Goal: Task Accomplishment & Management: Manage account settings

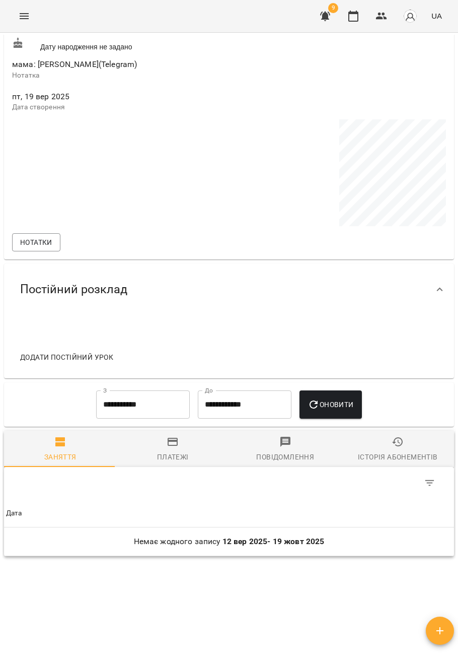
scroll to position [450, 0]
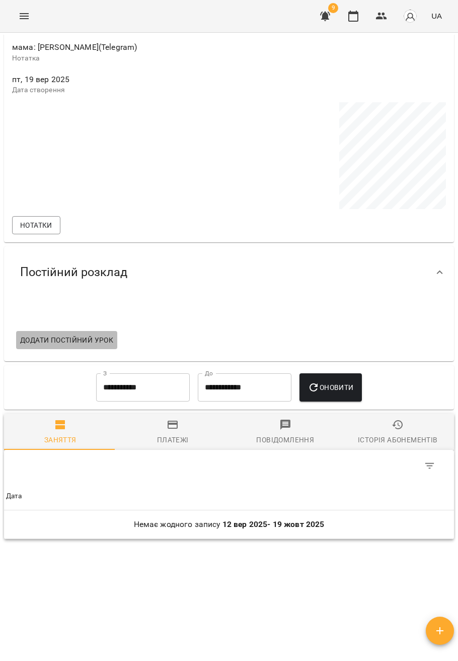
click at [104, 340] on button "Додати постійний урок" at bounding box center [66, 340] width 101 height 18
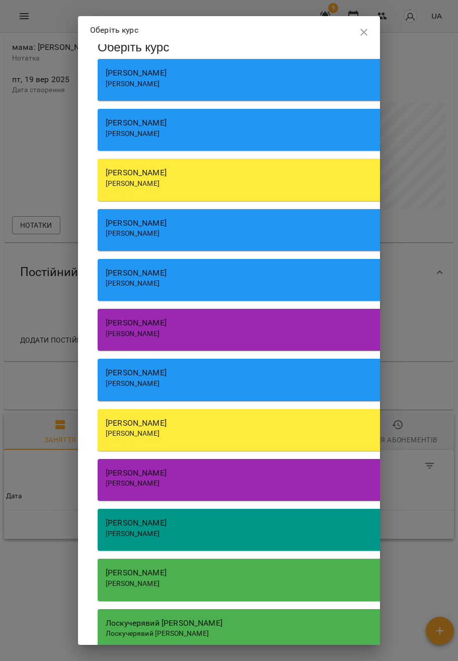
scroll to position [0, 0]
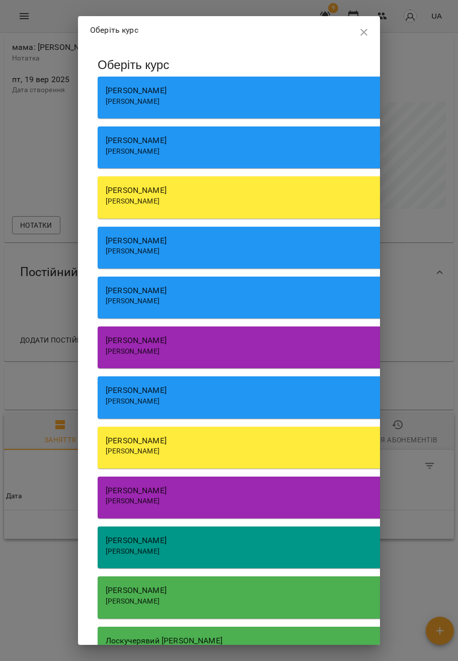
click at [222, 357] on div "[PERSON_NAME] [PERSON_NAME]" at bounding box center [279, 347] width 363 height 42
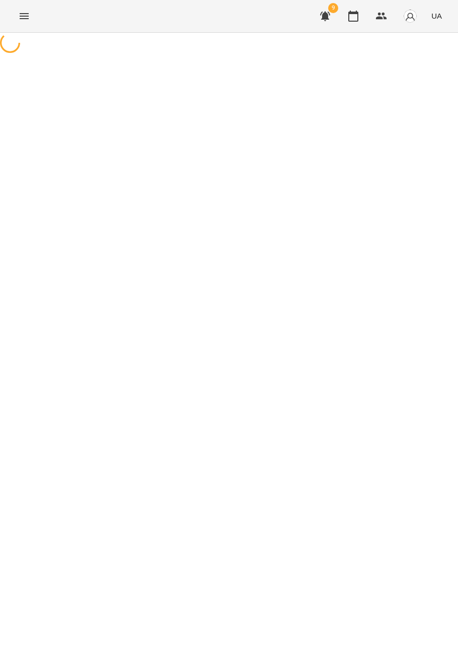
select select "**********"
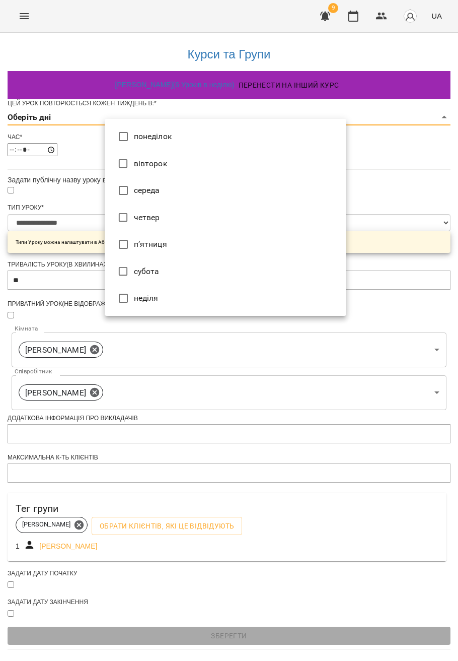
click at [143, 139] on body "**********" at bounding box center [229, 324] width 458 height 649
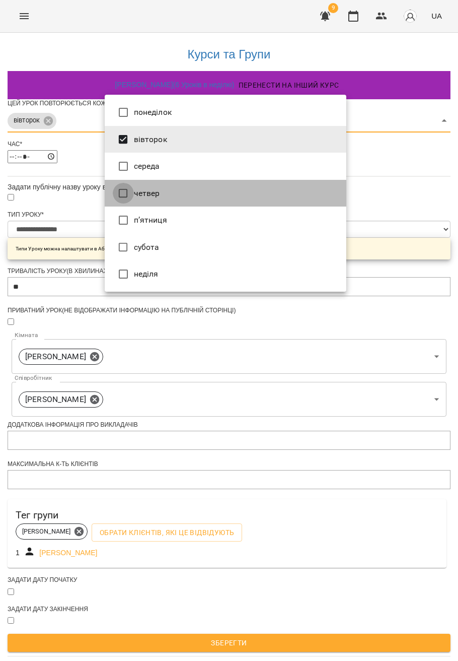
type input "***"
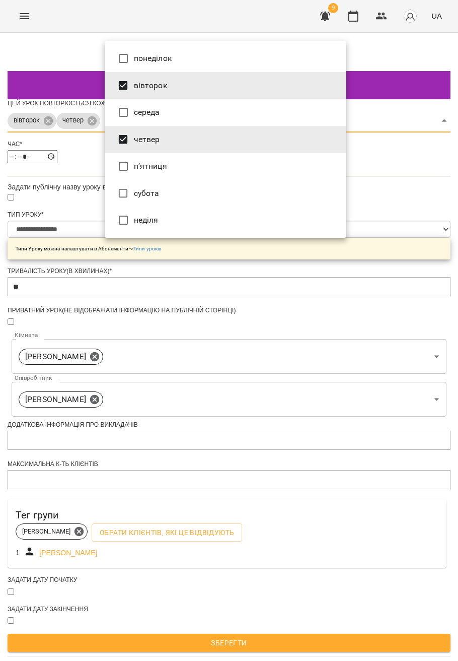
click at [78, 199] on div at bounding box center [229, 330] width 458 height 661
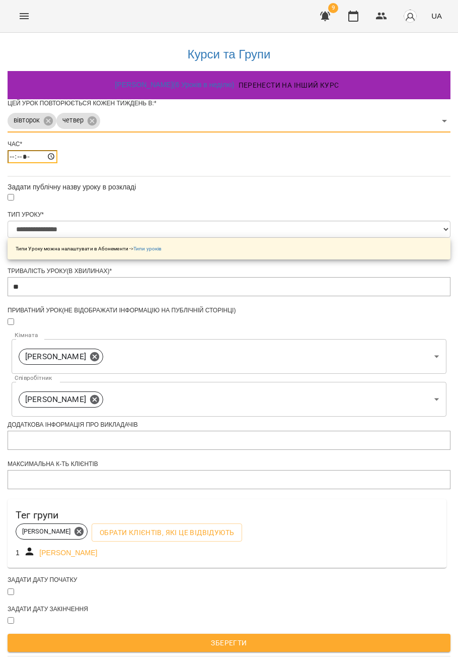
click at [57, 163] on input "*****" at bounding box center [33, 156] width 50 height 13
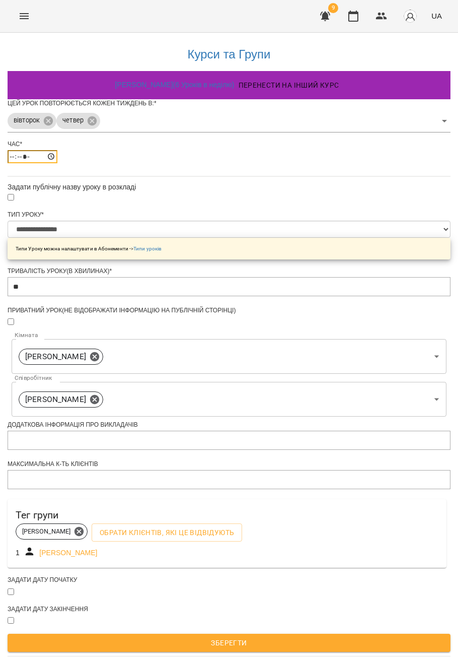
type input "*****"
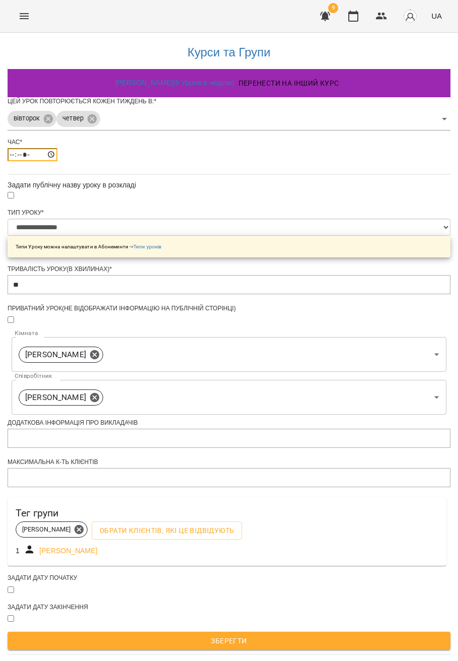
scroll to position [68, 0]
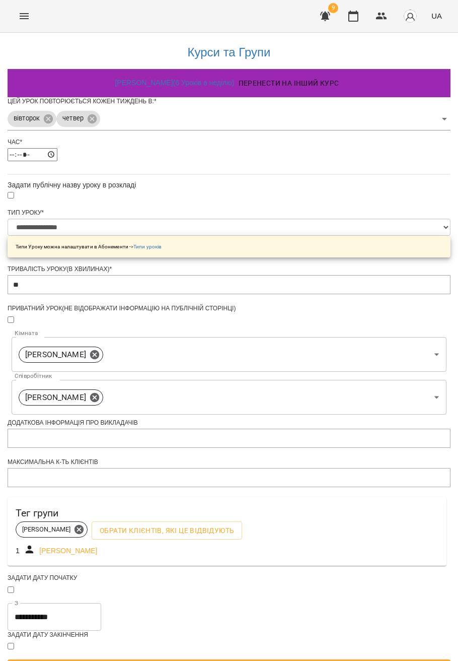
click at [144, 583] on div "Задати дату початку" at bounding box center [229, 588] width 443 height 29
click at [101, 603] on input "**********" at bounding box center [55, 617] width 94 height 28
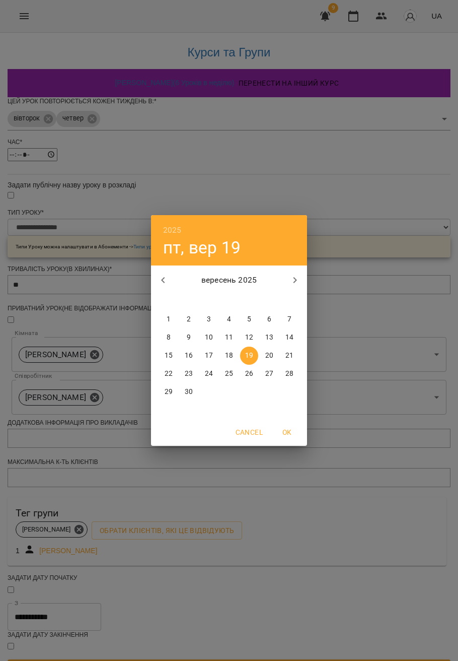
click at [166, 371] on p "22" at bounding box center [169, 374] width 8 height 10
type input "**********"
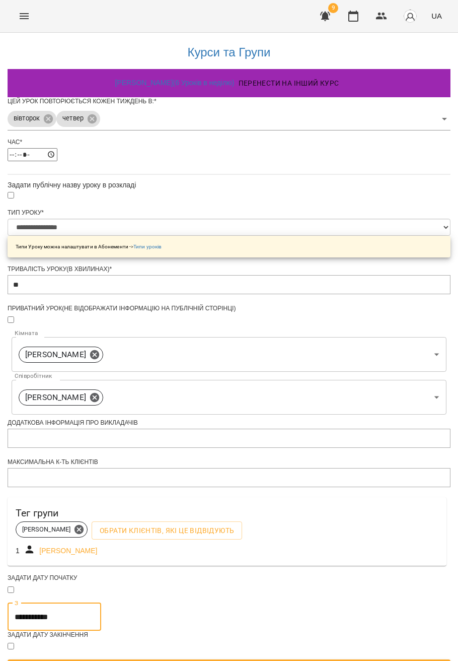
scroll to position [97, 0]
click at [272, 660] on span "Зберегти" at bounding box center [229, 668] width 427 height 12
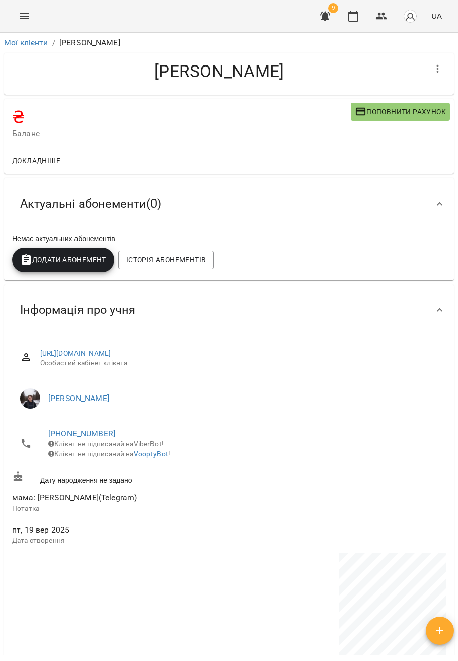
click at [156, 315] on div "Інформація про учня" at bounding box center [220, 310] width 416 height 32
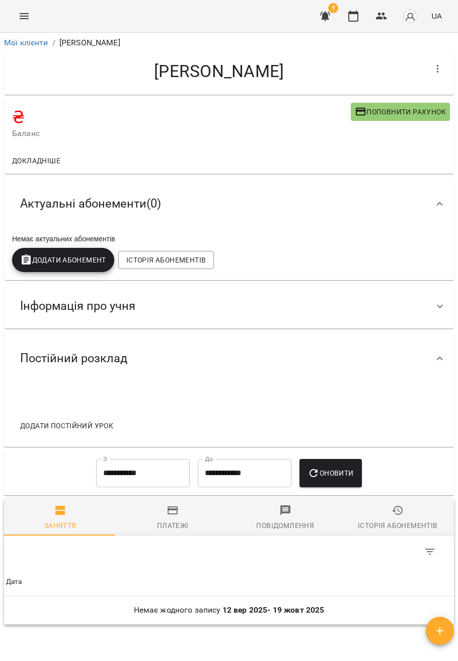
click at [107, 423] on span "Додати постійний урок" at bounding box center [66, 426] width 93 height 12
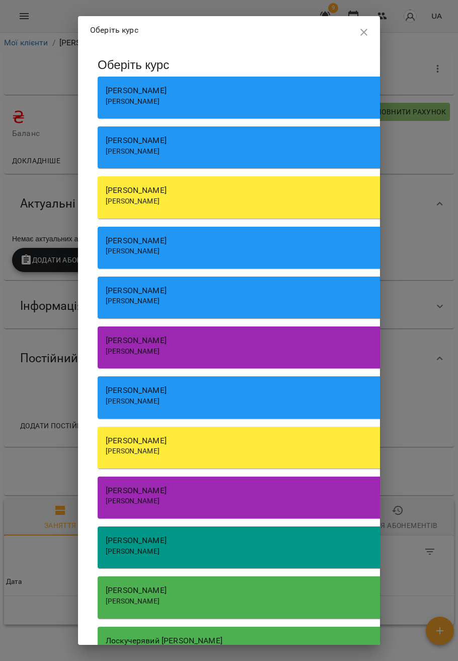
click at [203, 356] on div "Садовський Ярослав Олександрович Садовський Ярослав Олександрович" at bounding box center [279, 347] width 363 height 42
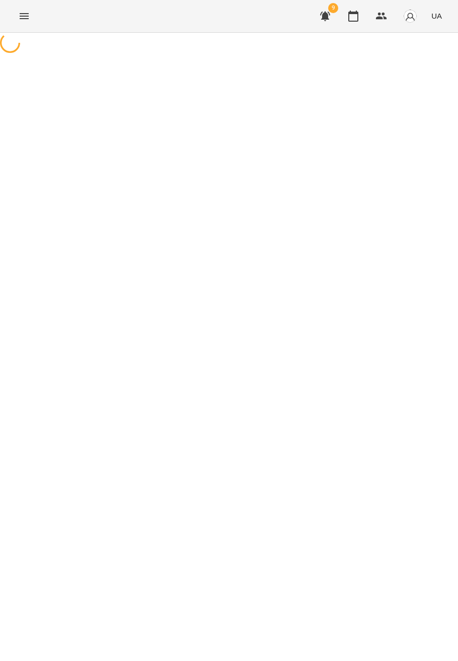
select select "**********"
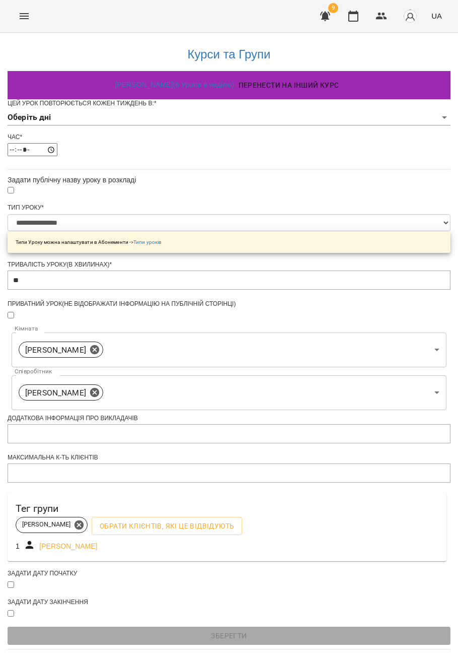
click at [215, 133] on body "**********" at bounding box center [229, 324] width 458 height 649
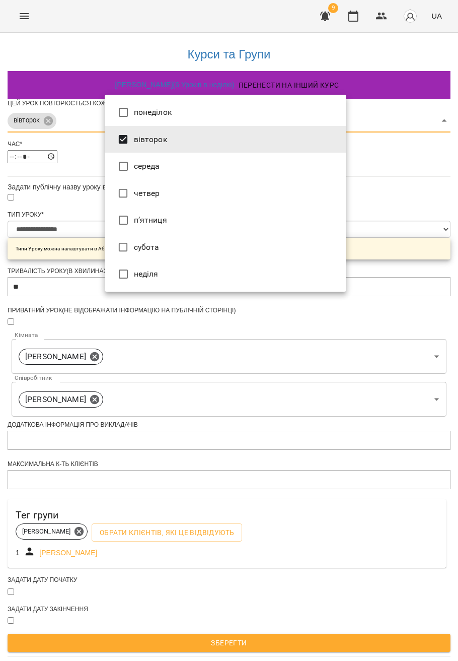
type input "***"
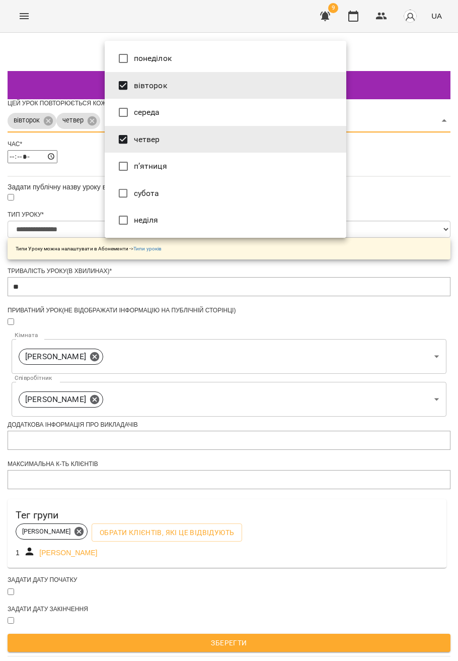
click at [74, 200] on div at bounding box center [229, 330] width 458 height 661
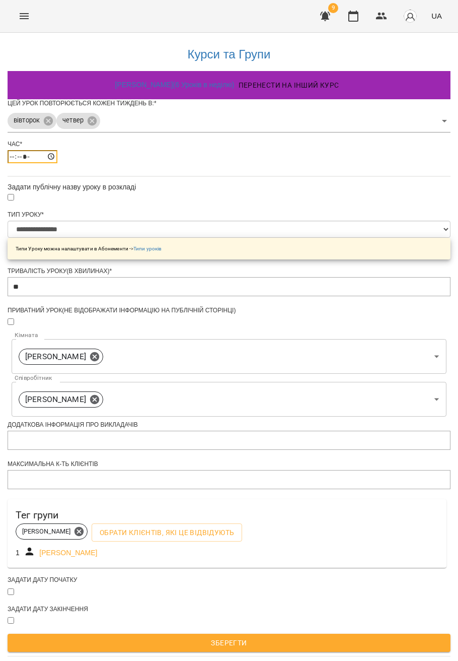
click at [57, 163] on input "*****" at bounding box center [33, 156] width 50 height 13
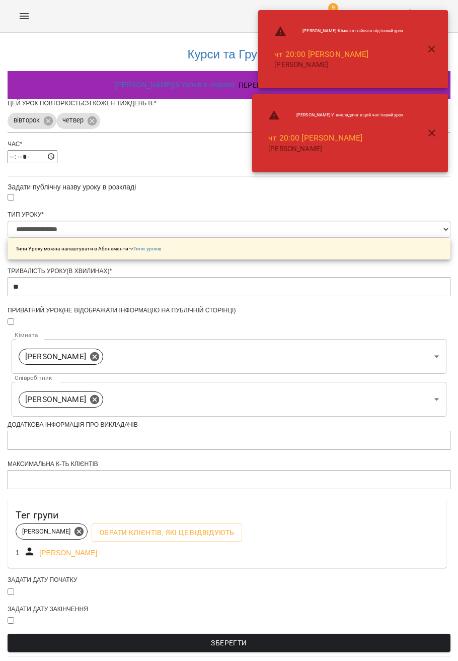
click at [435, 132] on icon "button" at bounding box center [432, 133] width 12 height 12
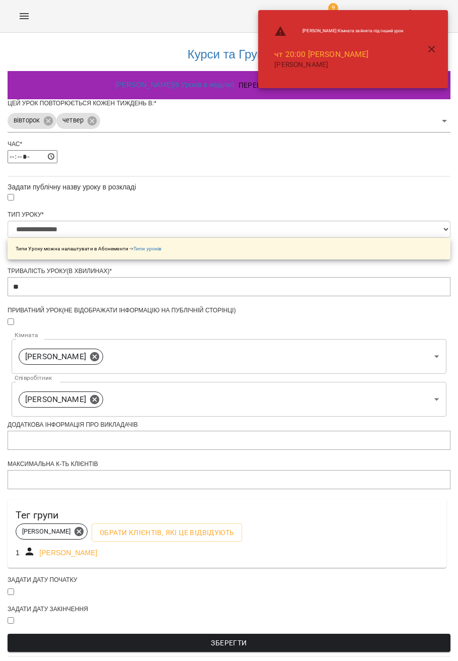
drag, startPoint x: 432, startPoint y: 49, endPoint x: 312, endPoint y: 119, distance: 139.0
click at [432, 50] on icon "button" at bounding box center [432, 49] width 12 height 12
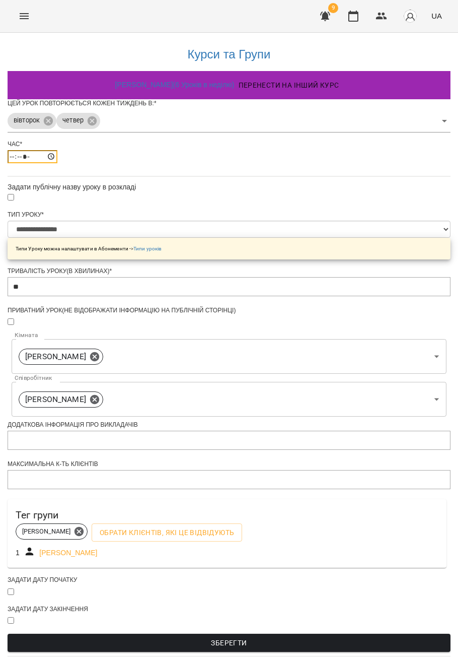
click at [57, 163] on input "*****" at bounding box center [33, 156] width 50 height 13
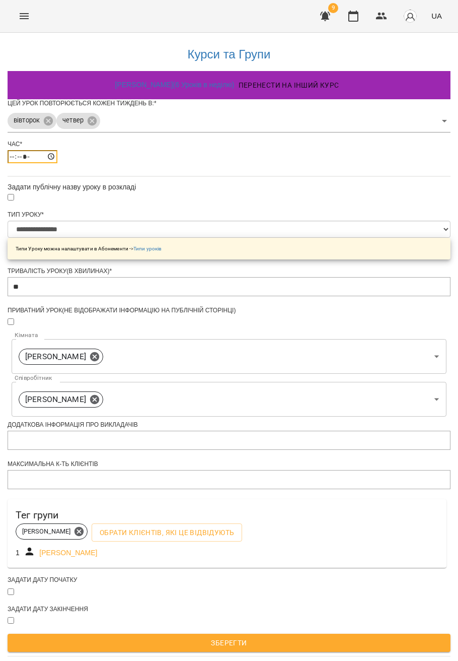
type input "*****"
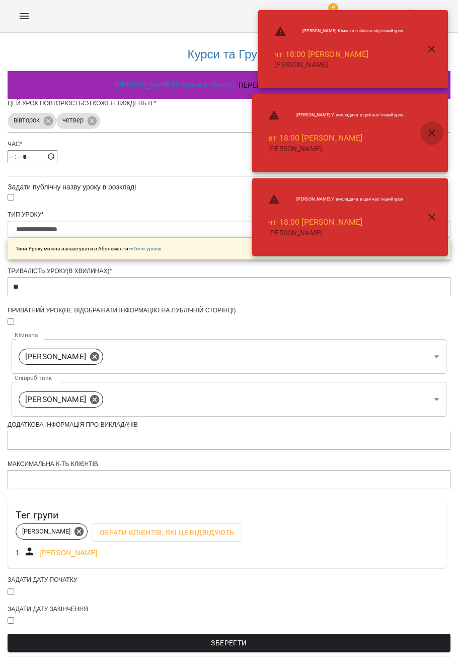
click at [437, 130] on icon "button" at bounding box center [432, 133] width 12 height 12
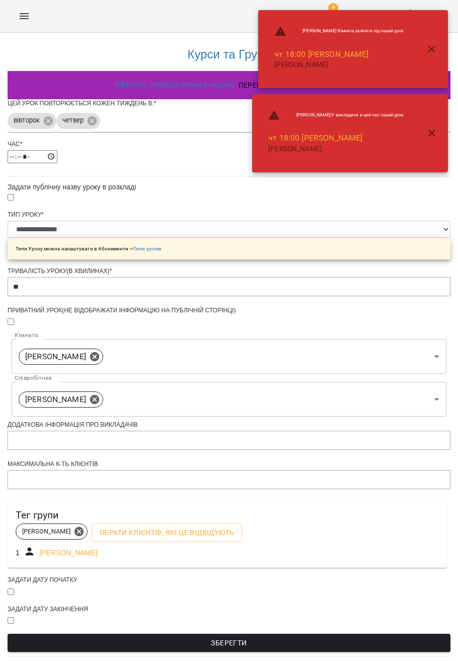
click at [427, 131] on icon "button" at bounding box center [432, 133] width 12 height 12
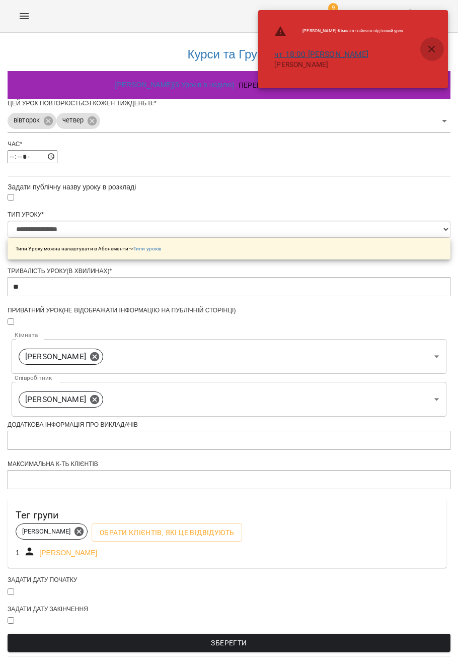
click at [432, 56] on button "button" at bounding box center [432, 49] width 24 height 24
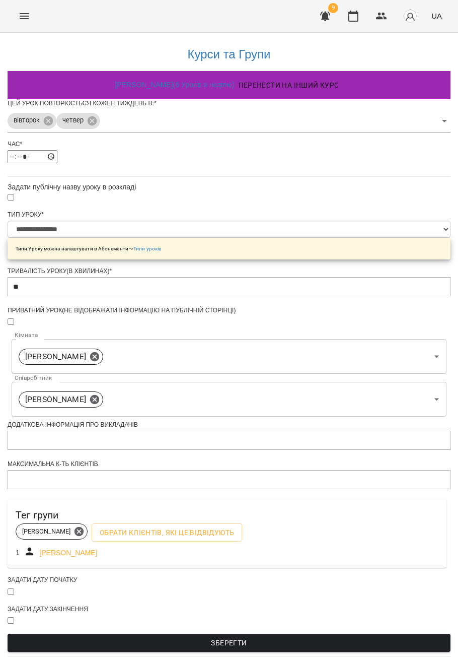
click at [412, 193] on div "**********" at bounding box center [229, 346] width 443 height 626
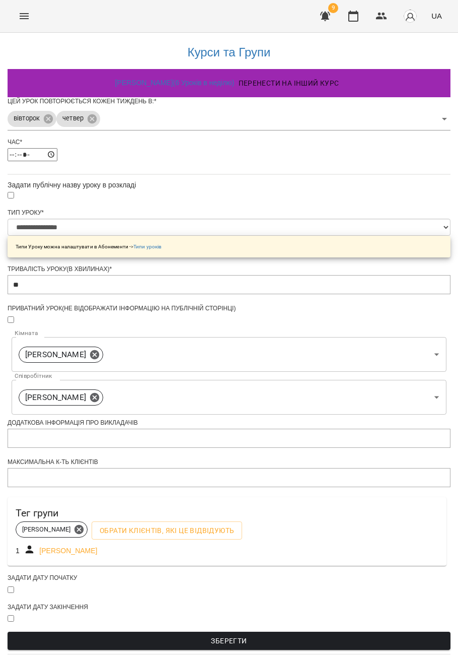
scroll to position [68, 0]
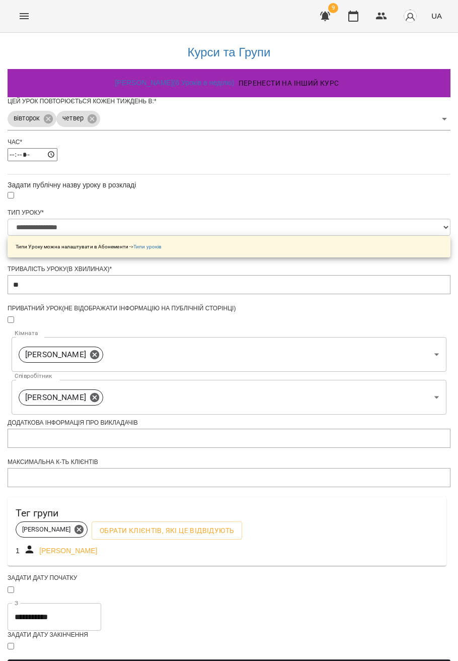
click at [101, 603] on input "**********" at bounding box center [55, 617] width 94 height 28
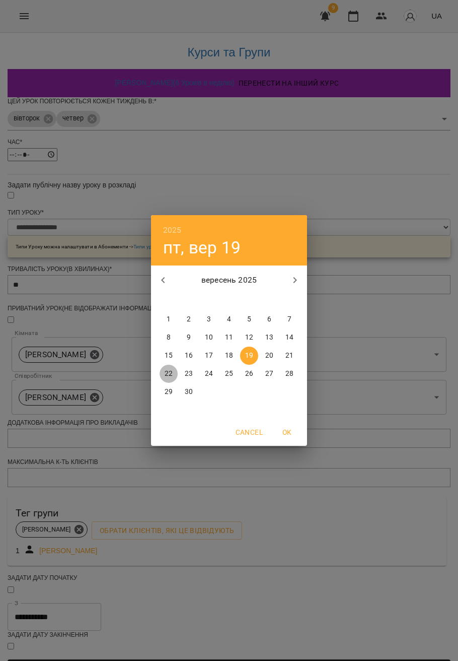
click at [167, 375] on p "22" at bounding box center [169, 374] width 8 height 10
type input "**********"
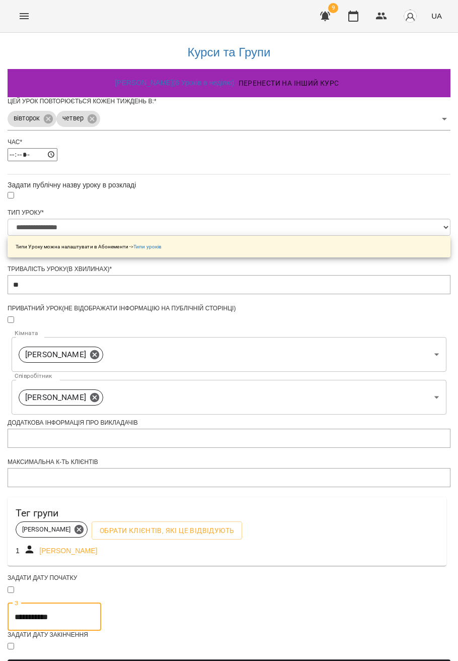
scroll to position [97, 0]
click at [257, 660] on span "Зберегти" at bounding box center [229, 668] width 427 height 12
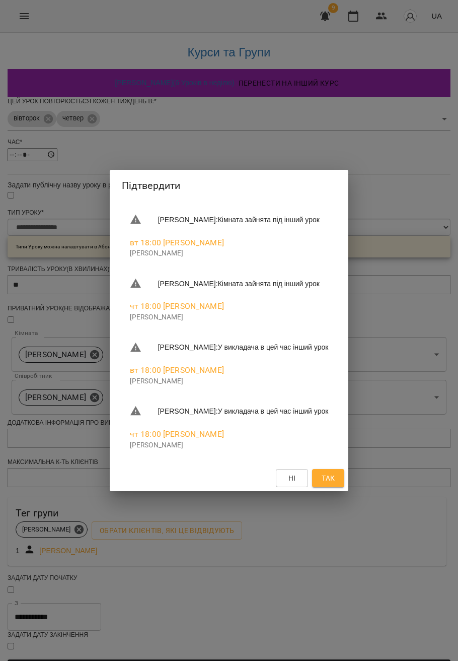
click at [321, 515] on div "Підтвердити Садовський Ярослав Олександрович : Кімната зайнята під інший урок в…" at bounding box center [229, 330] width 458 height 661
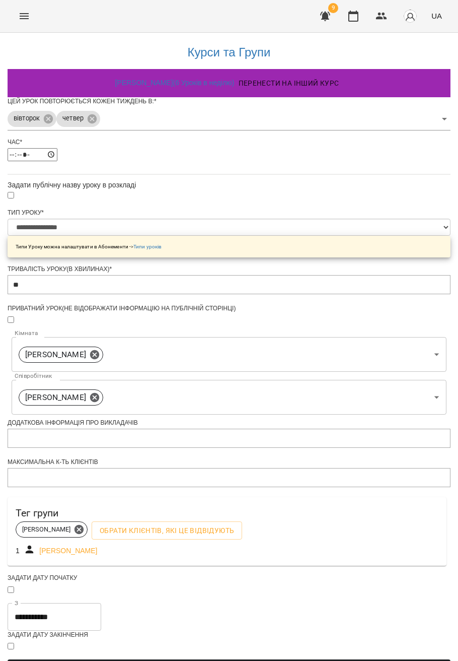
scroll to position [0, 0]
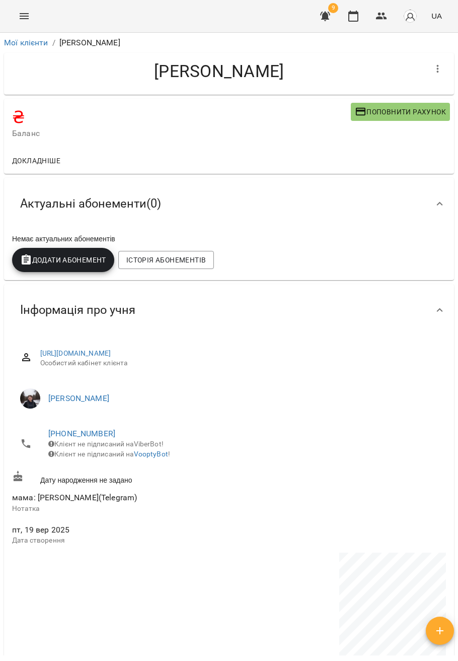
scroll to position [466, 0]
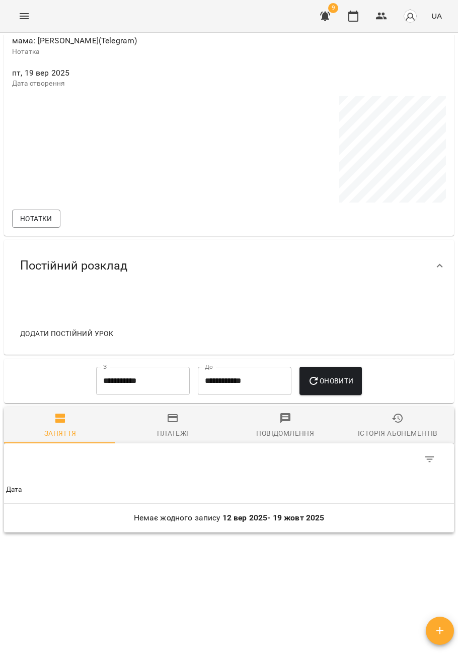
click at [82, 331] on span "Додати постійний урок" at bounding box center [66, 333] width 93 height 12
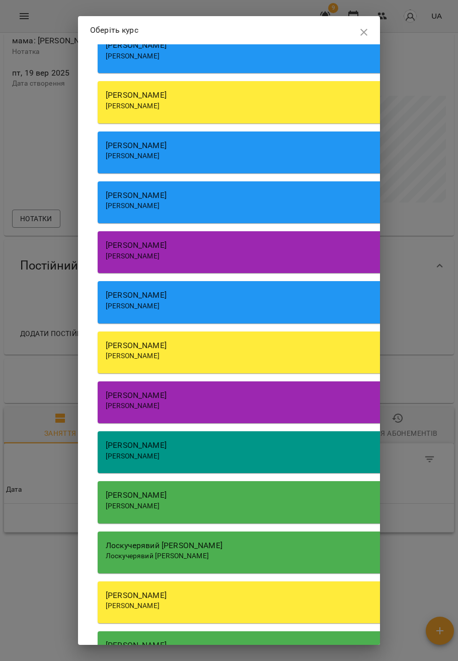
scroll to position [81, 0]
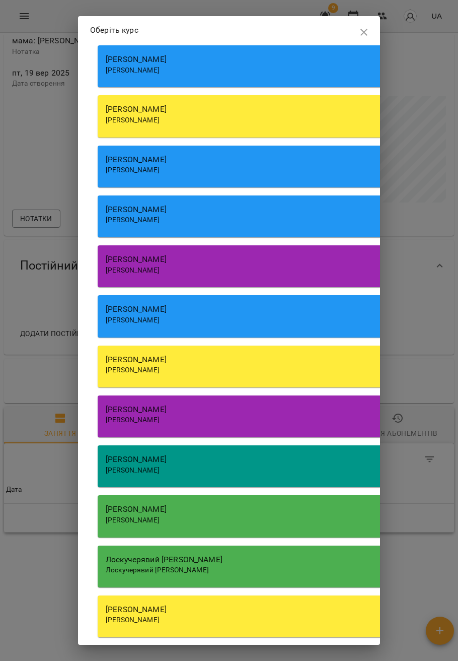
click at [160, 268] on span "[PERSON_NAME]" at bounding box center [133, 270] width 54 height 8
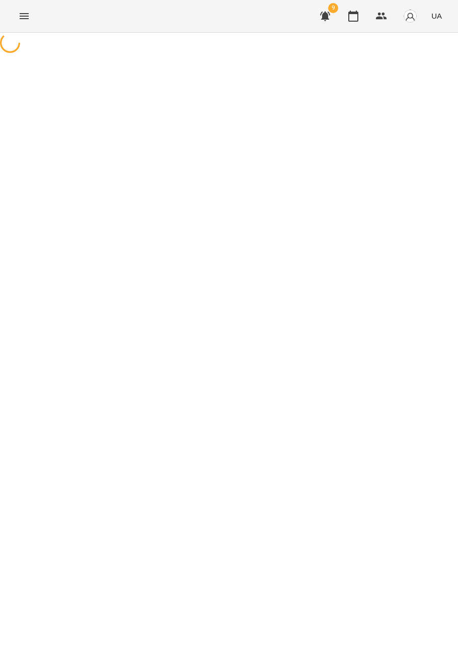
select select "**********"
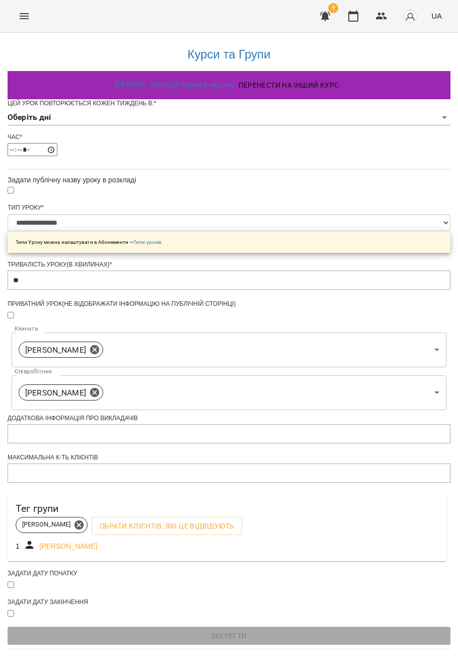
click at [166, 133] on div "Цей урок повторюється кожен тиждень в: * Оберіть дні" at bounding box center [229, 116] width 443 height 34
click at [164, 138] on body "**********" at bounding box center [229, 324] width 458 height 649
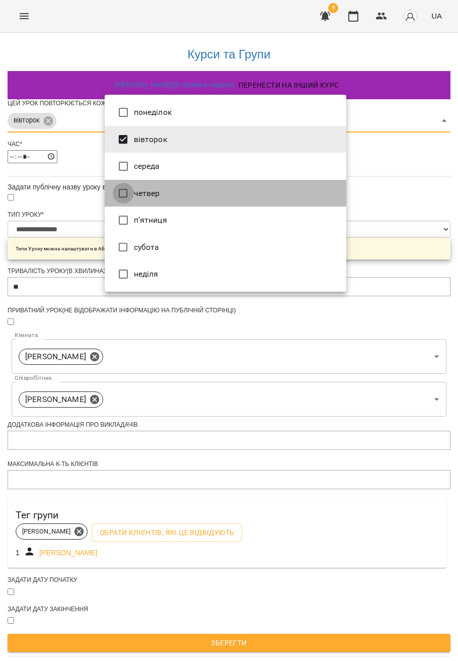
type input "***"
click at [71, 198] on div at bounding box center [229, 330] width 458 height 661
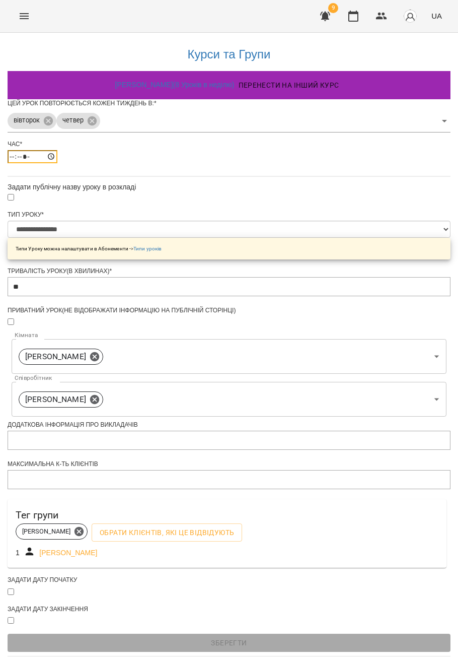
click at [57, 163] on input "*****" at bounding box center [33, 156] width 50 height 13
type input "*****"
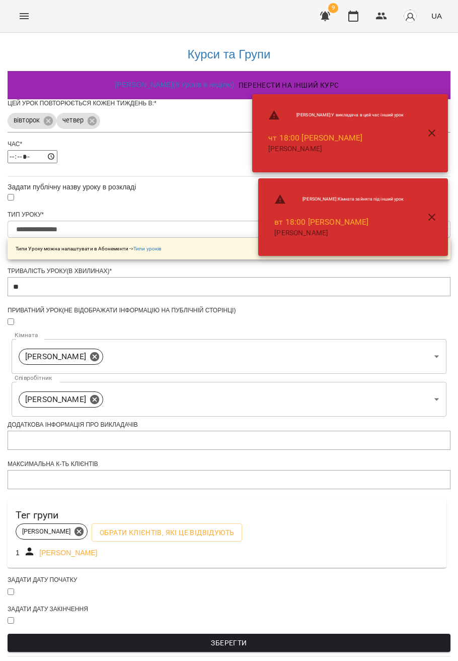
click at [30, 253] on div "**********" at bounding box center [229, 346] width 443 height 626
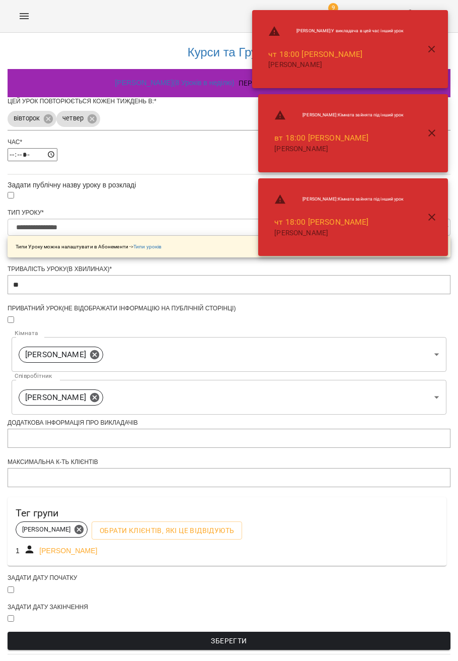
scroll to position [68, 0]
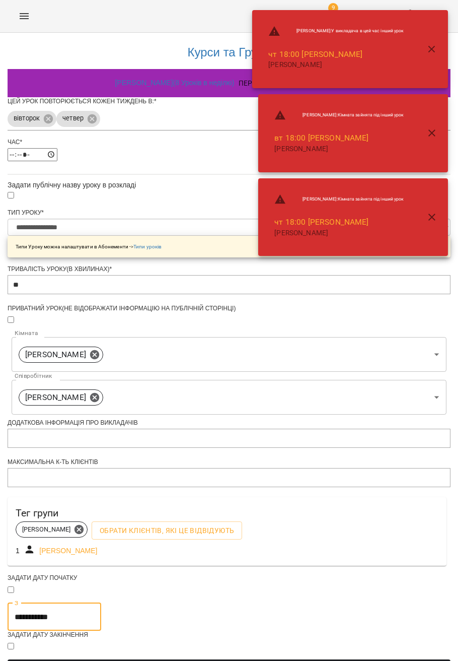
click at [101, 603] on input "**********" at bounding box center [55, 617] width 94 height 28
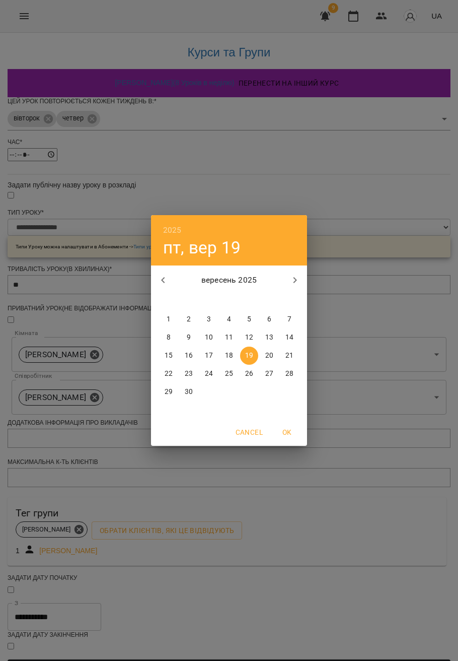
click at [166, 372] on p "22" at bounding box center [169, 374] width 8 height 10
type input "**********"
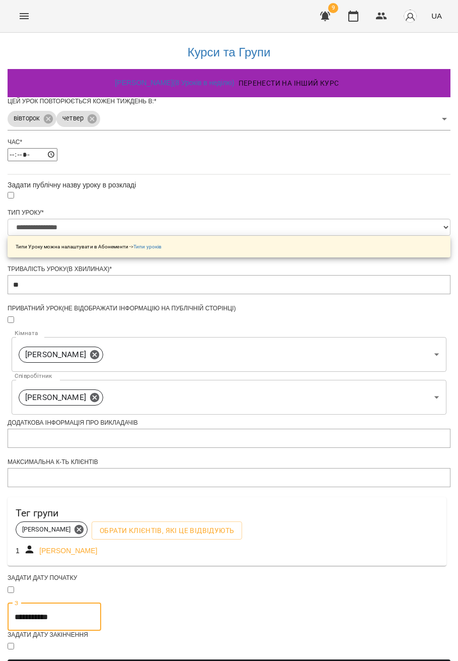
scroll to position [97, 0]
click at [255, 660] on span "Зберегти" at bounding box center [229, 668] width 427 height 12
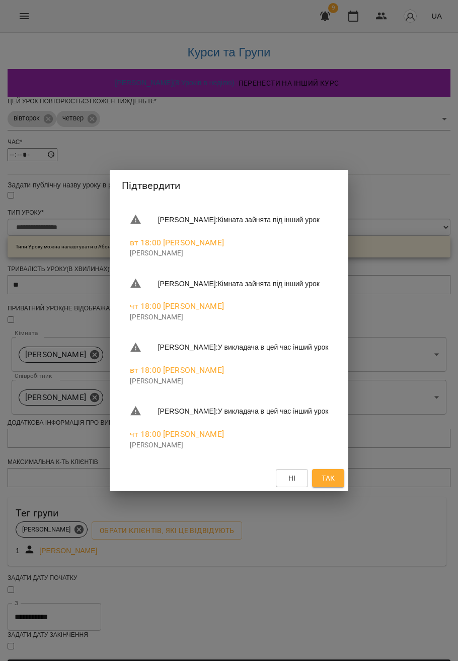
click at [349, 491] on div "Ні Так" at bounding box center [229, 478] width 239 height 26
click at [335, 484] on span "Так" at bounding box center [328, 478] width 13 height 12
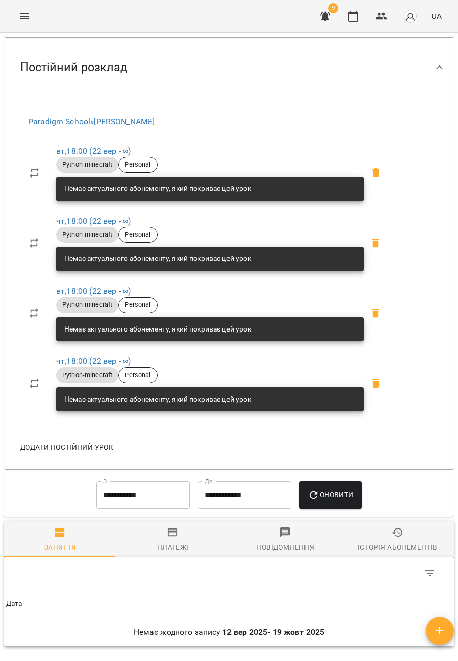
scroll to position [569, 0]
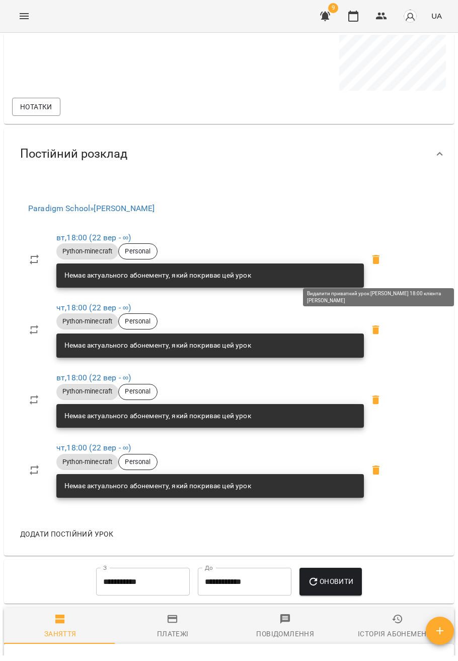
click at [379, 264] on icon at bounding box center [376, 259] width 7 height 9
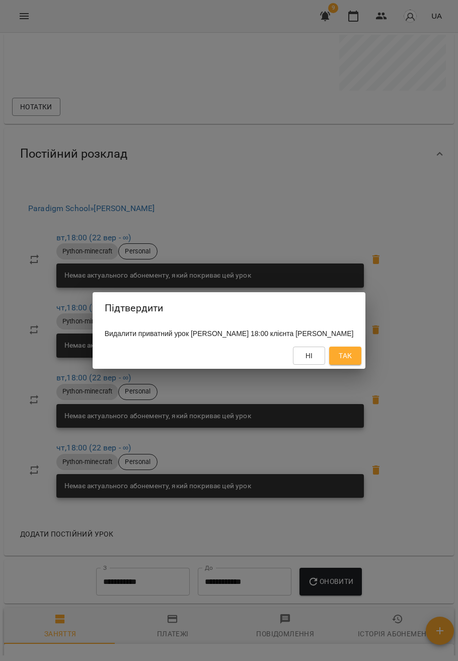
click at [356, 353] on button "Так" at bounding box center [345, 356] width 32 height 18
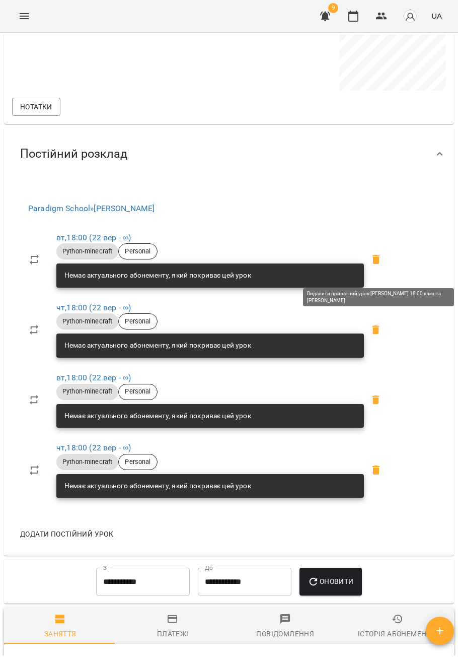
click at [380, 264] on icon at bounding box center [376, 259] width 7 height 9
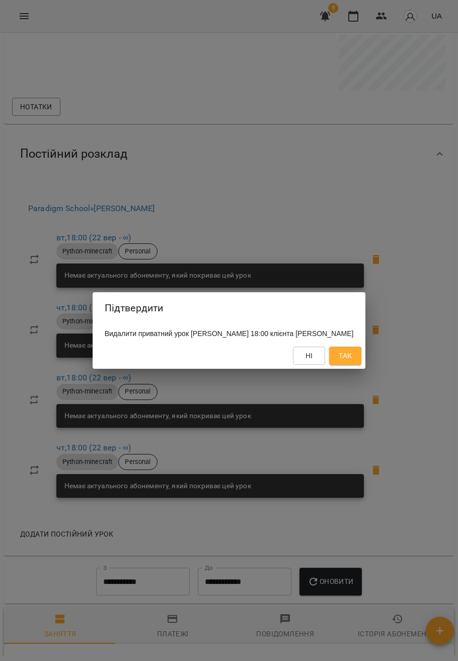
click at [354, 362] on span "Так" at bounding box center [345, 356] width 16 height 12
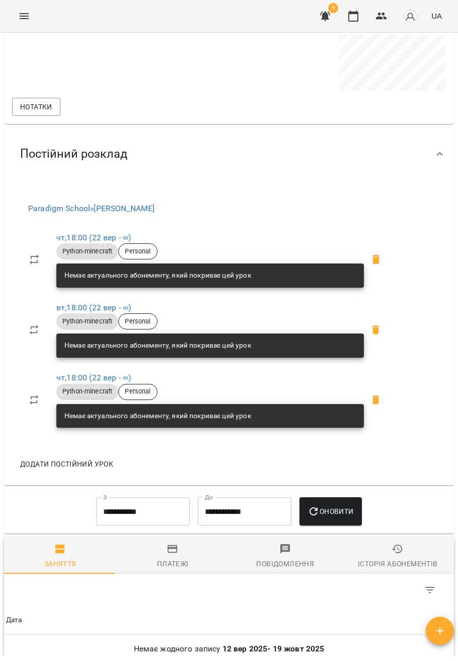
click at [379, 264] on icon at bounding box center [376, 259] width 7 height 9
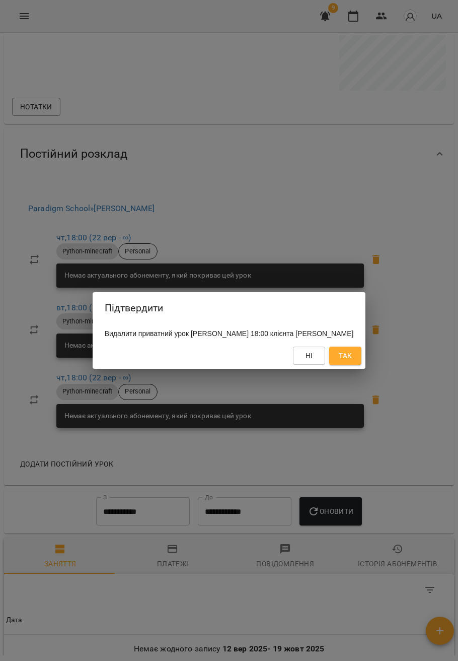
click at [352, 359] on span "Так" at bounding box center [345, 356] width 13 height 12
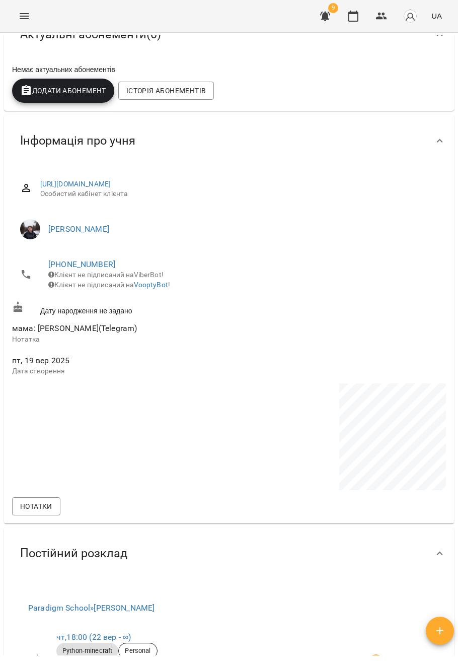
scroll to position [0, 0]
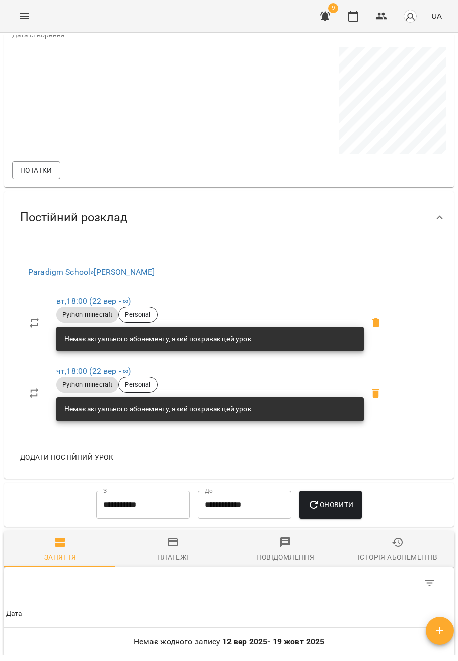
scroll to position [498, 0]
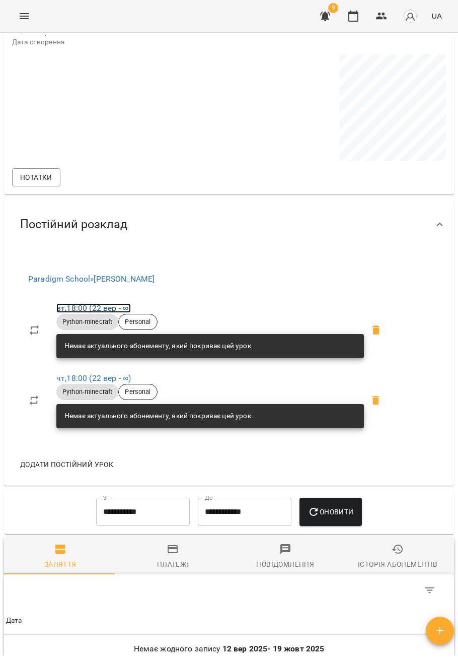
click at [96, 313] on link "вт , 18:00 ([DATE] - ∞)" at bounding box center [93, 308] width 75 height 10
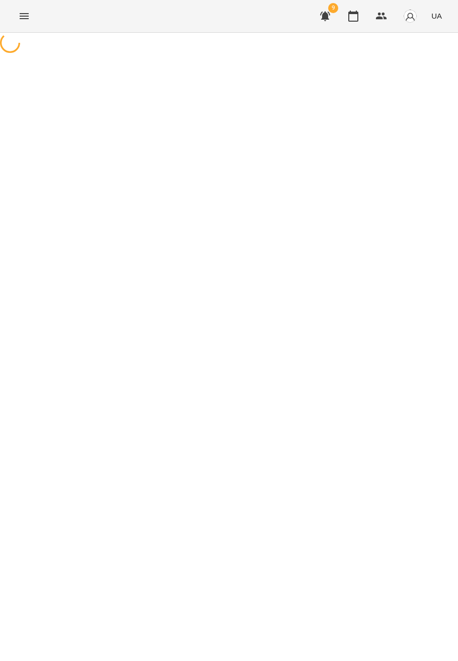
select select "*"
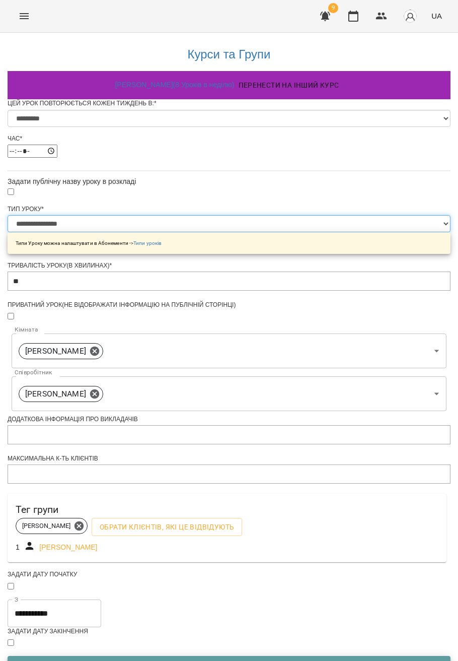
click at [146, 232] on select "**********" at bounding box center [229, 223] width 443 height 17
select select "******"
click at [104, 232] on select "**********" at bounding box center [229, 223] width 443 height 17
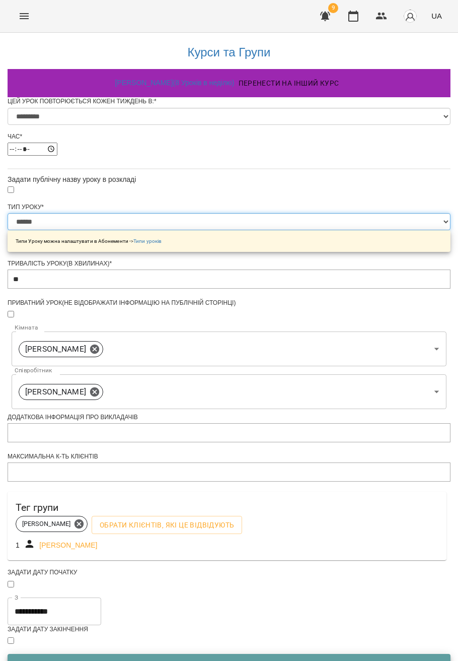
scroll to position [160, 0]
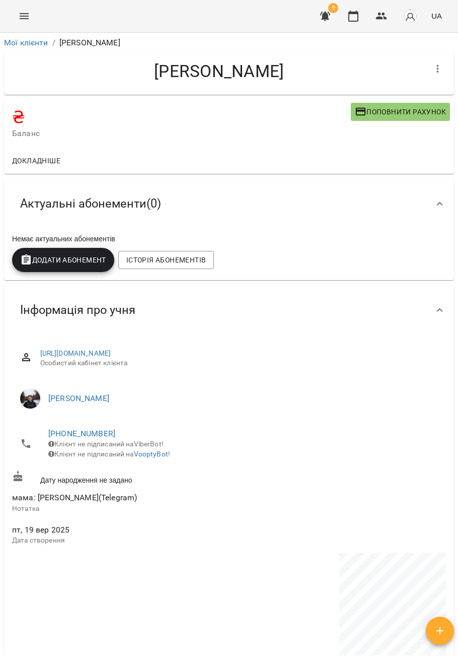
scroll to position [518, 0]
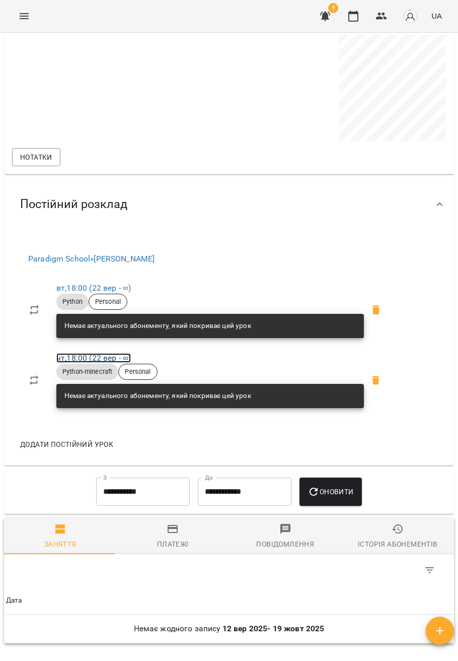
click at [85, 363] on link "чт , 18:00 ([DATE] - ∞)" at bounding box center [93, 358] width 75 height 10
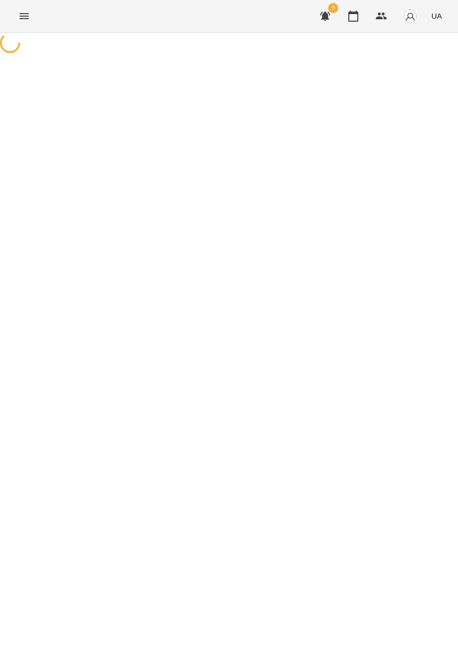
select select "*"
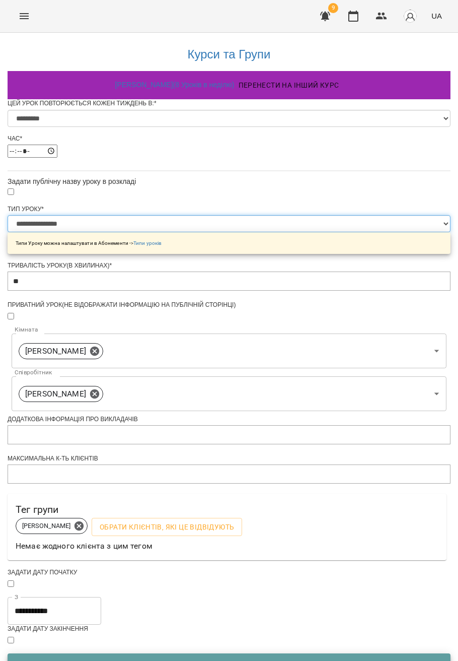
click at [160, 232] on select "**********" at bounding box center [229, 223] width 443 height 17
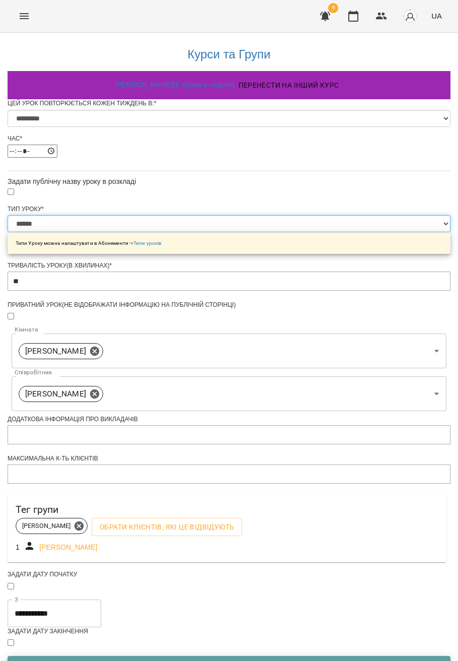
click at [104, 232] on select "**********" at bounding box center [229, 223] width 443 height 17
click at [144, 232] on select "**********" at bounding box center [229, 223] width 443 height 17
select select "******"
click at [104, 232] on select "**********" at bounding box center [229, 223] width 443 height 17
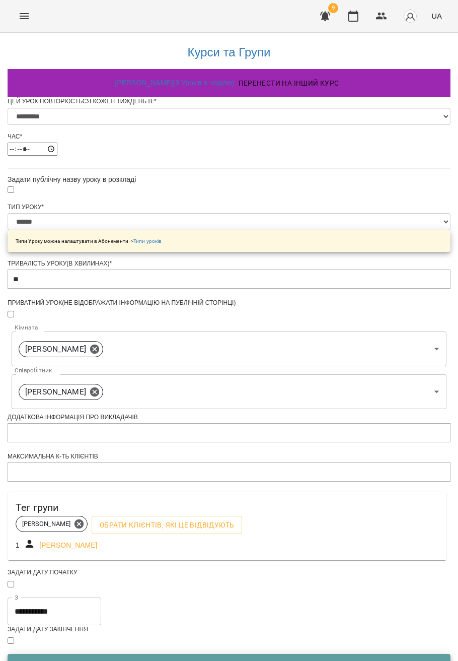
scroll to position [160, 0]
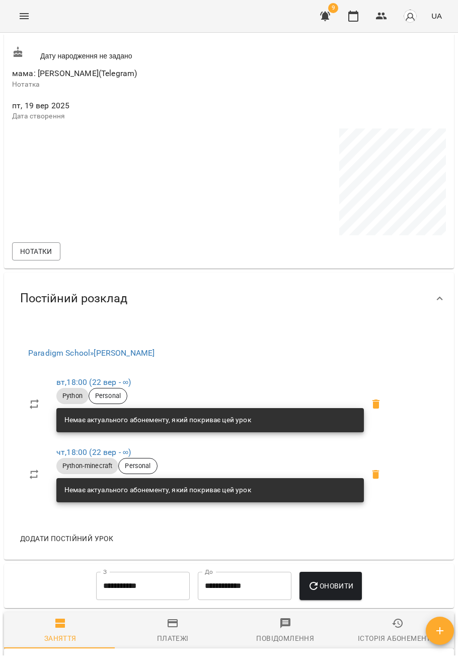
scroll to position [438, 0]
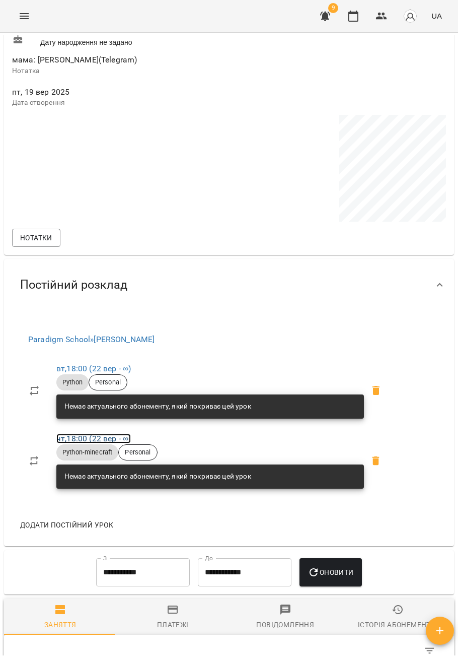
click at [102, 443] on link "чт , 18:00 ([DATE] - ∞)" at bounding box center [93, 439] width 75 height 10
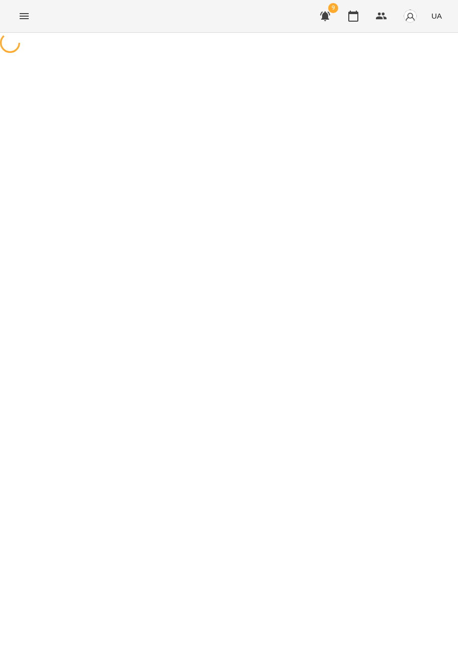
select select "*"
select select "******"
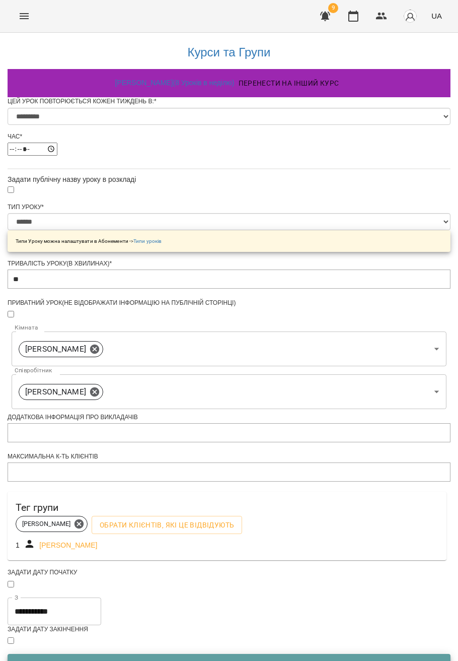
scroll to position [160, 0]
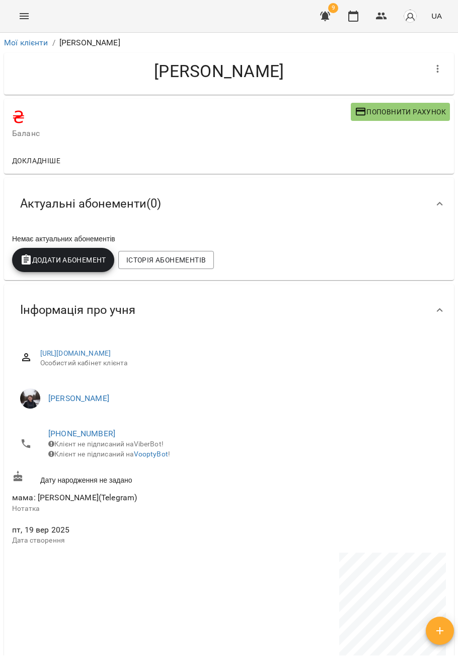
click at [25, 19] on icon "Menu" at bounding box center [24, 16] width 12 height 12
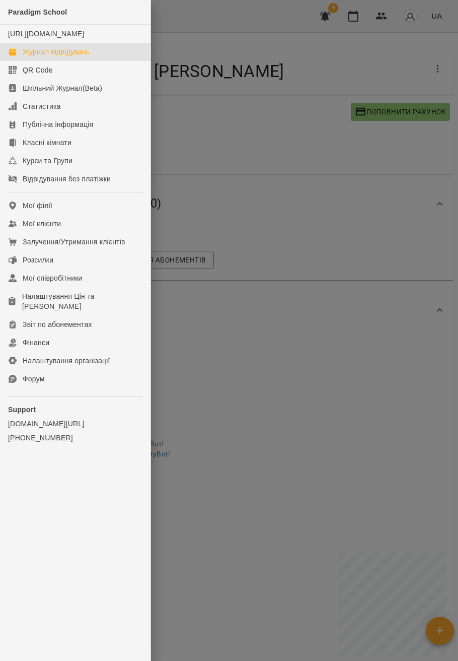
click at [53, 57] on div "Журнал відвідувань" at bounding box center [56, 52] width 67 height 10
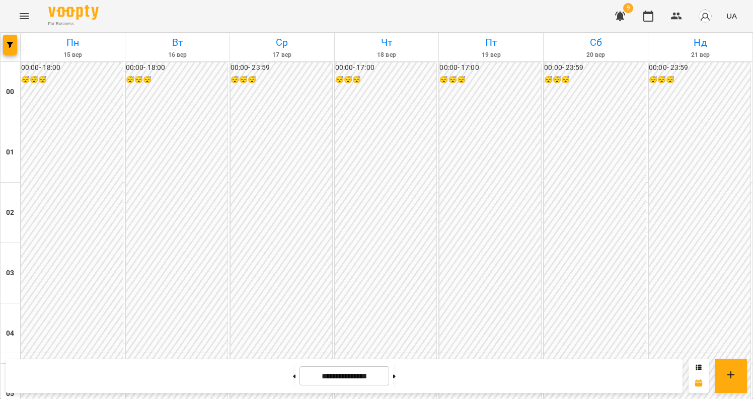
scroll to position [1158, 0]
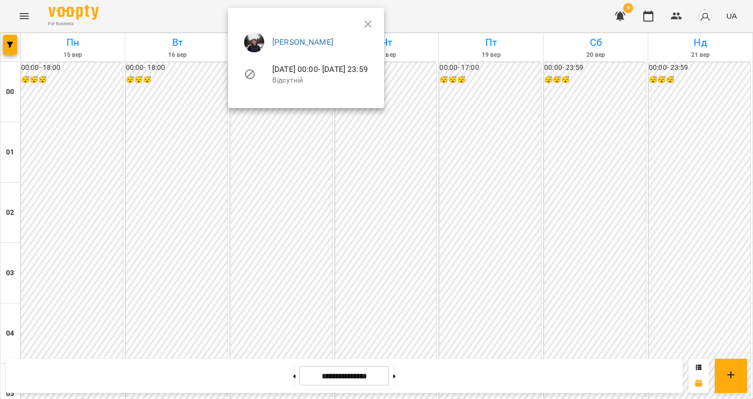
click at [290, 255] on div at bounding box center [376, 199] width 753 height 399
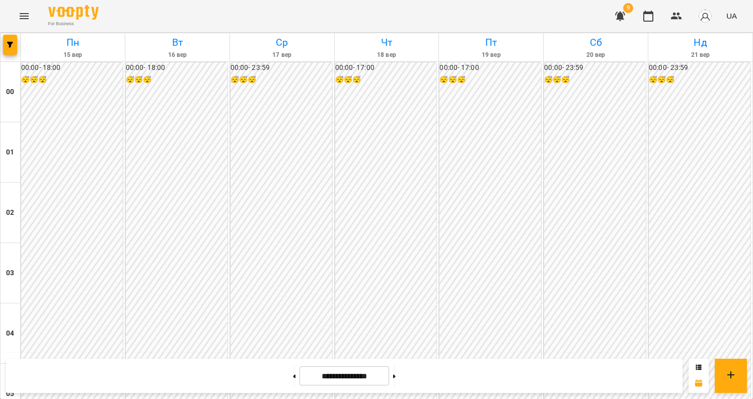
scroll to position [661, 0]
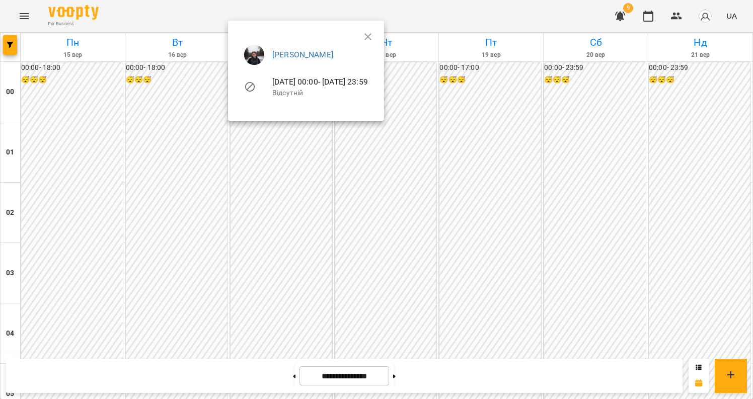
click at [386, 248] on div at bounding box center [376, 199] width 753 height 399
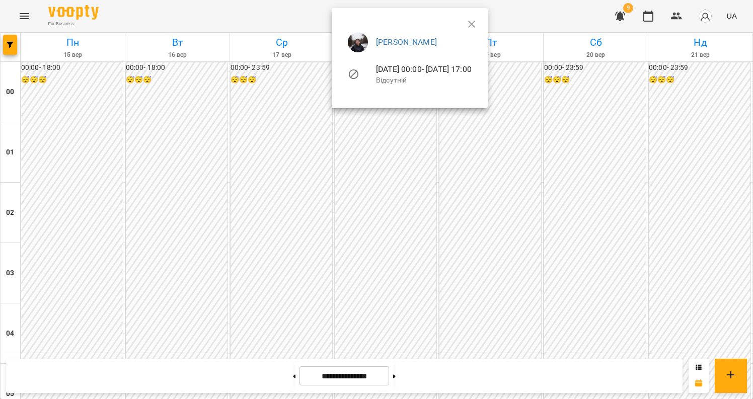
click at [458, 266] on div at bounding box center [376, 199] width 753 height 399
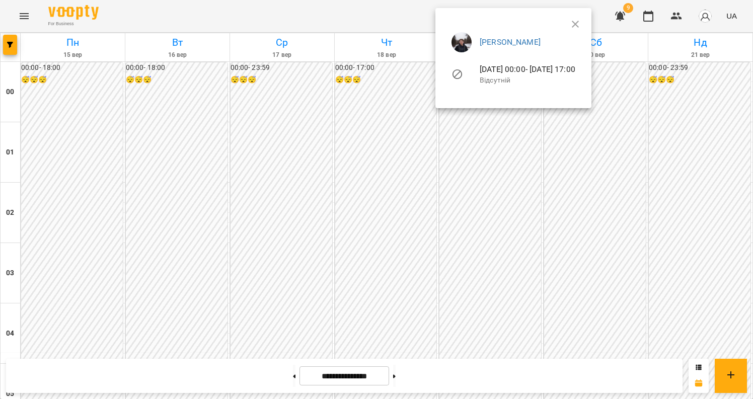
click at [458, 264] on div at bounding box center [376, 199] width 753 height 399
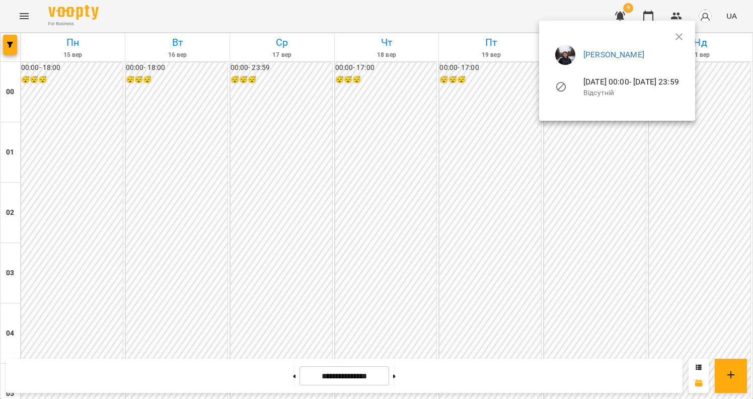
click at [458, 263] on div at bounding box center [376, 199] width 753 height 399
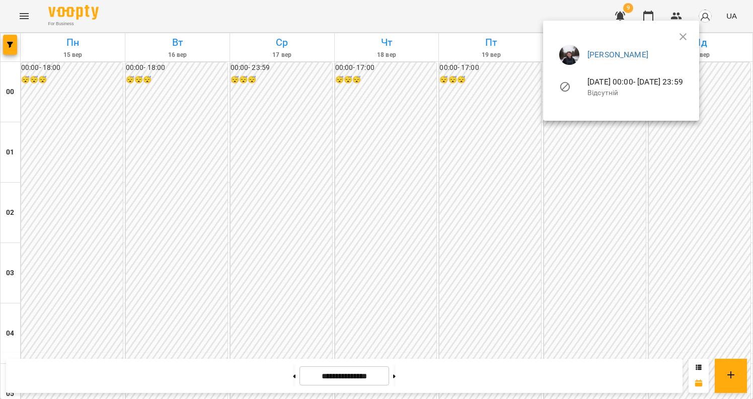
click at [458, 234] on div at bounding box center [376, 199] width 753 height 399
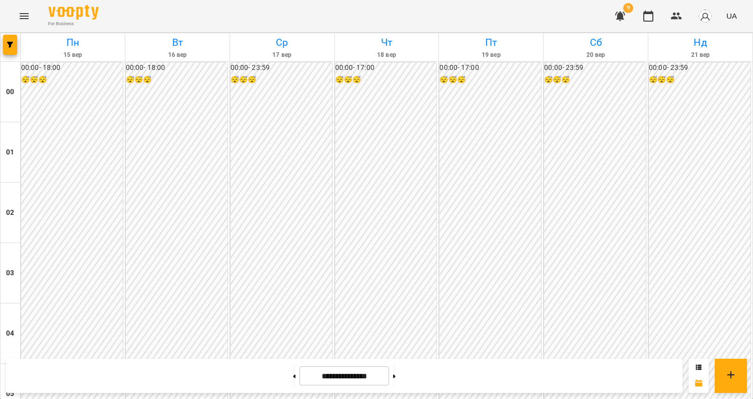
scroll to position [1158, 0]
click at [293, 371] on button at bounding box center [294, 376] width 3 height 22
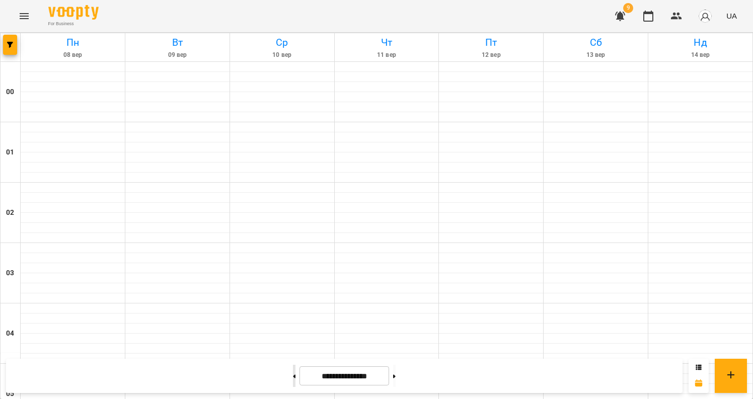
click at [293, 371] on button at bounding box center [294, 376] width 3 height 22
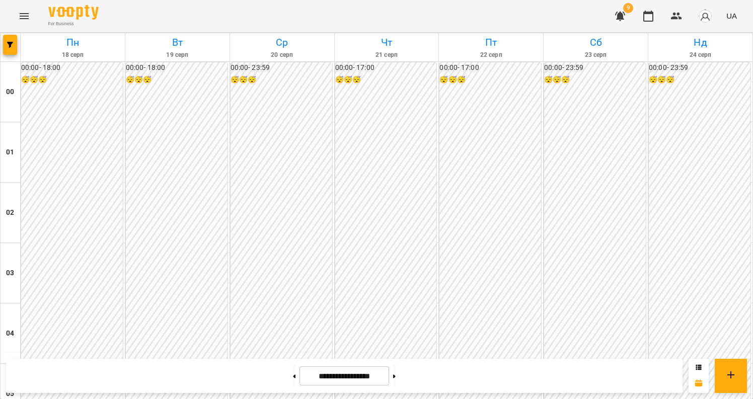
scroll to position [1154, 0]
click at [6, 44] on span "button" at bounding box center [10, 45] width 14 height 6
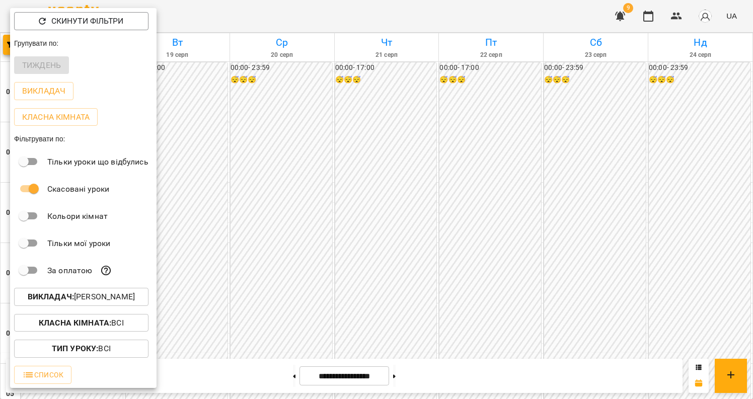
click at [88, 303] on p "Викладач : [PERSON_NAME]" at bounding box center [81, 297] width 107 height 12
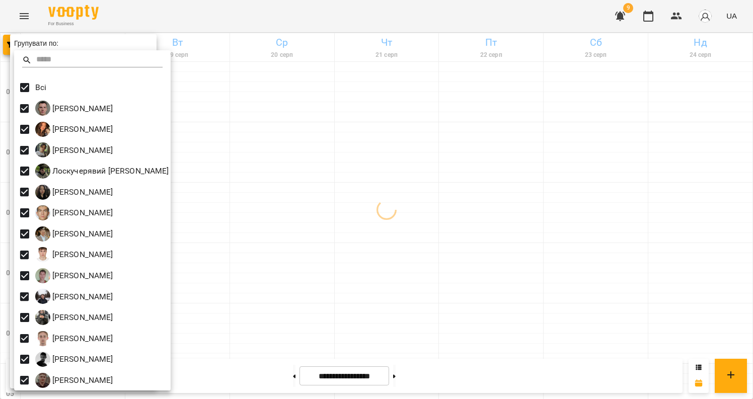
click at [458, 182] on div at bounding box center [376, 199] width 753 height 399
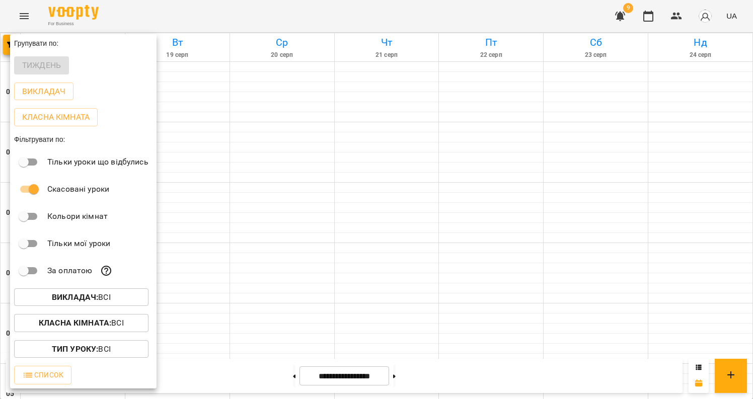
click at [397, 213] on div at bounding box center [376, 199] width 753 height 399
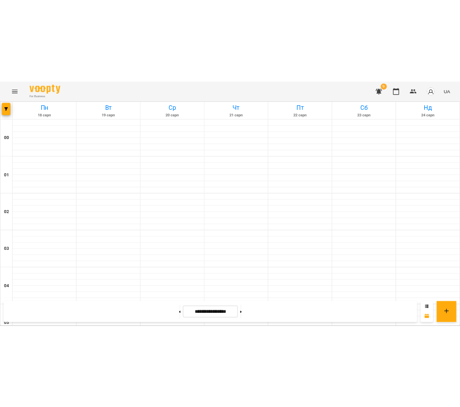
scroll to position [921, 0]
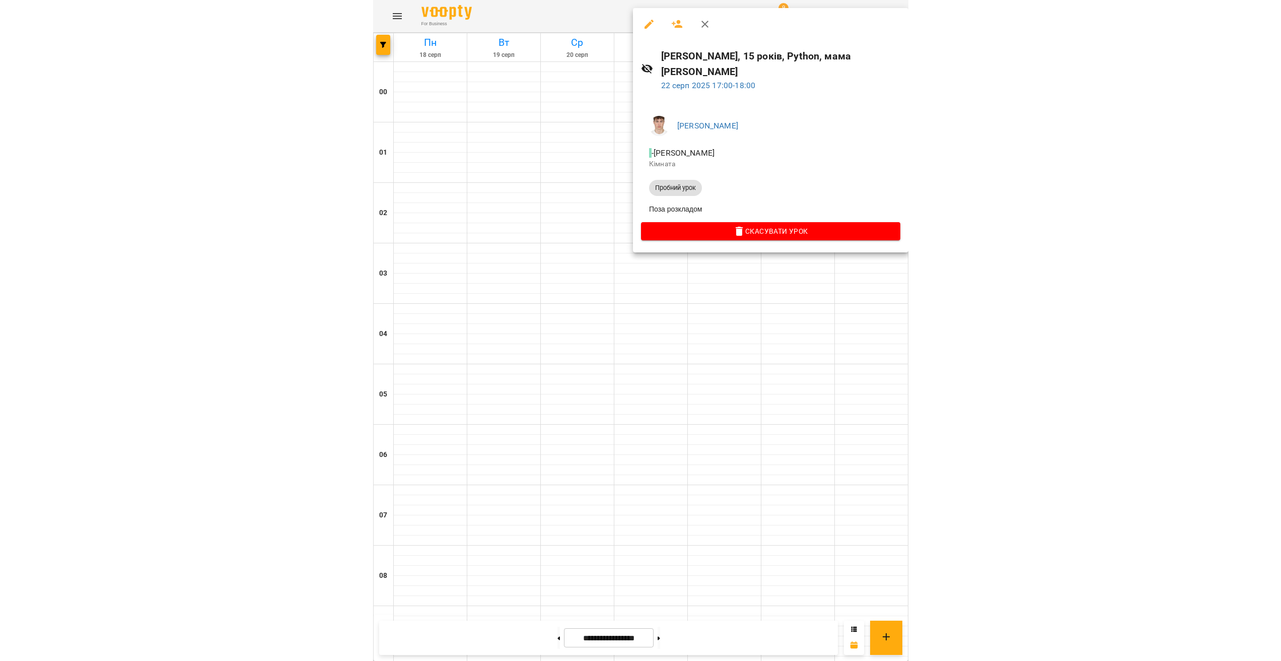
scroll to position [897, 0]
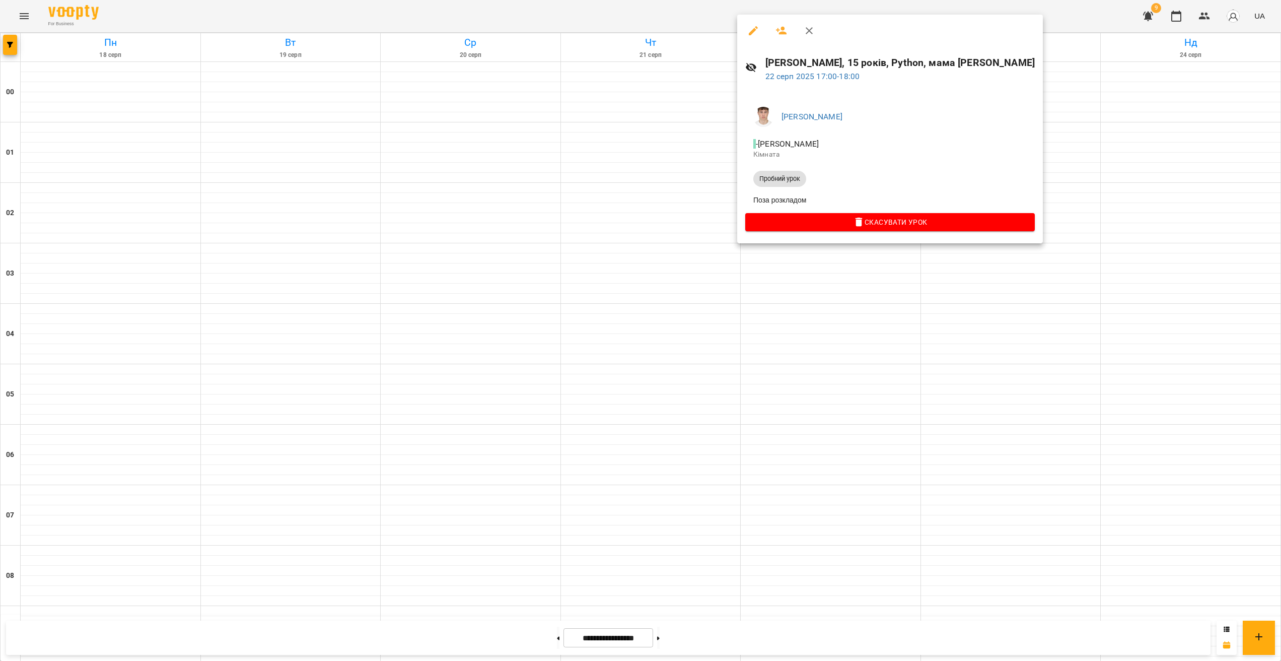
click at [6, 46] on div at bounding box center [640, 330] width 1281 height 661
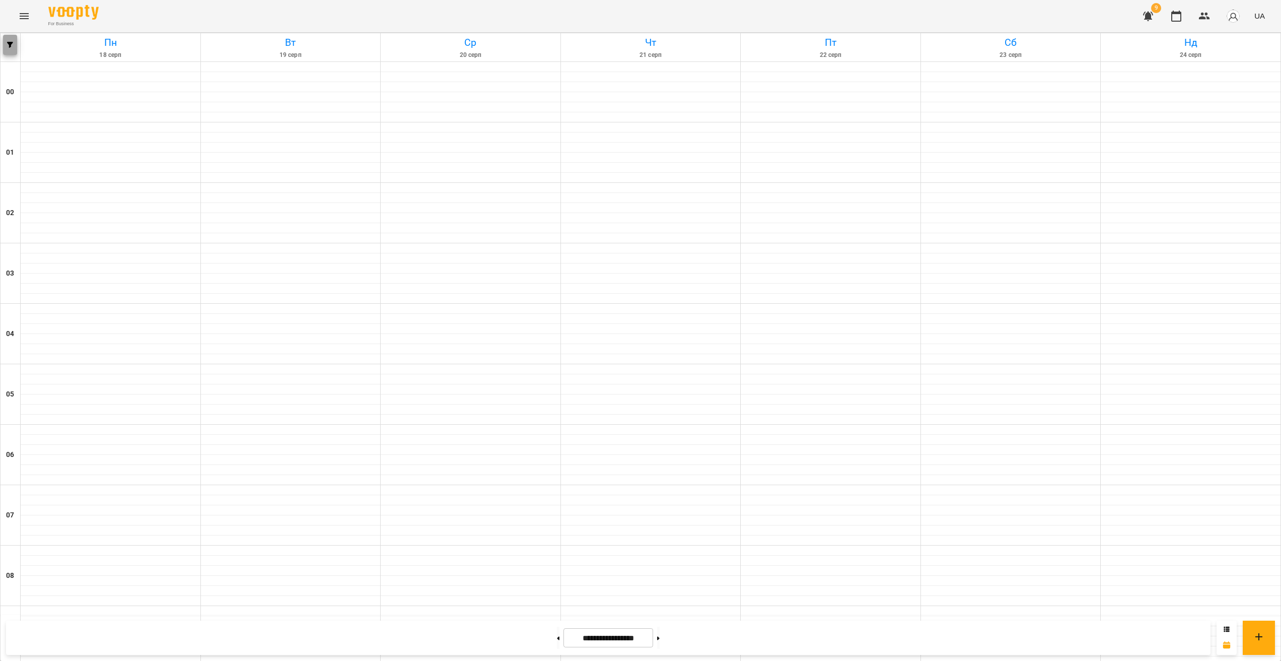
click at [9, 46] on icon "button" at bounding box center [10, 45] width 6 height 6
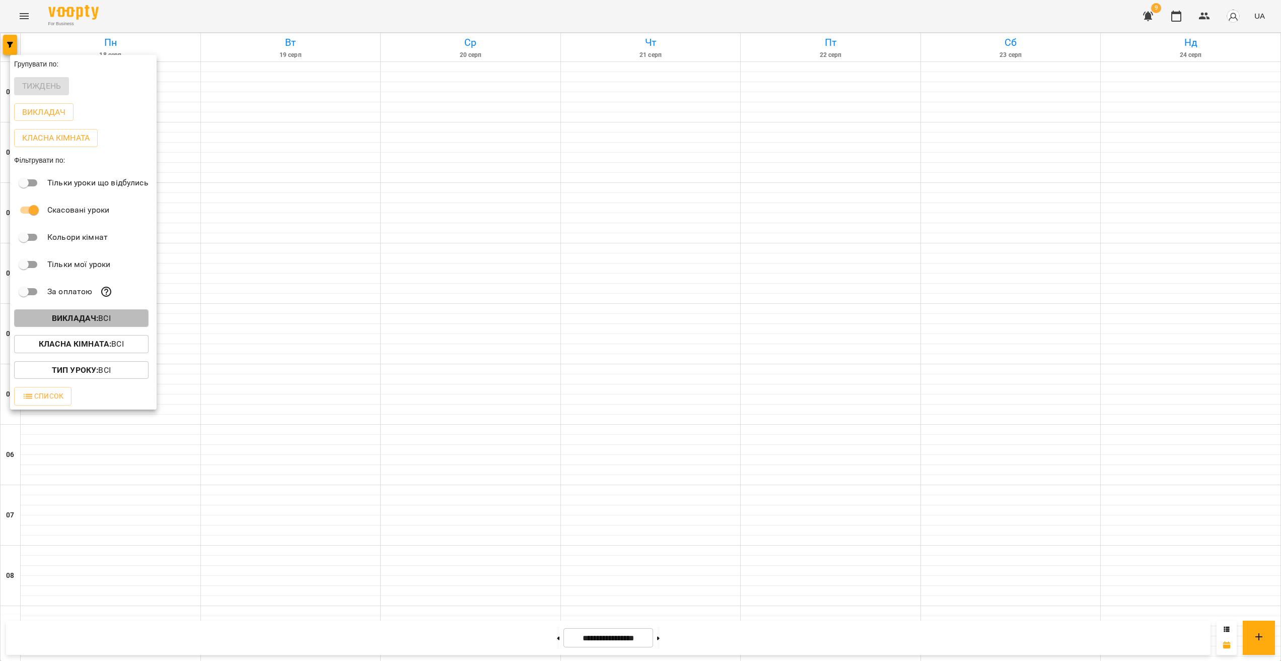
click at [77, 319] on b "Викладач :" at bounding box center [75, 318] width 46 height 10
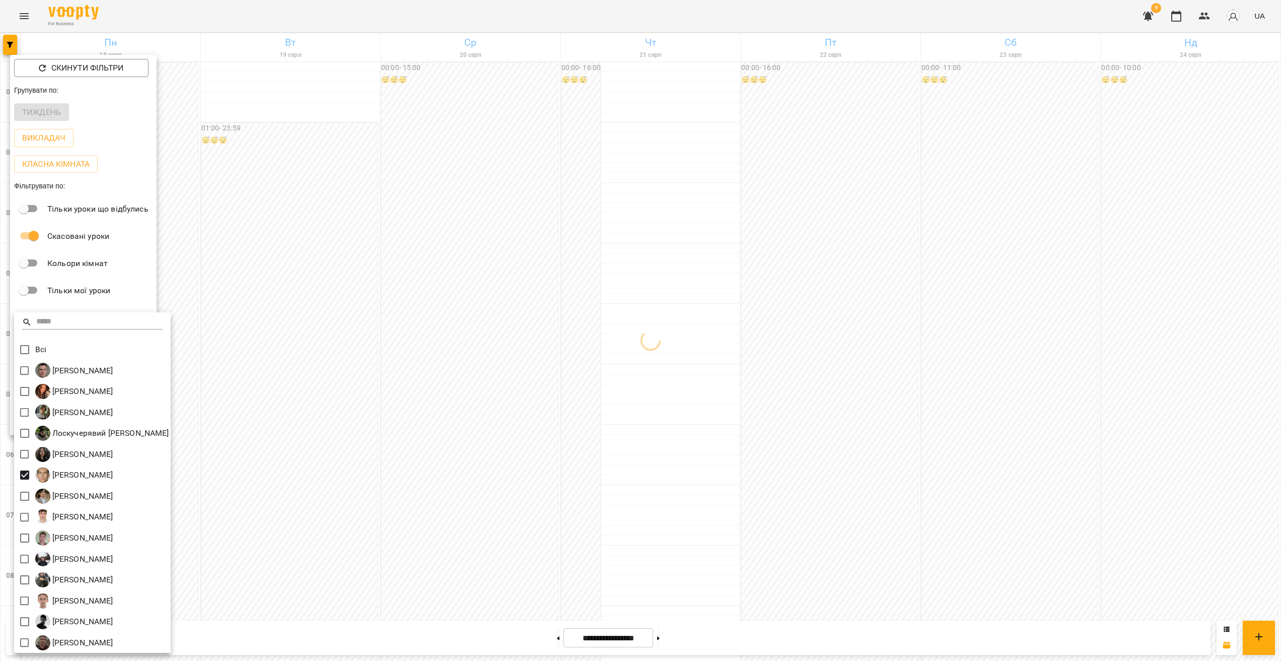
click at [458, 526] on div at bounding box center [640, 330] width 1281 height 661
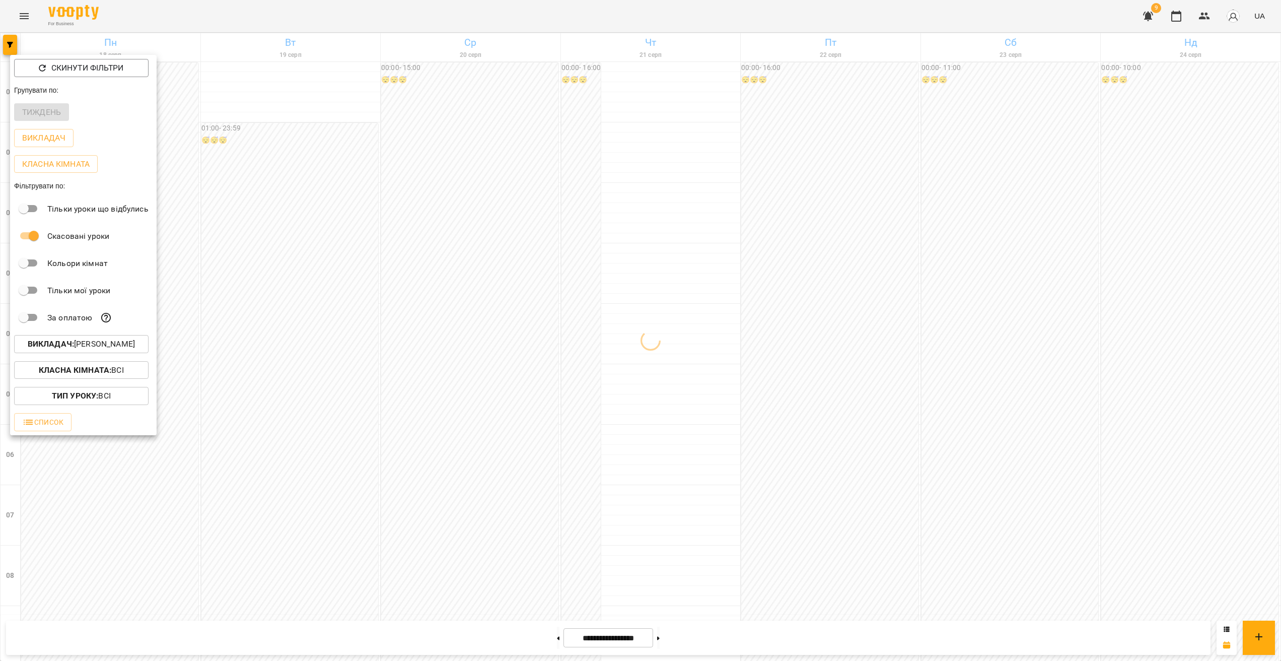
click at [458, 535] on div at bounding box center [640, 330] width 1281 height 661
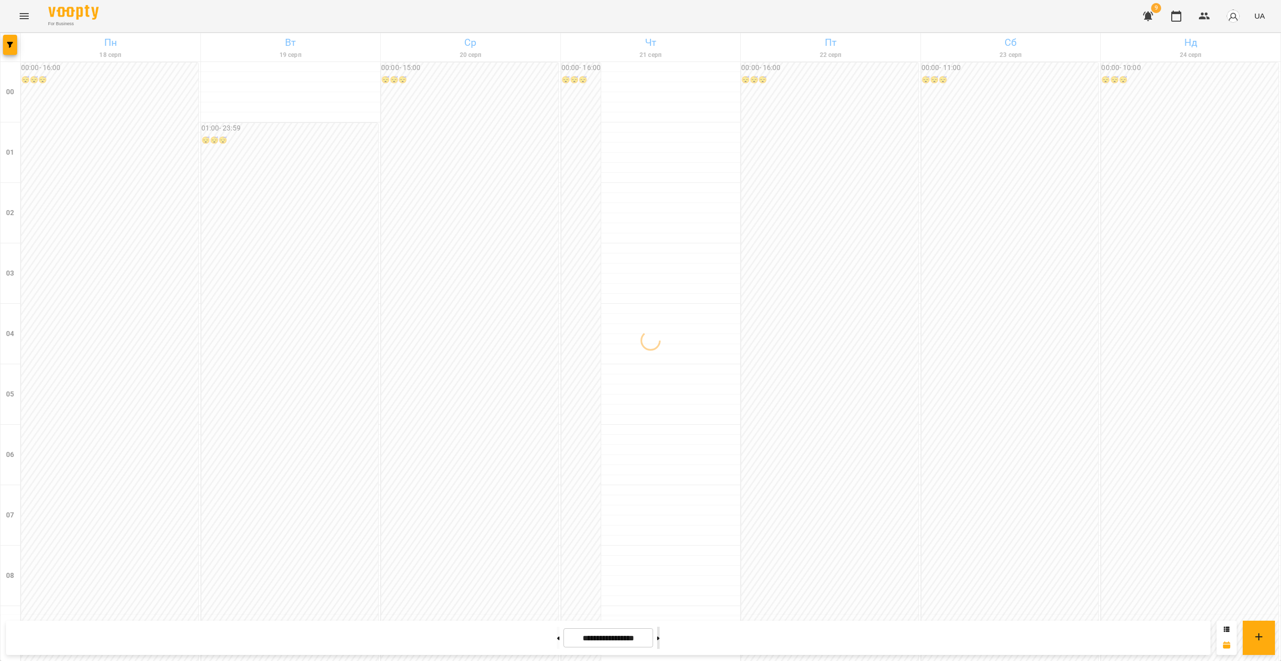
click at [458, 634] on button at bounding box center [658, 638] width 3 height 22
click at [458, 645] on button at bounding box center [658, 638] width 3 height 22
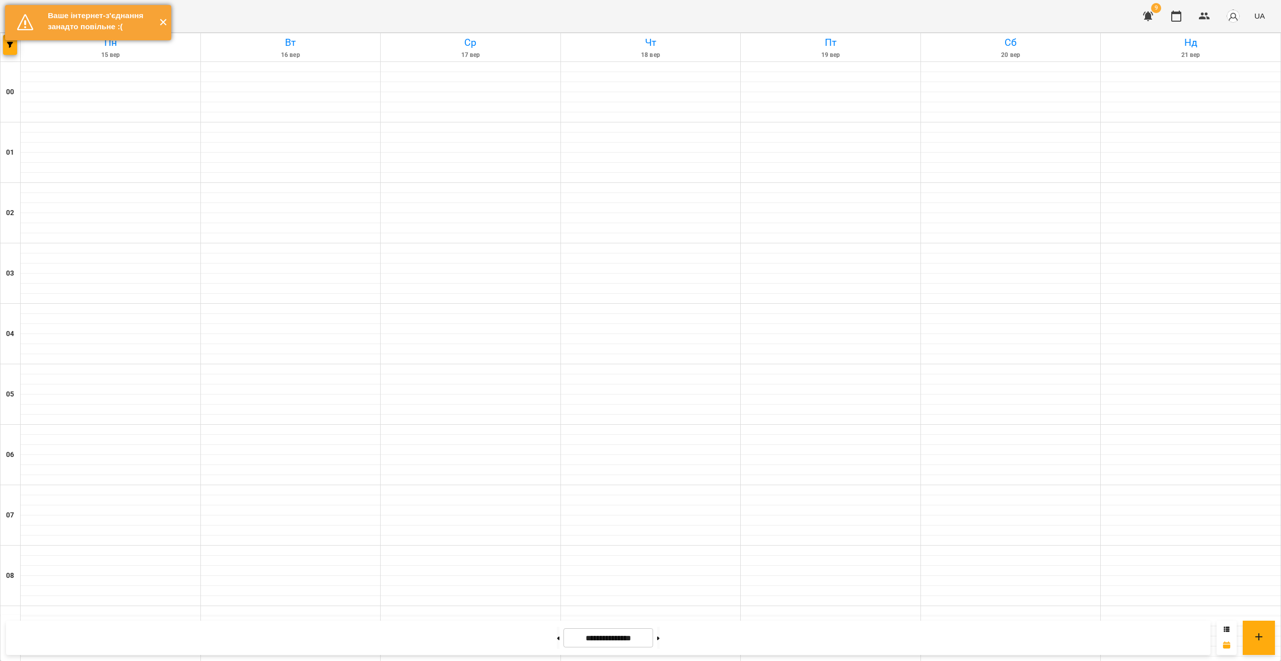
click at [164, 32] on button "✕" at bounding box center [163, 22] width 17 height 35
click at [162, 31] on button "✕" at bounding box center [163, 22] width 17 height 35
click at [163, 31] on button "✕" at bounding box center [163, 22] width 17 height 35
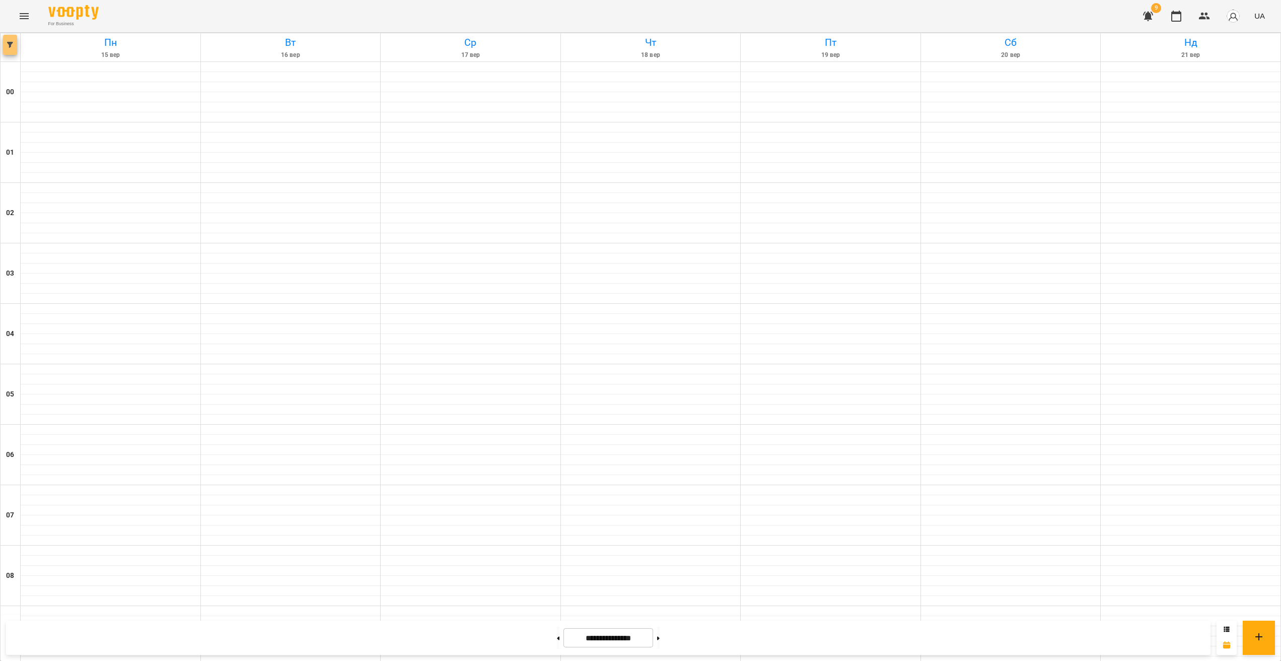
click at [16, 51] on button "button" at bounding box center [10, 45] width 14 height 20
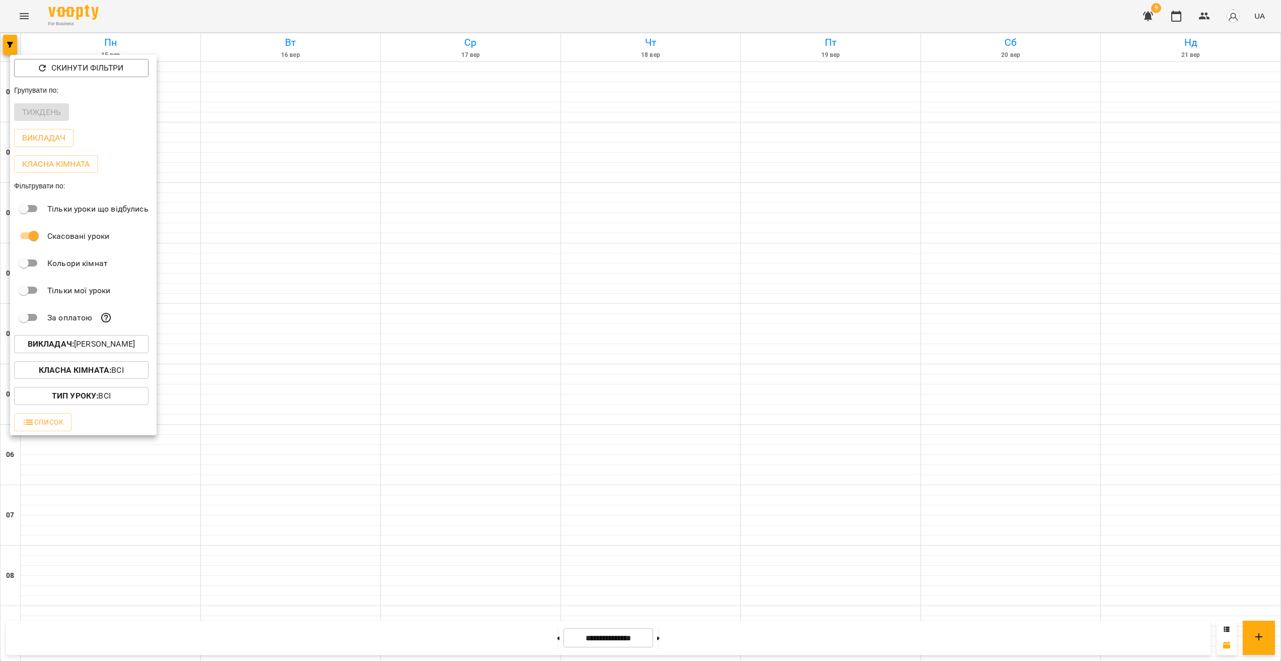
click at [93, 348] on p "Викладач : [PERSON_NAME]" at bounding box center [81, 344] width 107 height 12
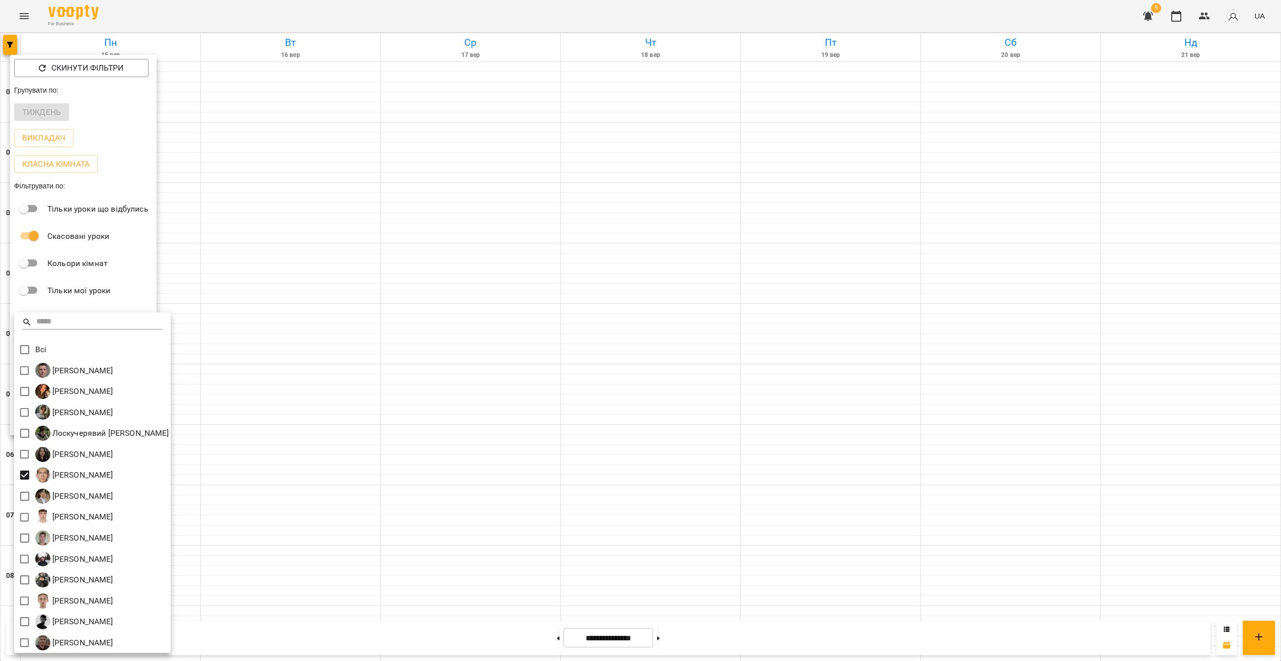
click at [409, 451] on div at bounding box center [640, 330] width 1281 height 661
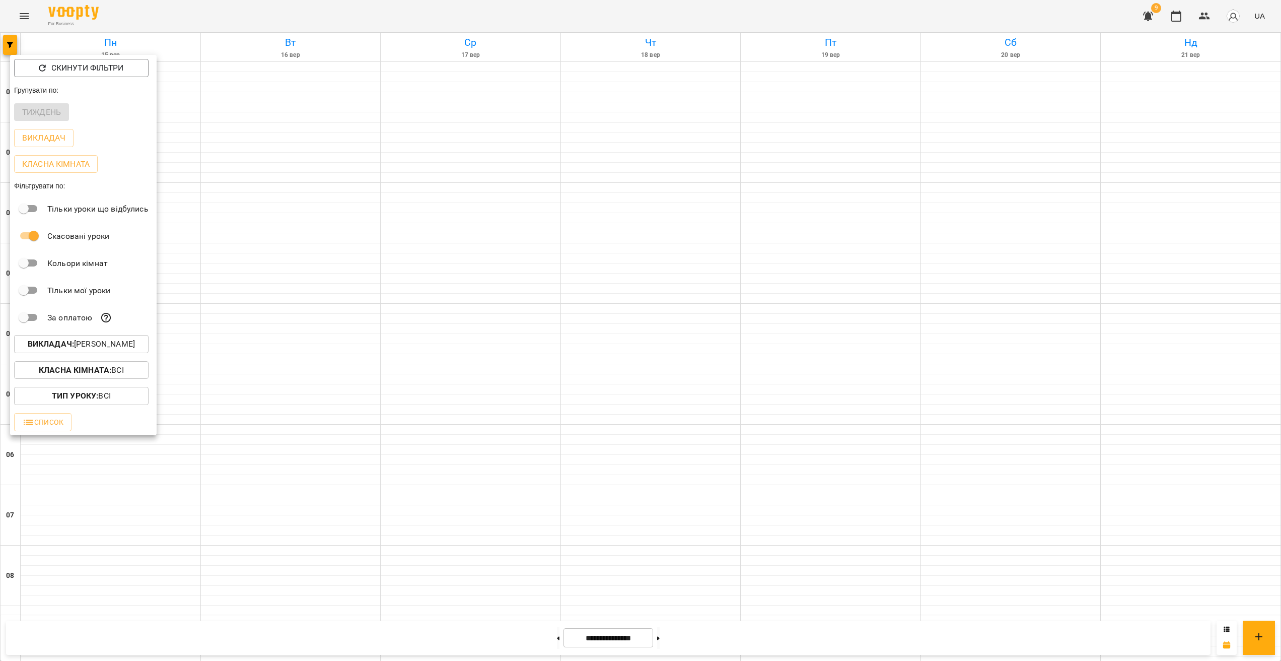
click at [458, 488] on div at bounding box center [640, 330] width 1281 height 661
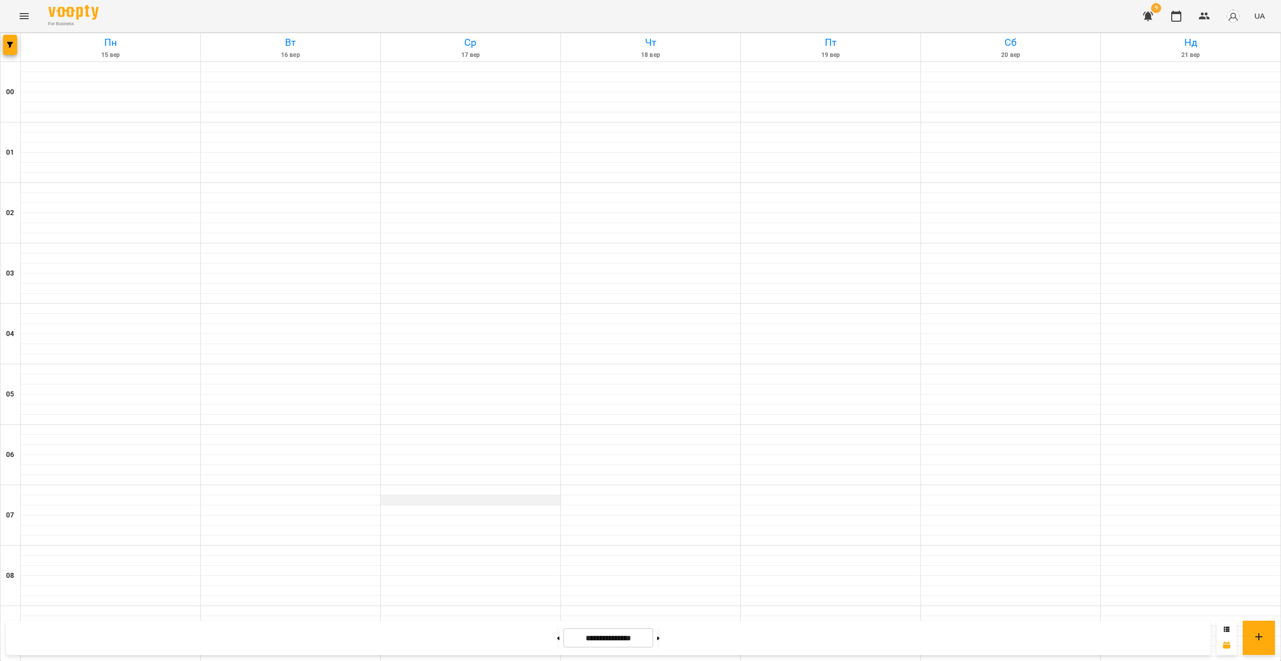
scroll to position [0, 0]
click at [458, 635] on button at bounding box center [558, 638] width 3 height 22
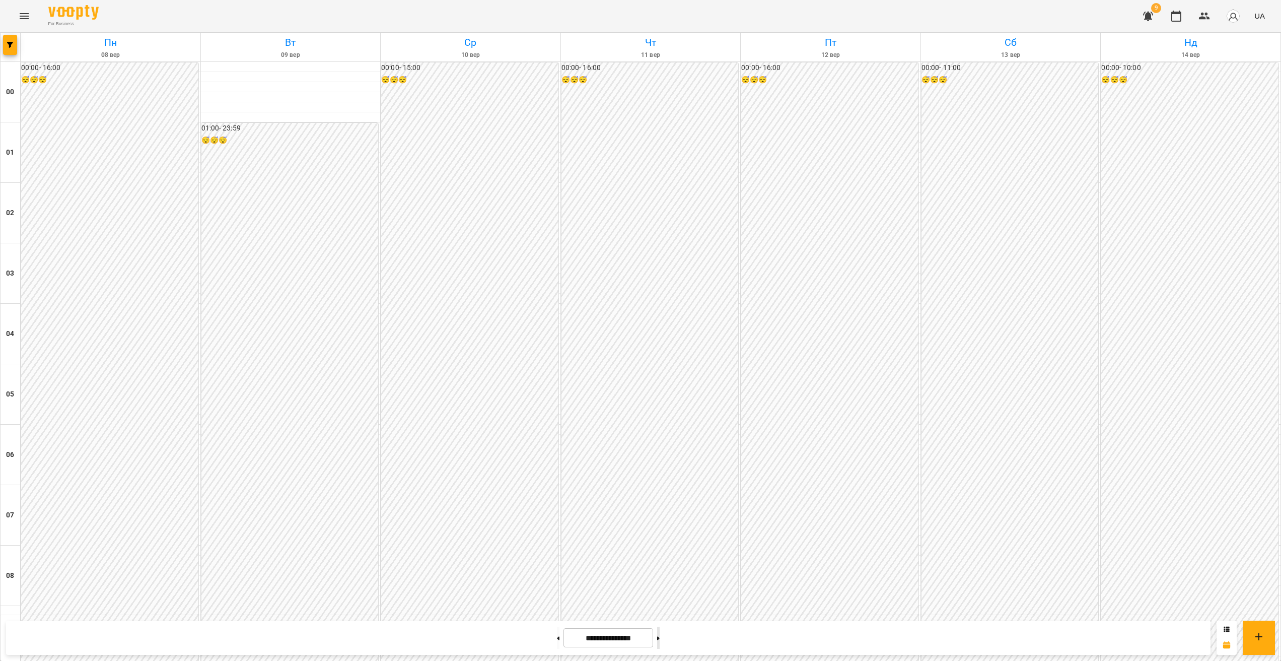
click at [458, 637] on button at bounding box center [658, 638] width 3 height 22
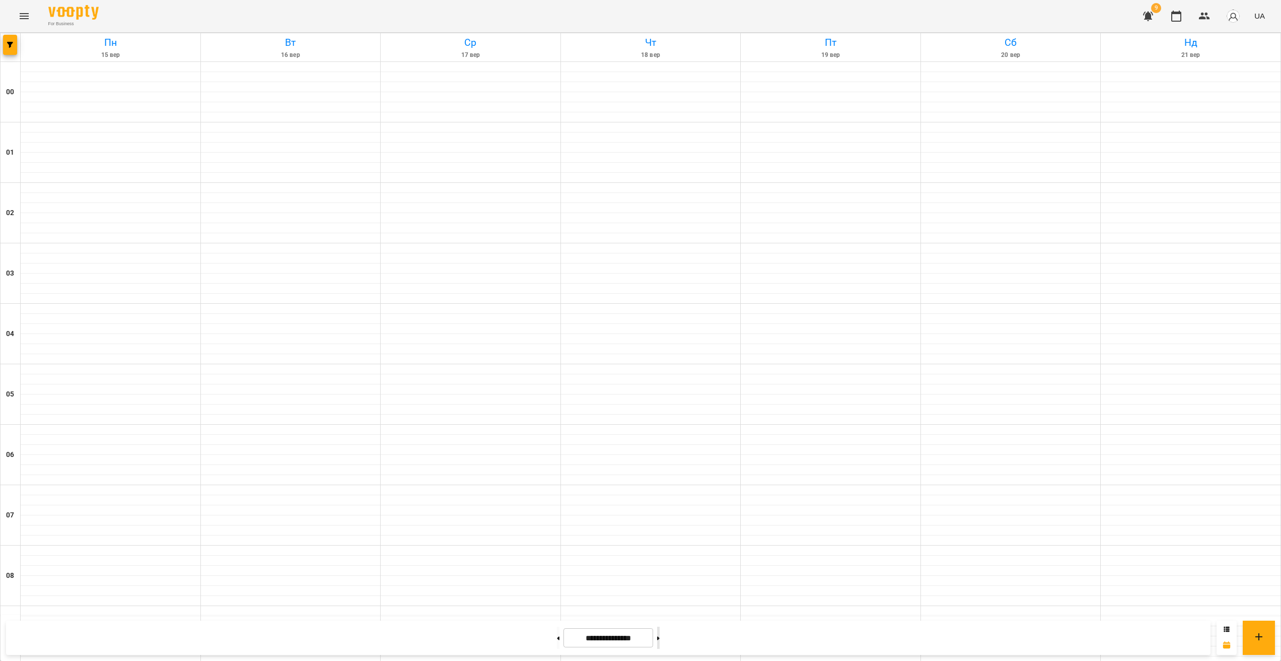
click at [458, 637] on button at bounding box center [658, 638] width 3 height 22
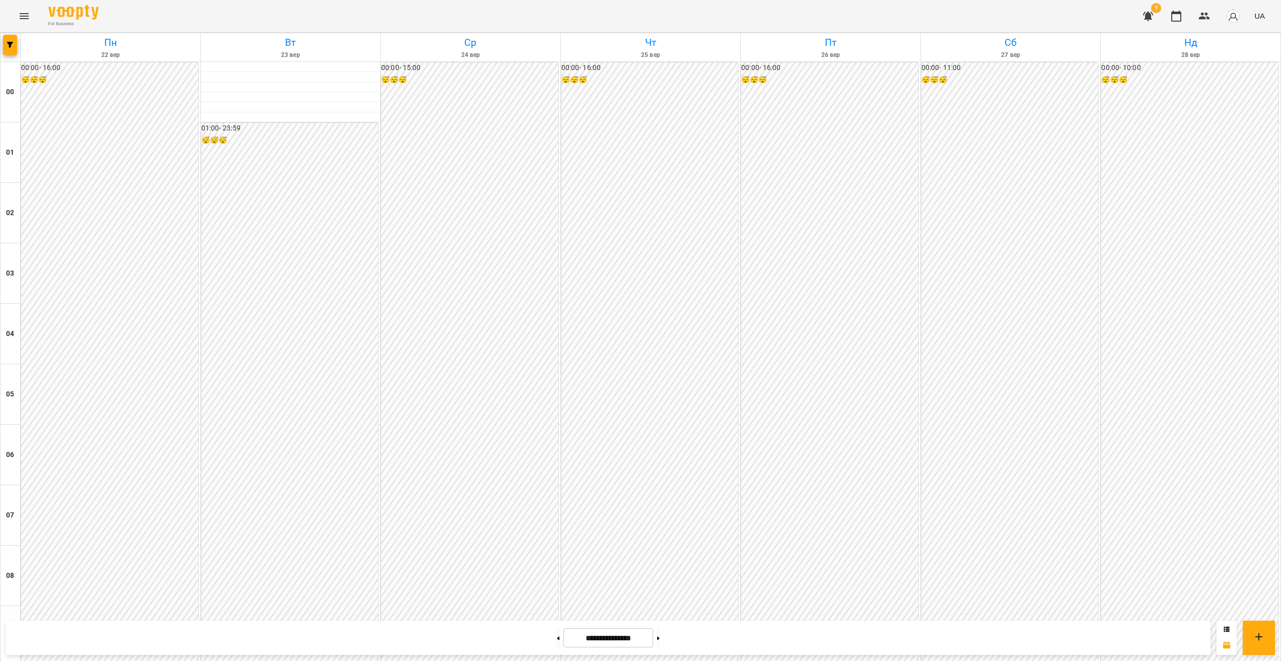
scroll to position [806, 0]
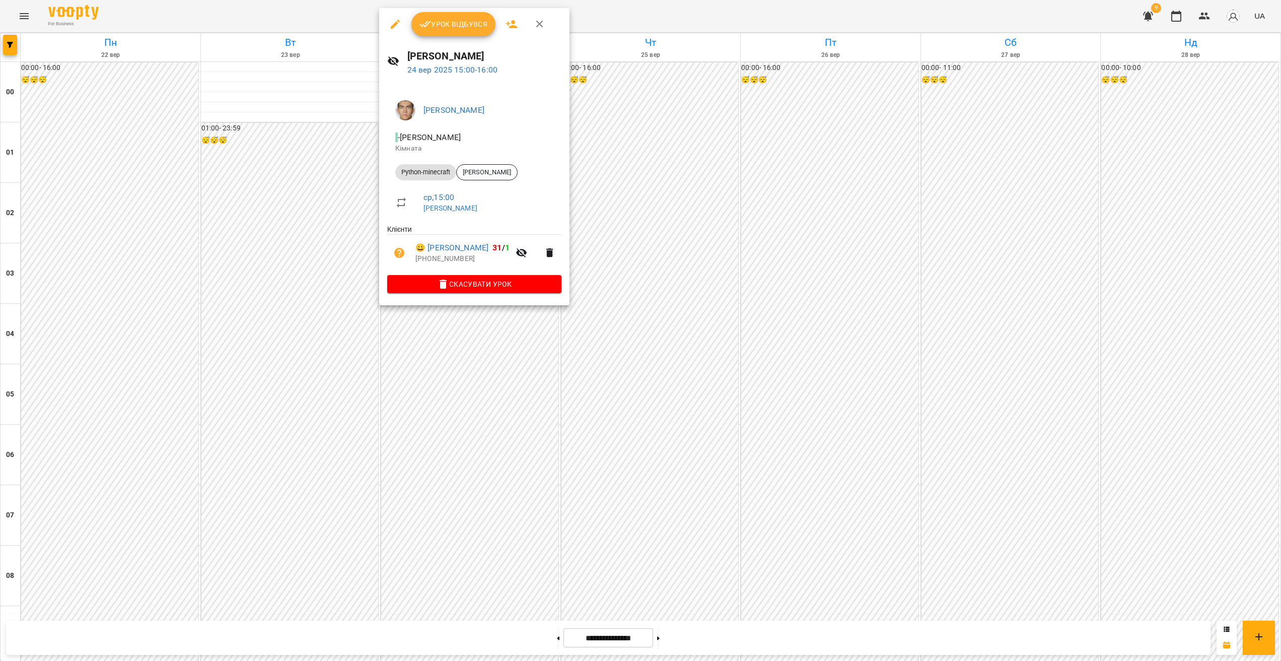
drag, startPoint x: 519, startPoint y: 398, endPoint x: 534, endPoint y: 396, distance: 15.7
click at [458, 398] on div at bounding box center [640, 330] width 1281 height 661
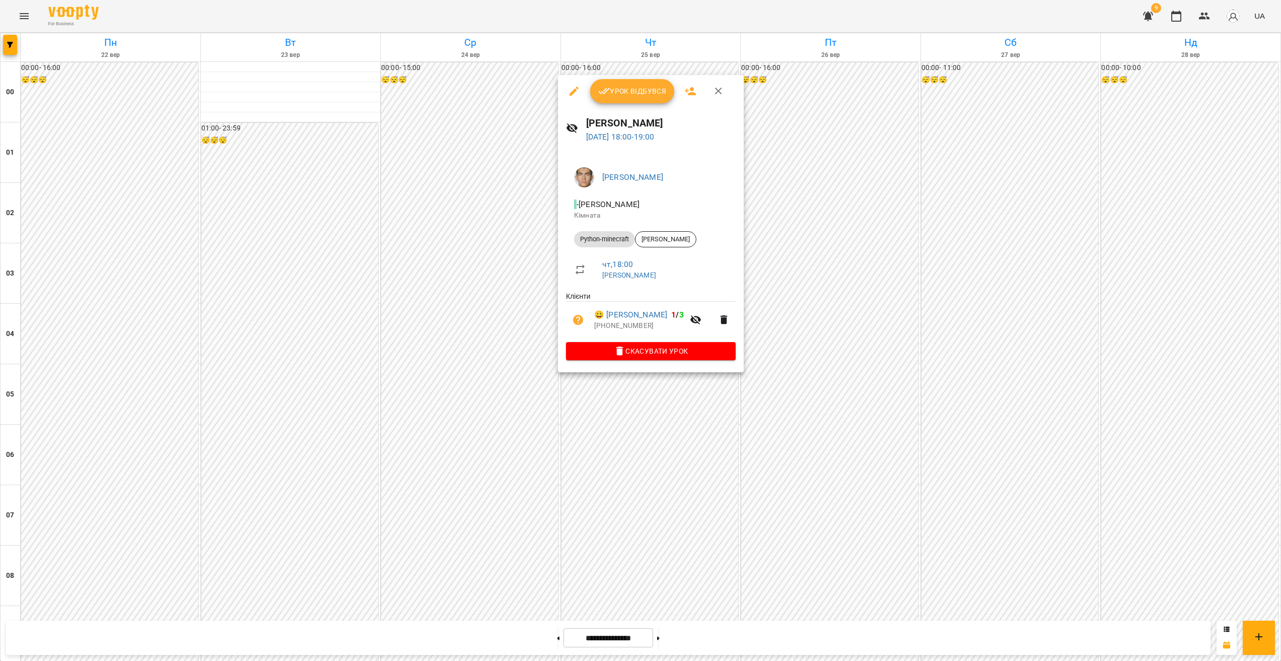
click at [458, 393] on div at bounding box center [640, 330] width 1281 height 661
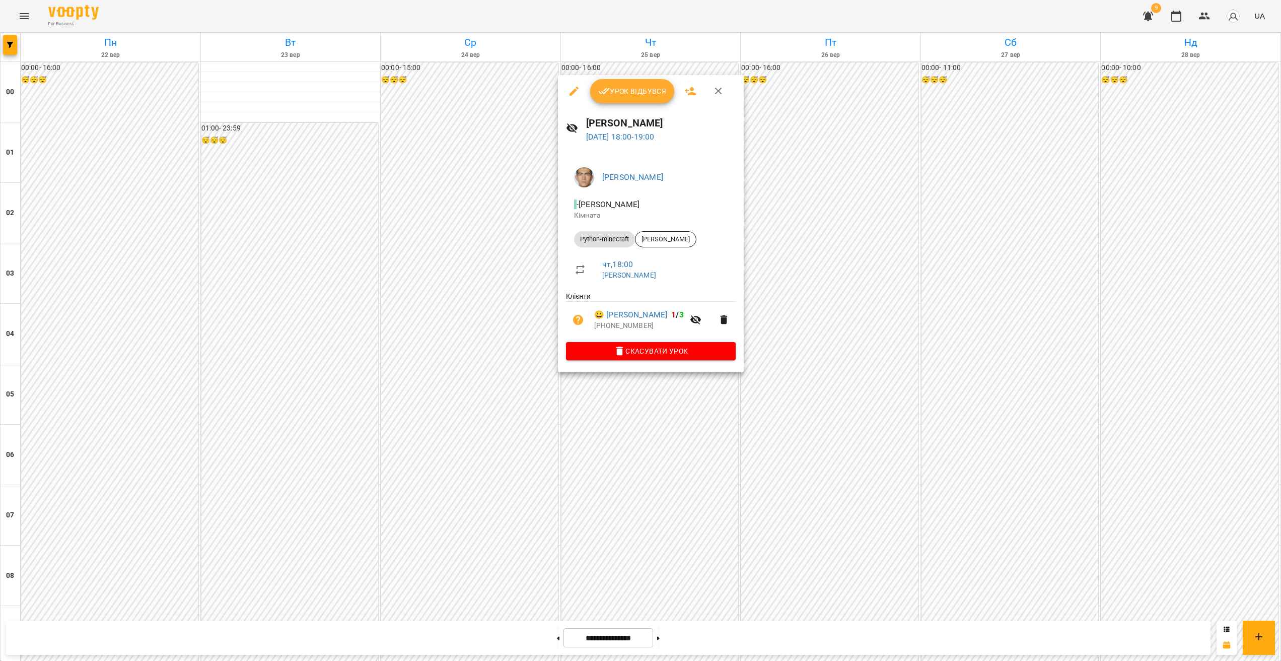
click at [458, 401] on div at bounding box center [640, 330] width 1281 height 661
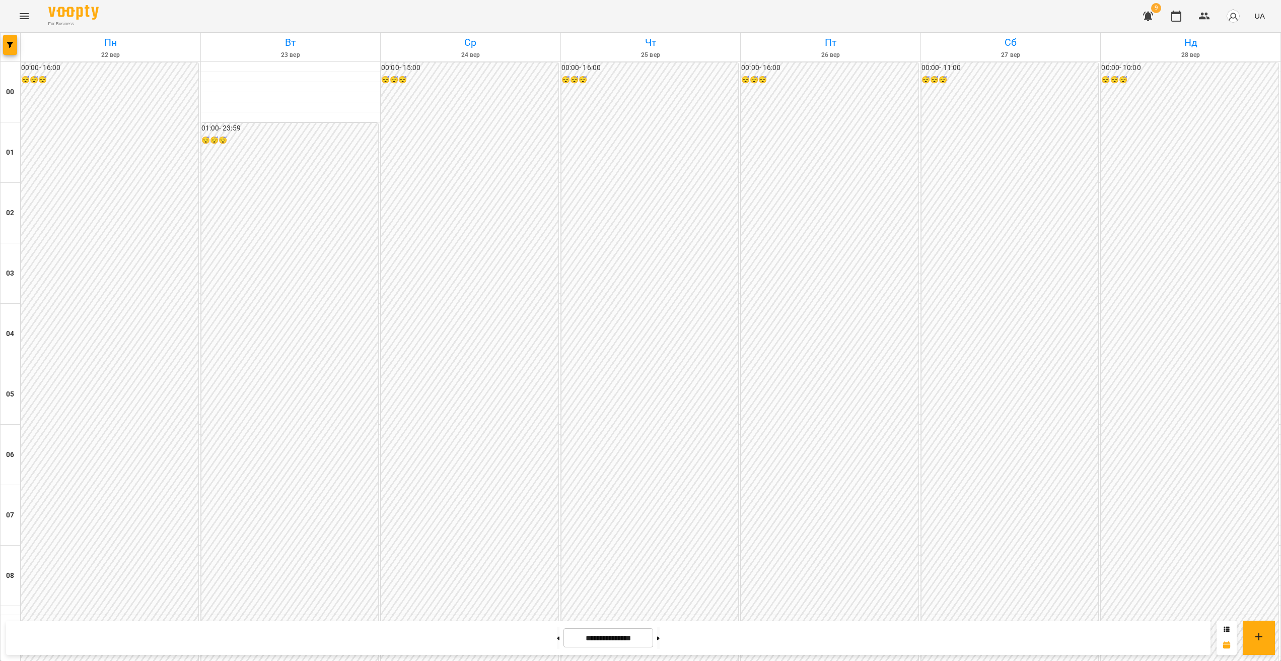
scroll to position [687, 0]
click at [13, 50] on button "button" at bounding box center [10, 45] width 14 height 20
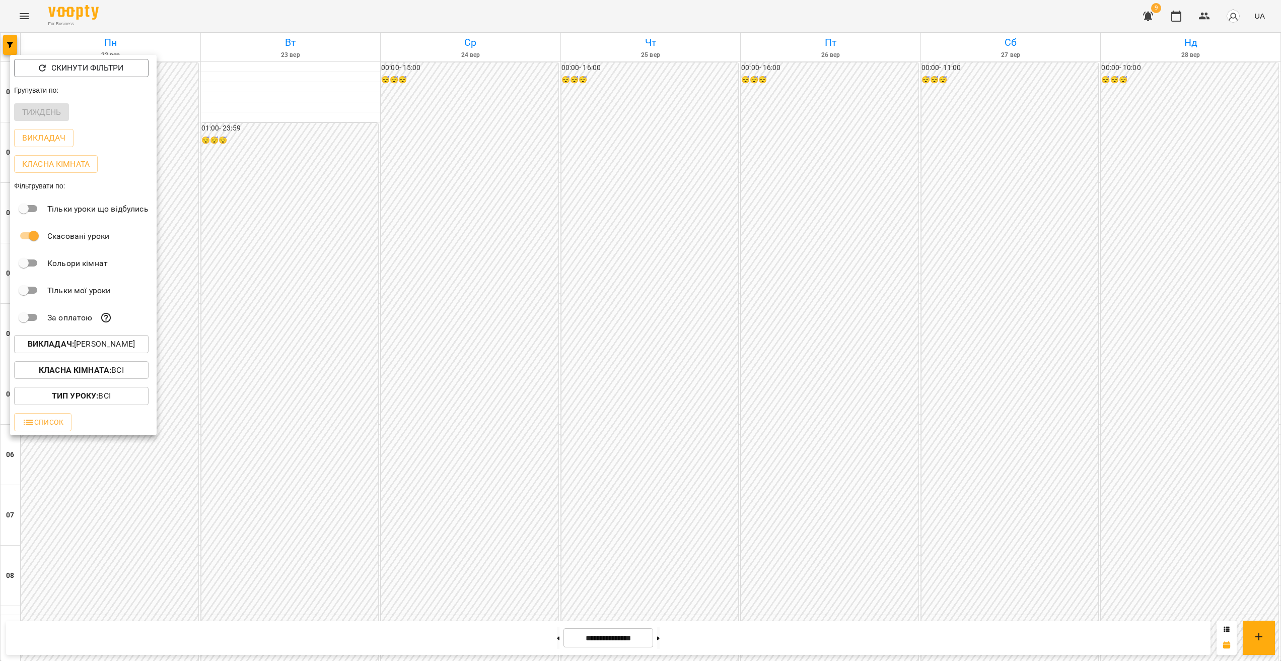
click at [118, 346] on p "Викладач : [PERSON_NAME]" at bounding box center [81, 344] width 107 height 12
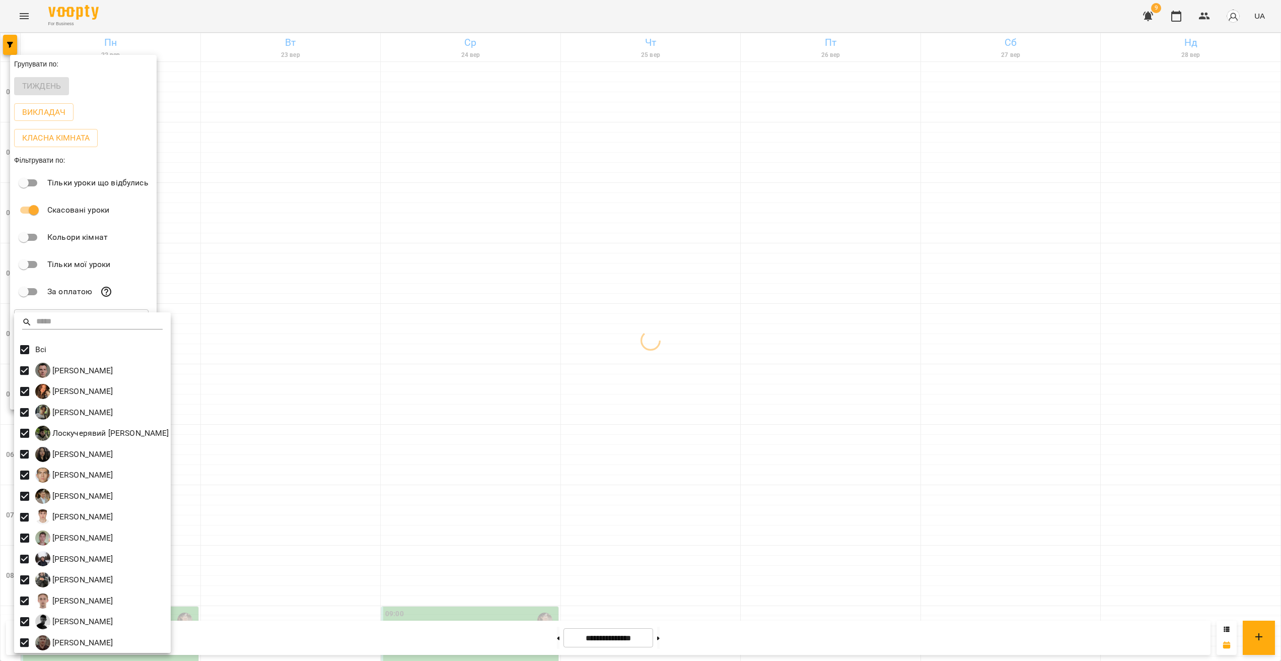
click at [458, 427] on div at bounding box center [640, 330] width 1281 height 661
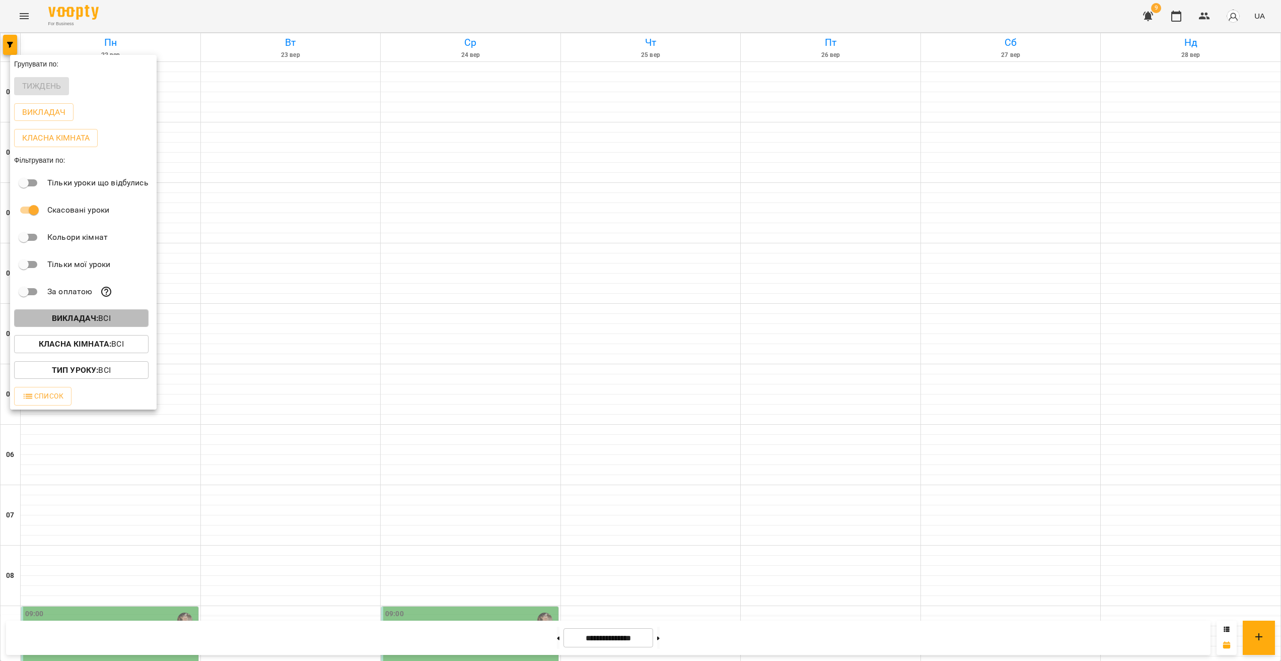
click at [70, 327] on button "Викладач : Всі" at bounding box center [81, 318] width 134 height 18
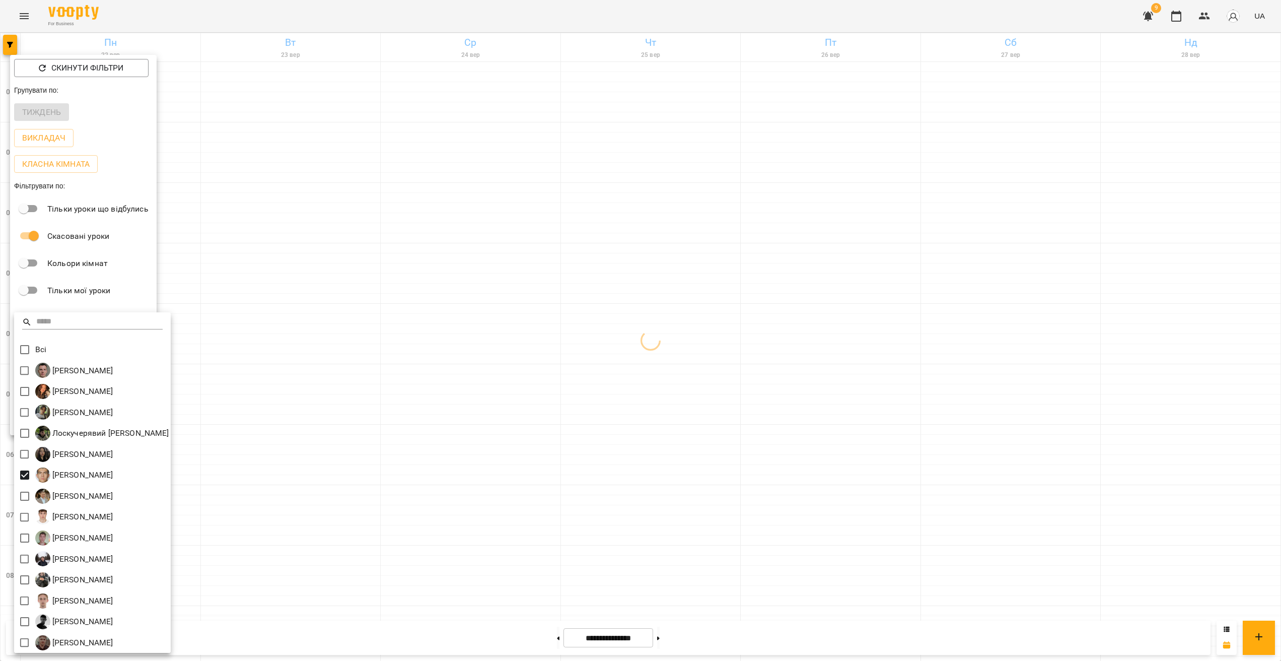
drag, startPoint x: 784, startPoint y: 408, endPoint x: 793, endPoint y: 411, distance: 9.4
click at [458, 408] on div at bounding box center [640, 330] width 1281 height 661
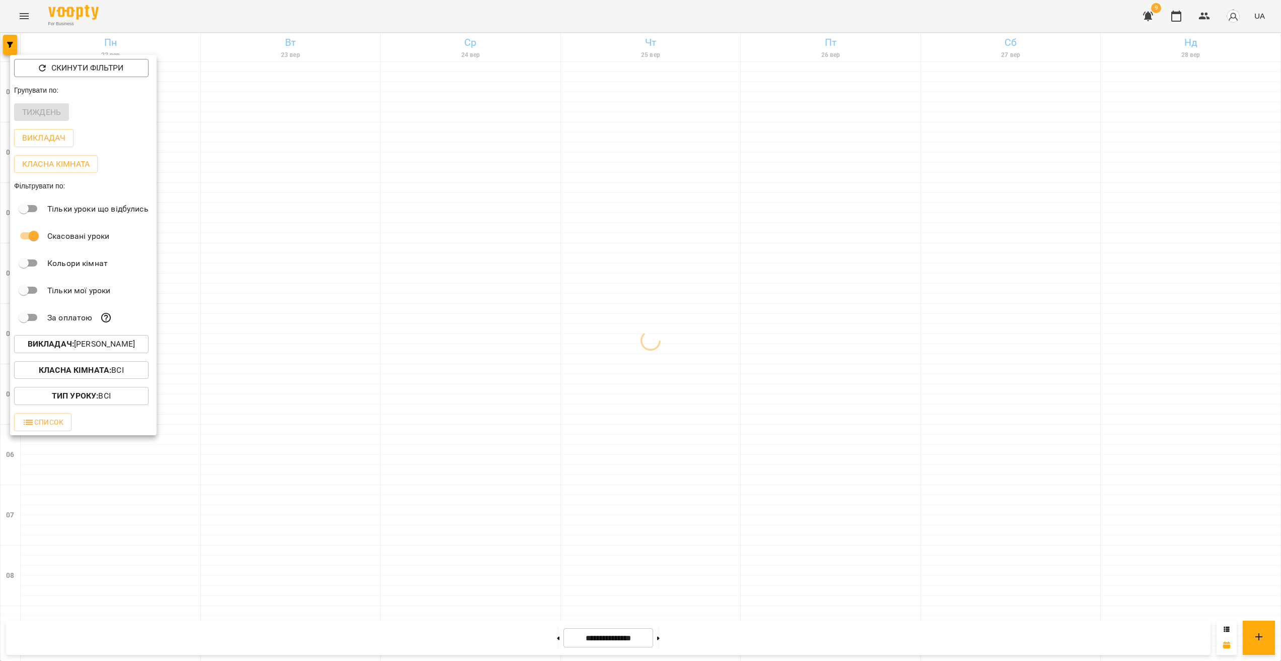
click at [458, 290] on div at bounding box center [640, 330] width 1281 height 661
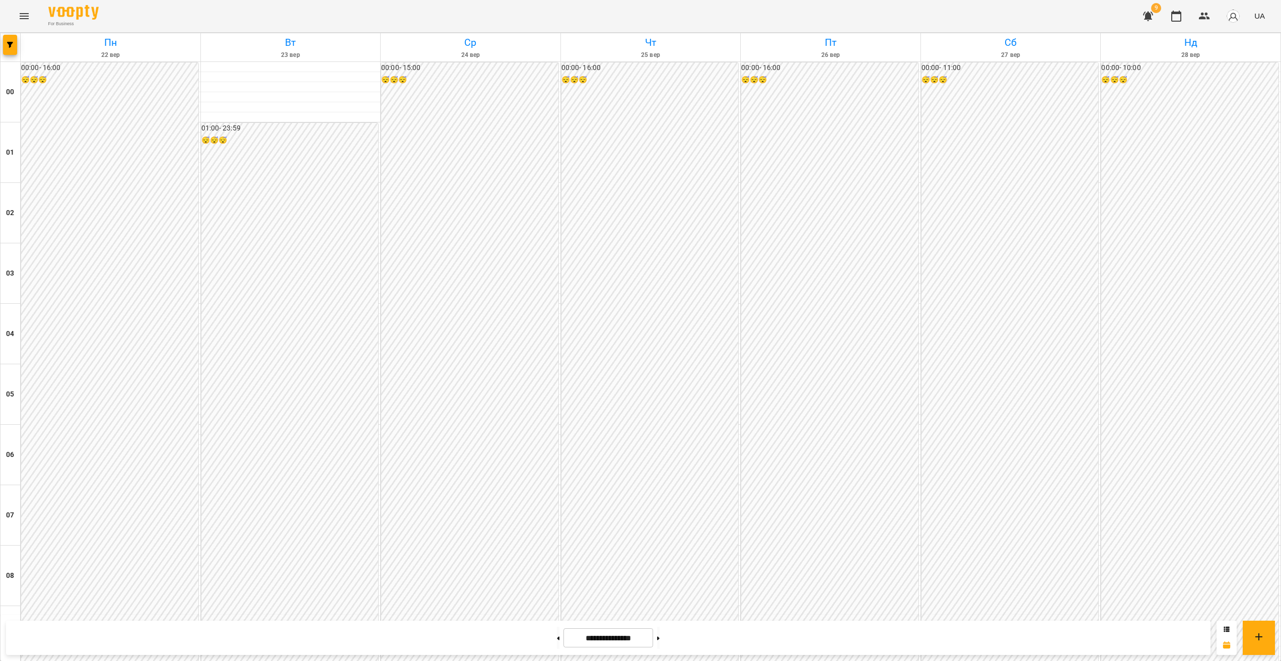
scroll to position [897, 0]
click at [458, 635] on button at bounding box center [558, 638] width 3 height 22
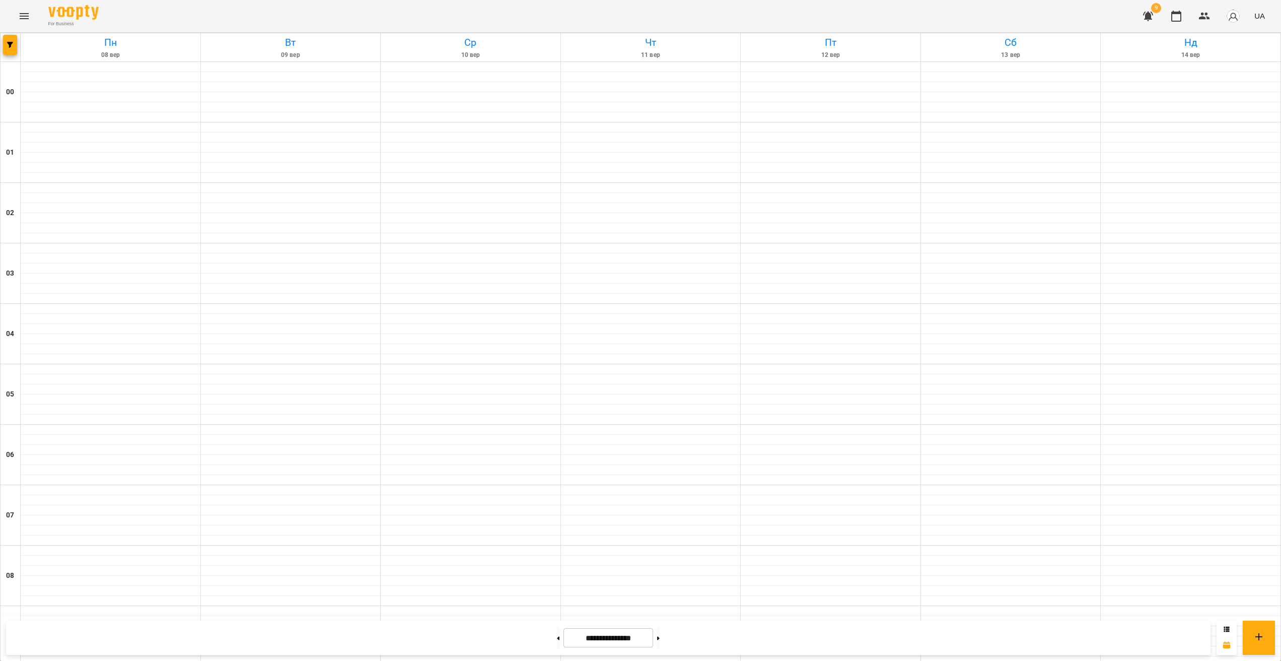
drag, startPoint x: 546, startPoint y: 635, endPoint x: 579, endPoint y: 642, distance: 33.5
click at [458, 635] on button at bounding box center [558, 638] width 3 height 22
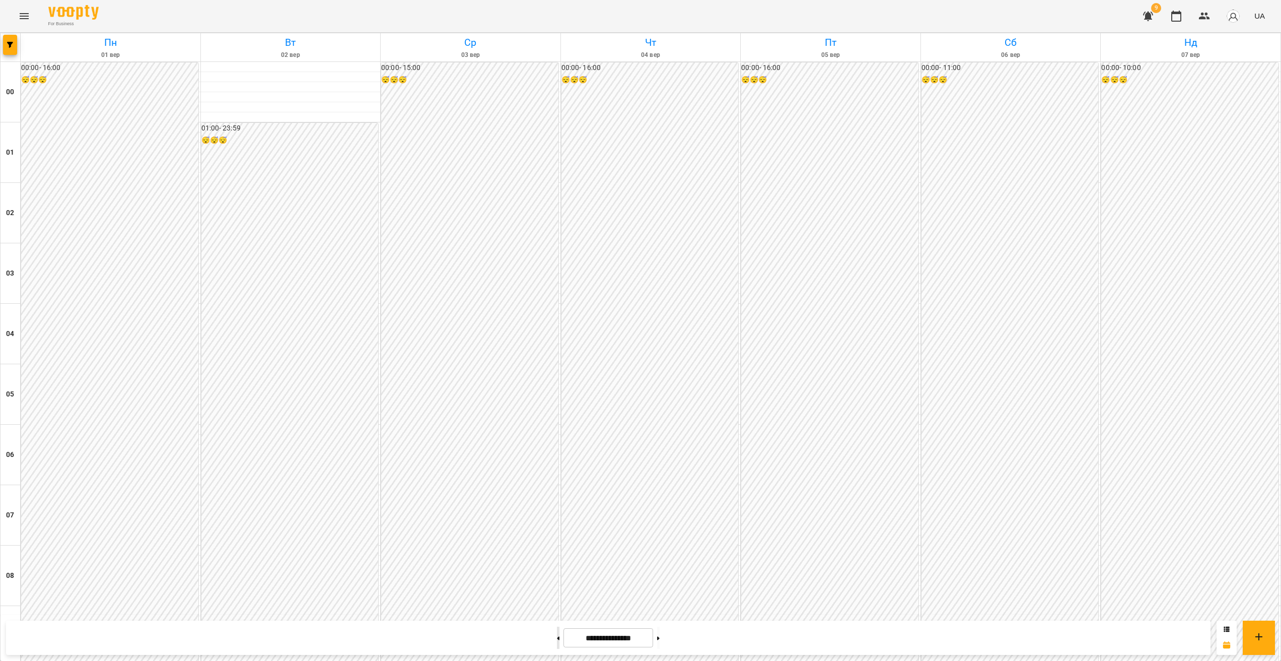
click at [458, 635] on button at bounding box center [558, 638] width 3 height 22
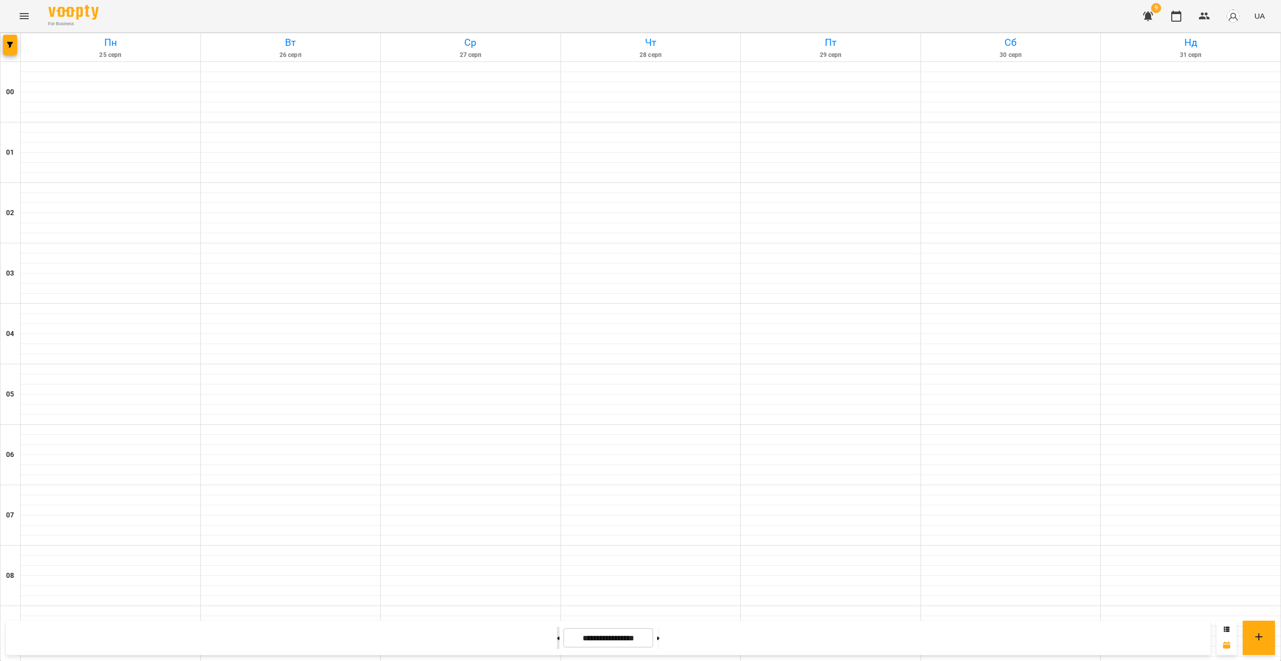
click at [458, 635] on button at bounding box center [558, 638] width 3 height 22
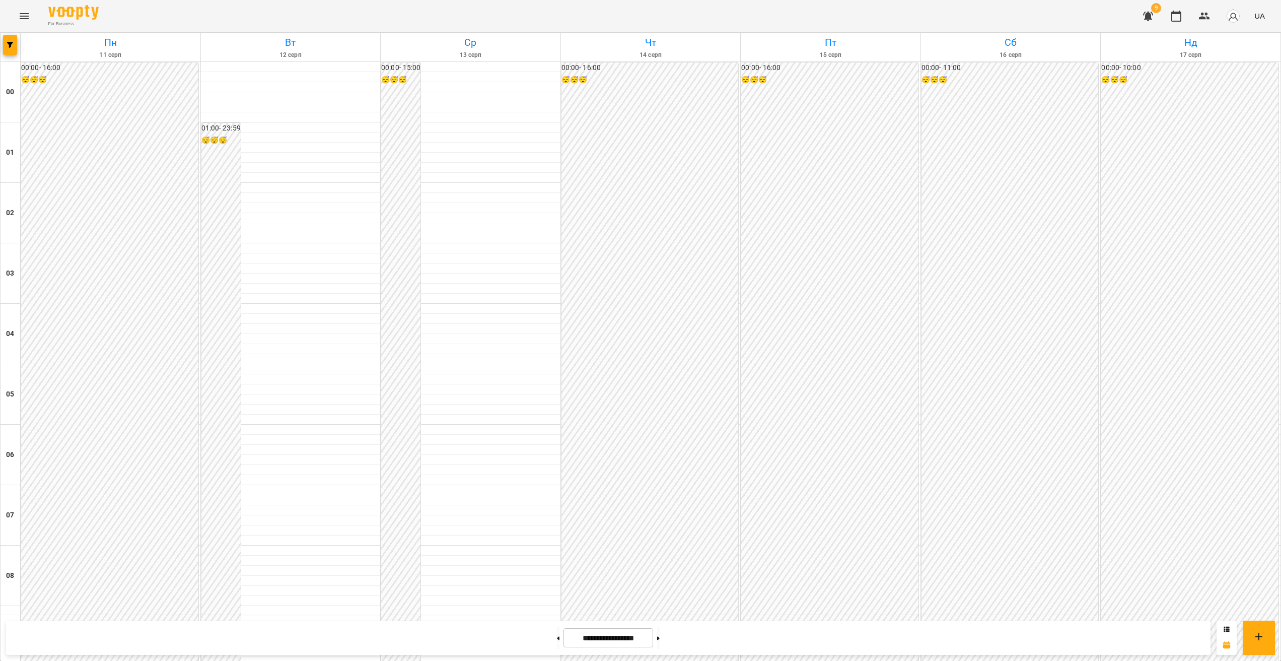
scroll to position [670, 0]
click at [458, 644] on button at bounding box center [558, 638] width 3 height 22
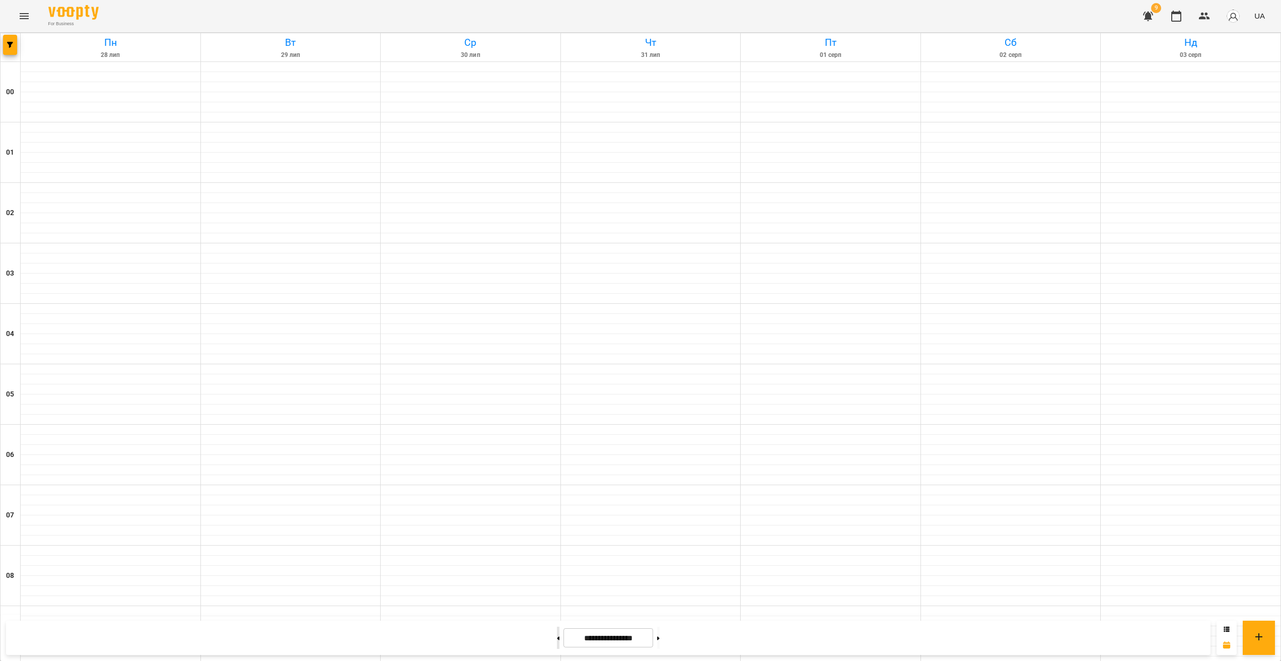
click at [458, 644] on button at bounding box center [558, 638] width 3 height 22
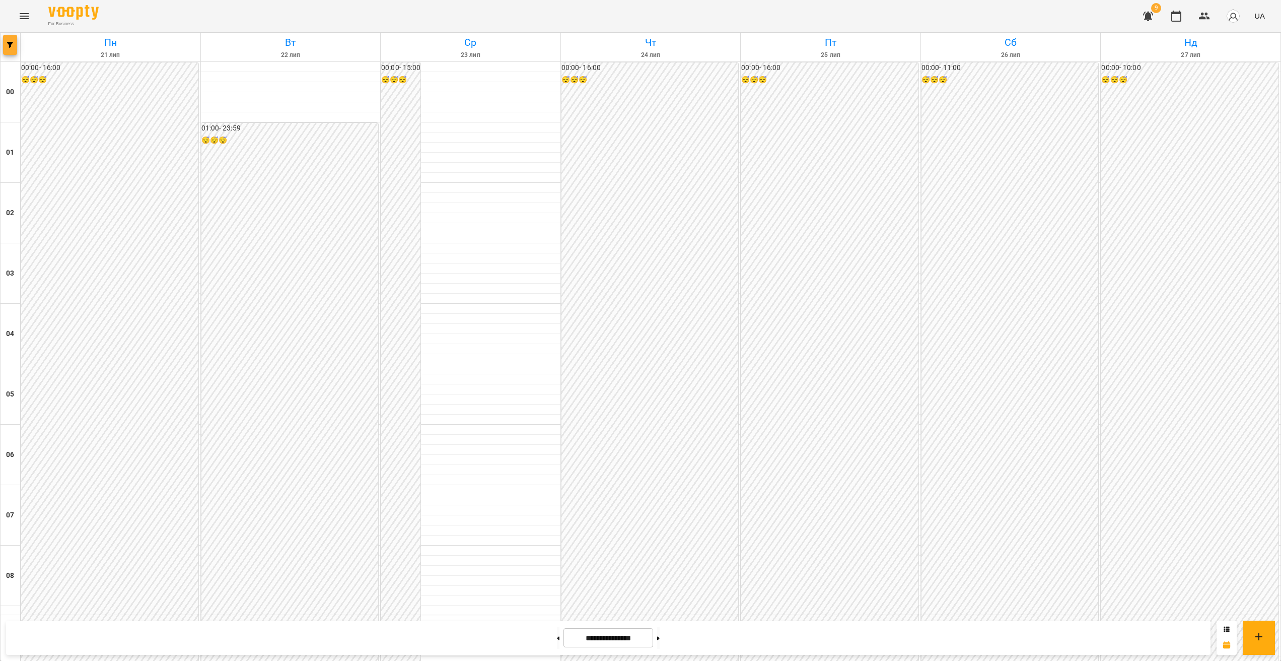
click at [9, 48] on button "button" at bounding box center [10, 45] width 14 height 20
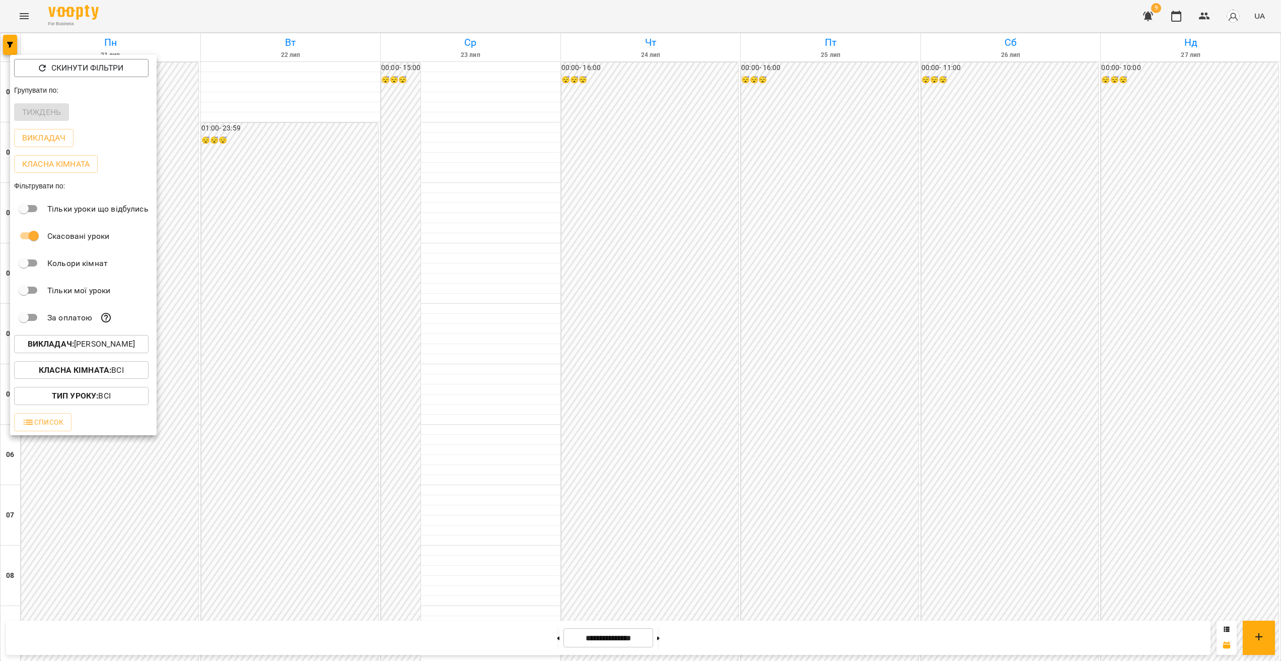
click at [113, 357] on div "Викладач : [PERSON_NAME]" at bounding box center [83, 344] width 147 height 26
click at [98, 349] on p "Викладач : [PERSON_NAME]" at bounding box center [81, 344] width 107 height 12
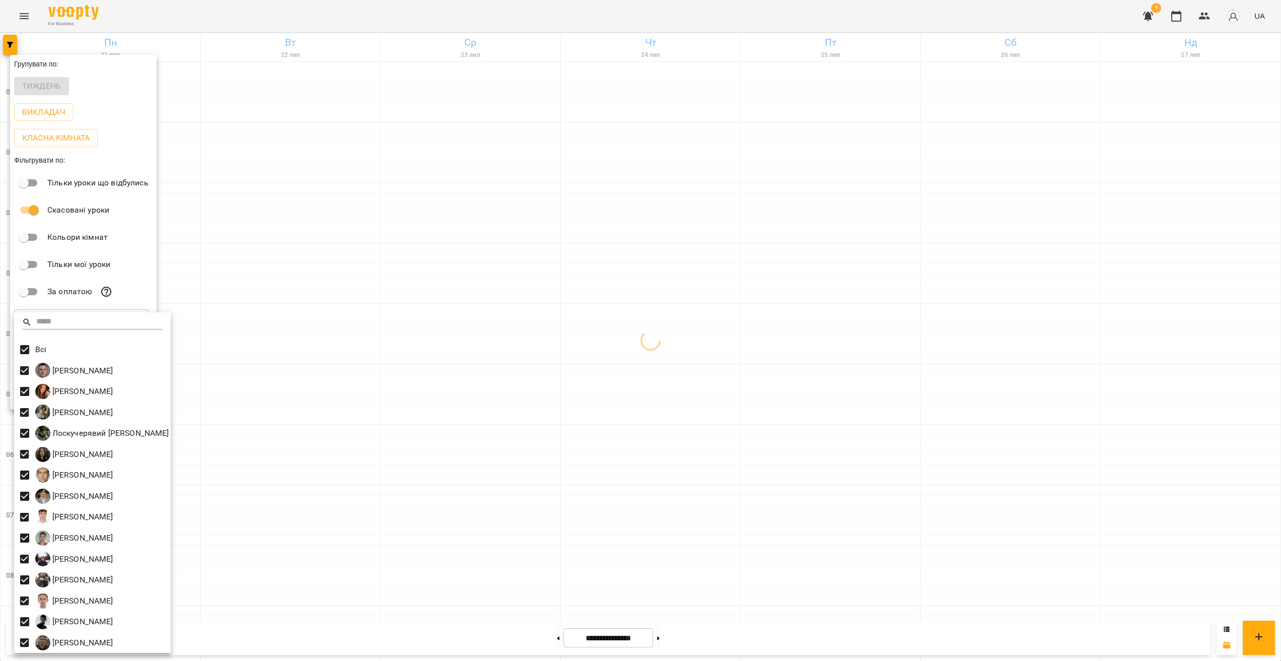
click at [451, 449] on div at bounding box center [640, 330] width 1281 height 661
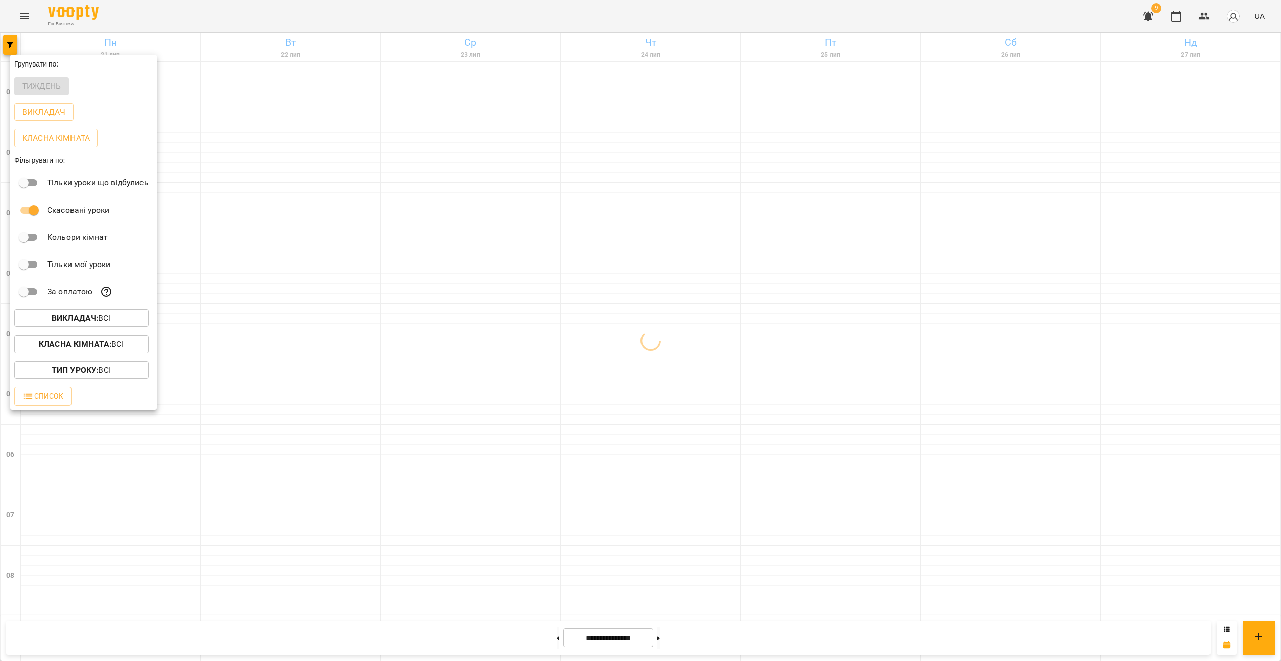
click at [458, 430] on div "Всі [PERSON_NAME] [PERSON_NAME] [PERSON_NAME] [PERSON_NAME] Минусора [PERSON_NA…" at bounding box center [640, 330] width 1281 height 661
click at [458, 641] on div at bounding box center [640, 330] width 1281 height 661
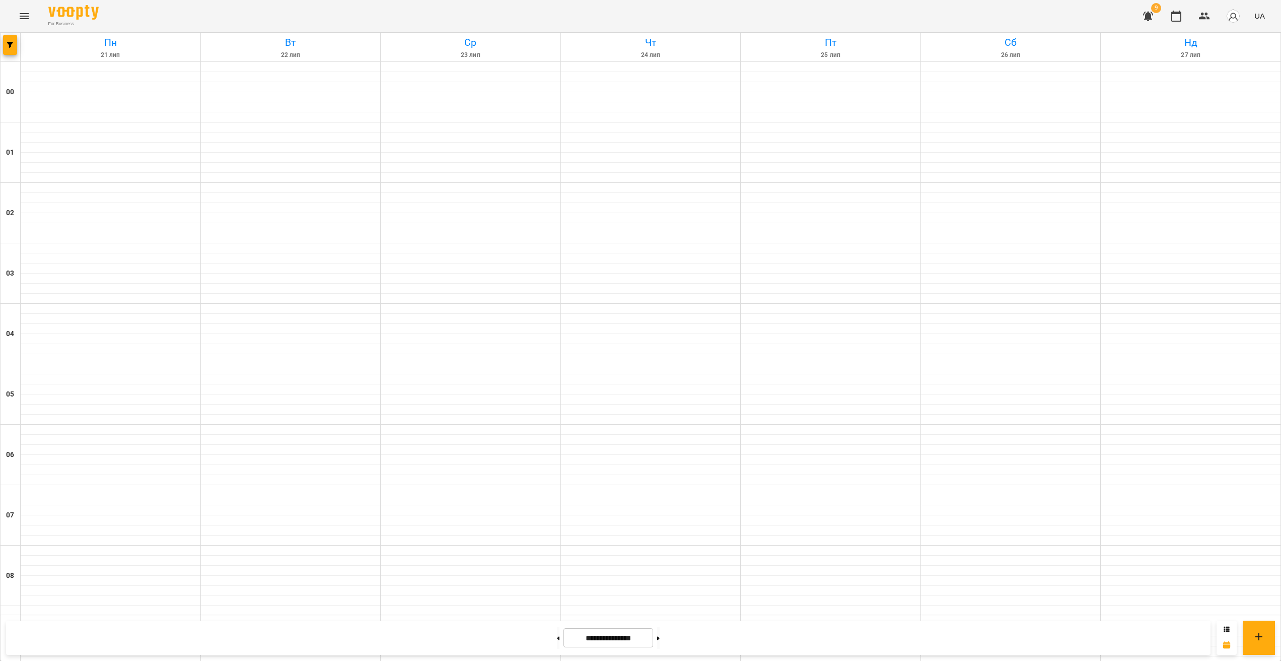
click at [458, 641] on button at bounding box center [658, 638] width 3 height 22
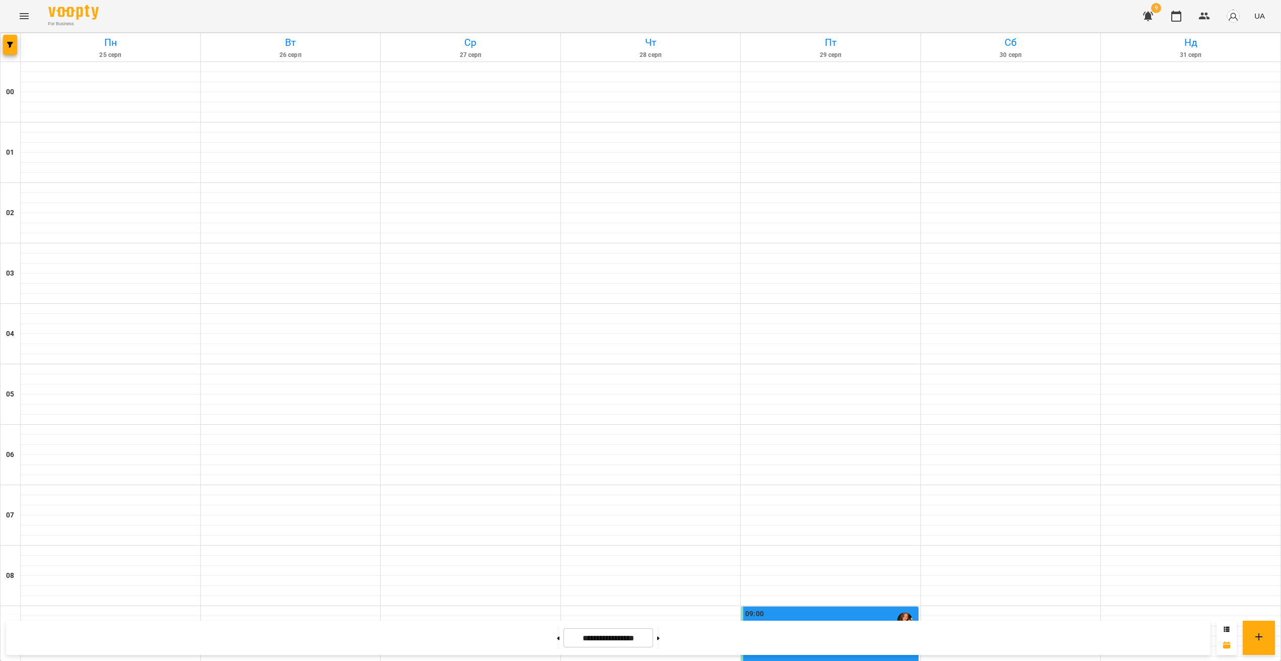
scroll to position [765, 0]
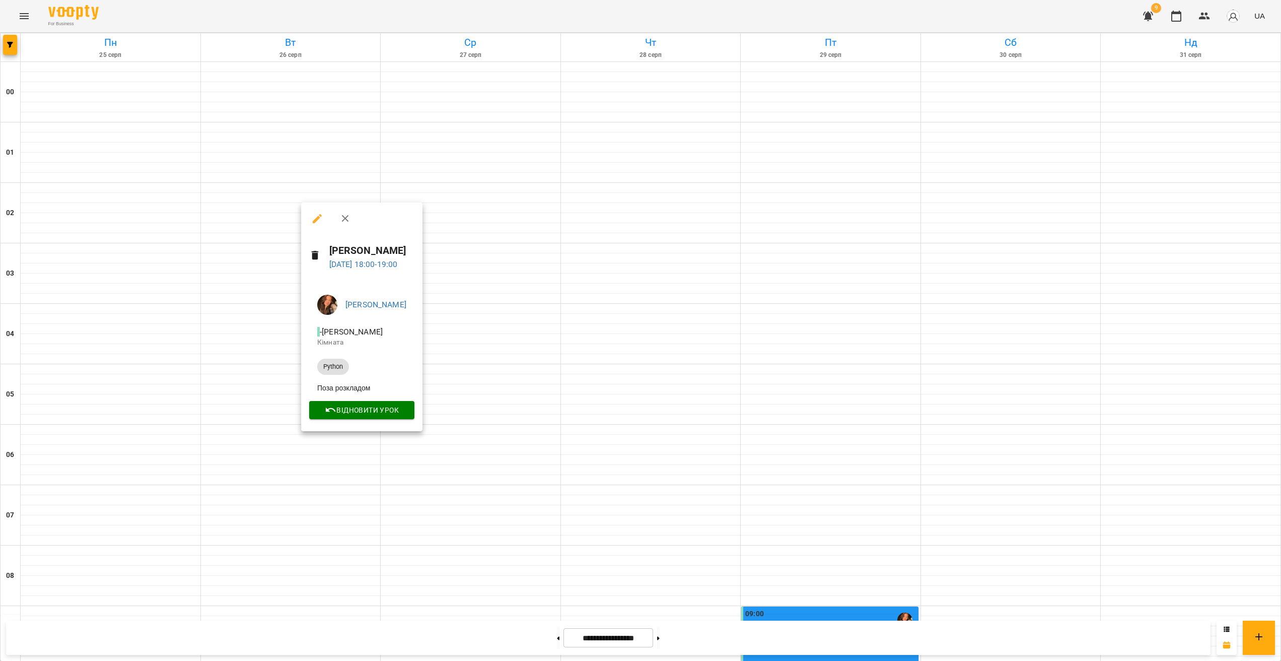
click at [339, 459] on div at bounding box center [640, 330] width 1281 height 661
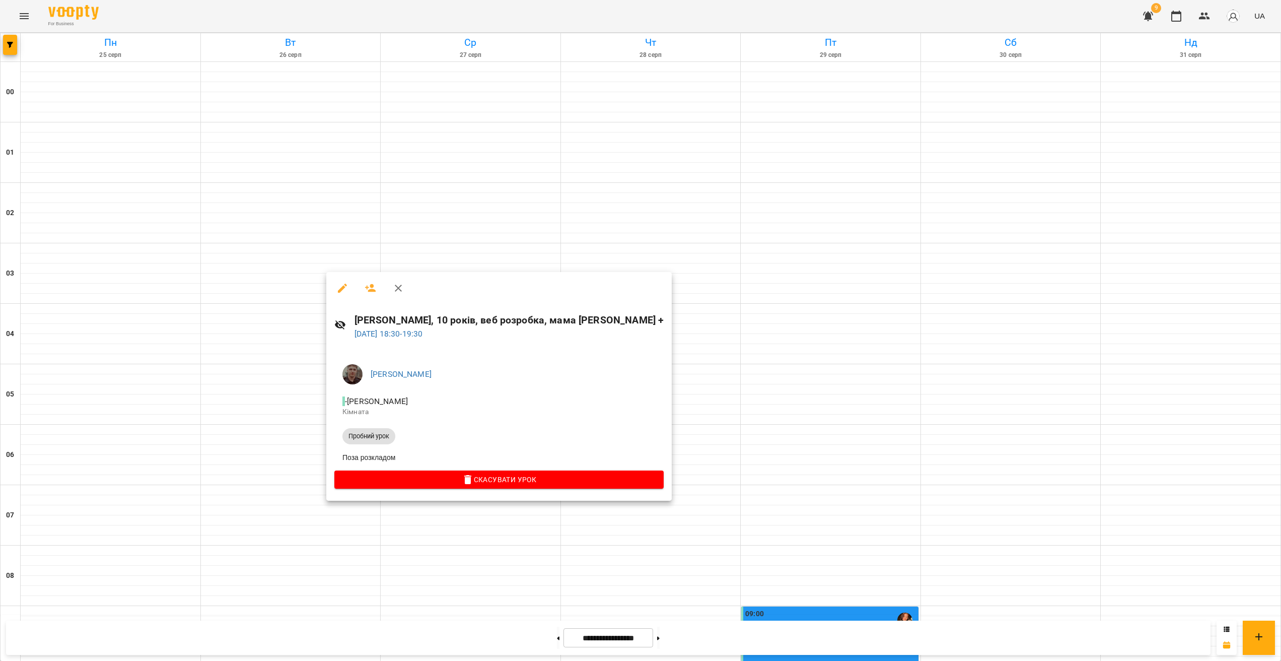
click at [311, 541] on div at bounding box center [640, 330] width 1281 height 661
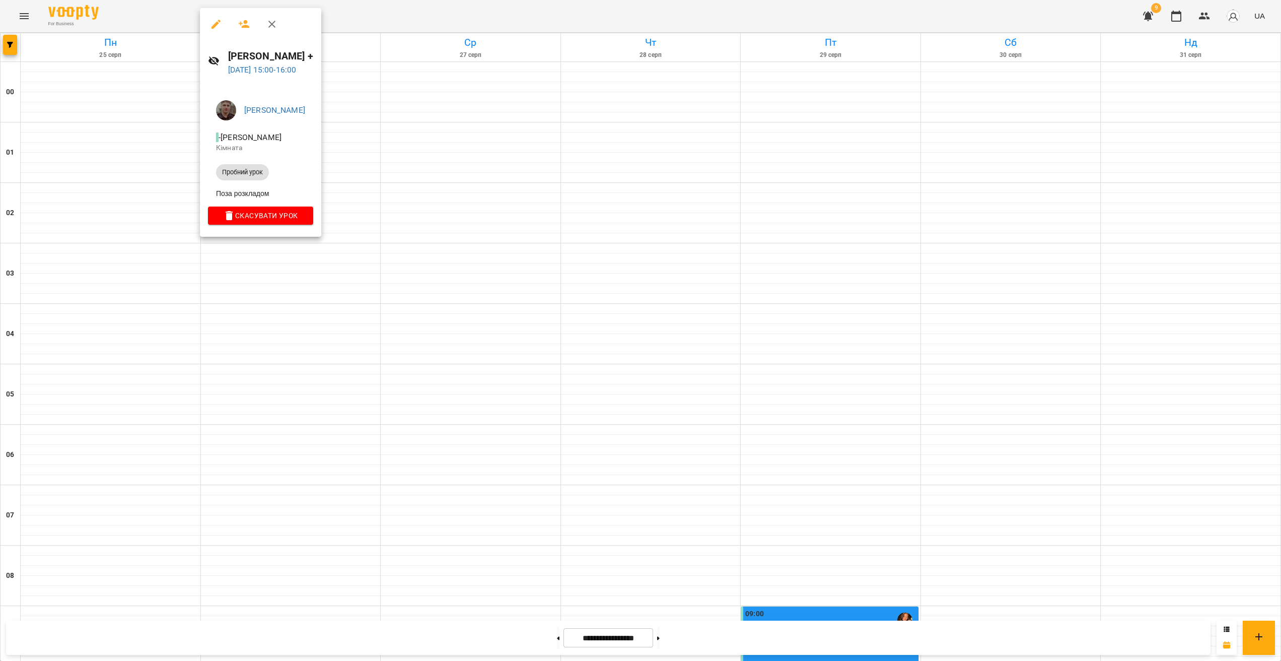
click at [281, 401] on div at bounding box center [640, 330] width 1281 height 661
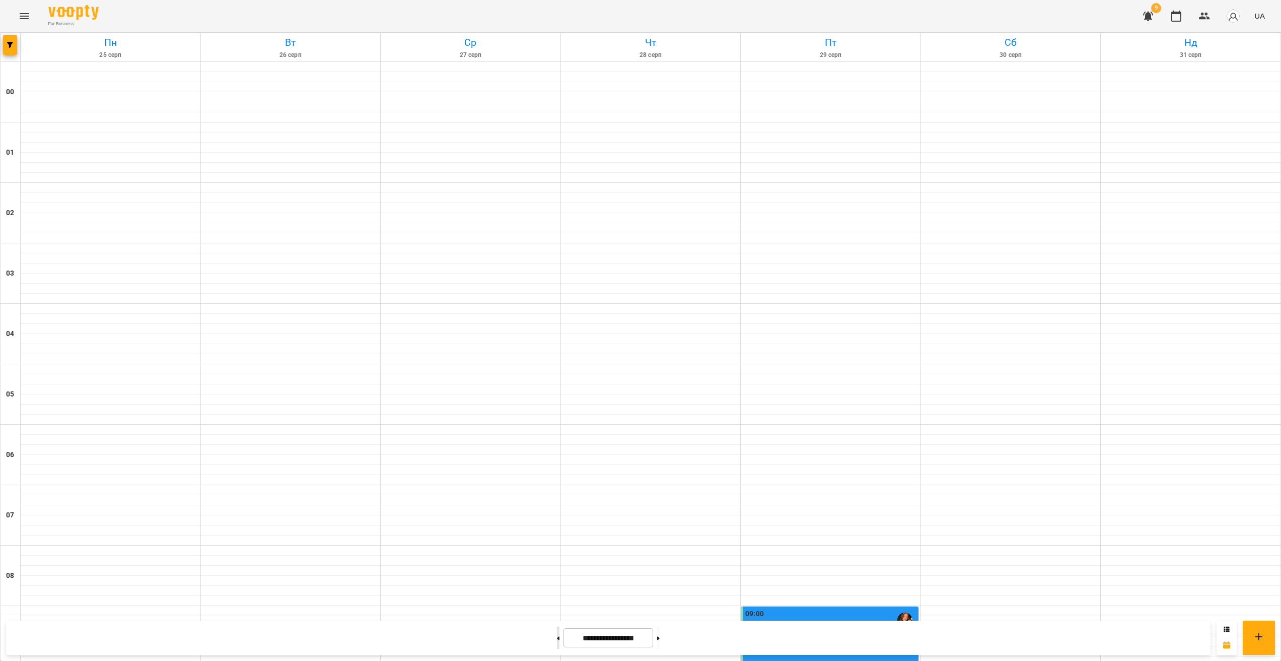
click at [458, 643] on button at bounding box center [558, 638] width 3 height 22
click at [458, 640] on button at bounding box center [658, 638] width 3 height 22
click at [458, 641] on button at bounding box center [658, 638] width 3 height 22
type input "**********"
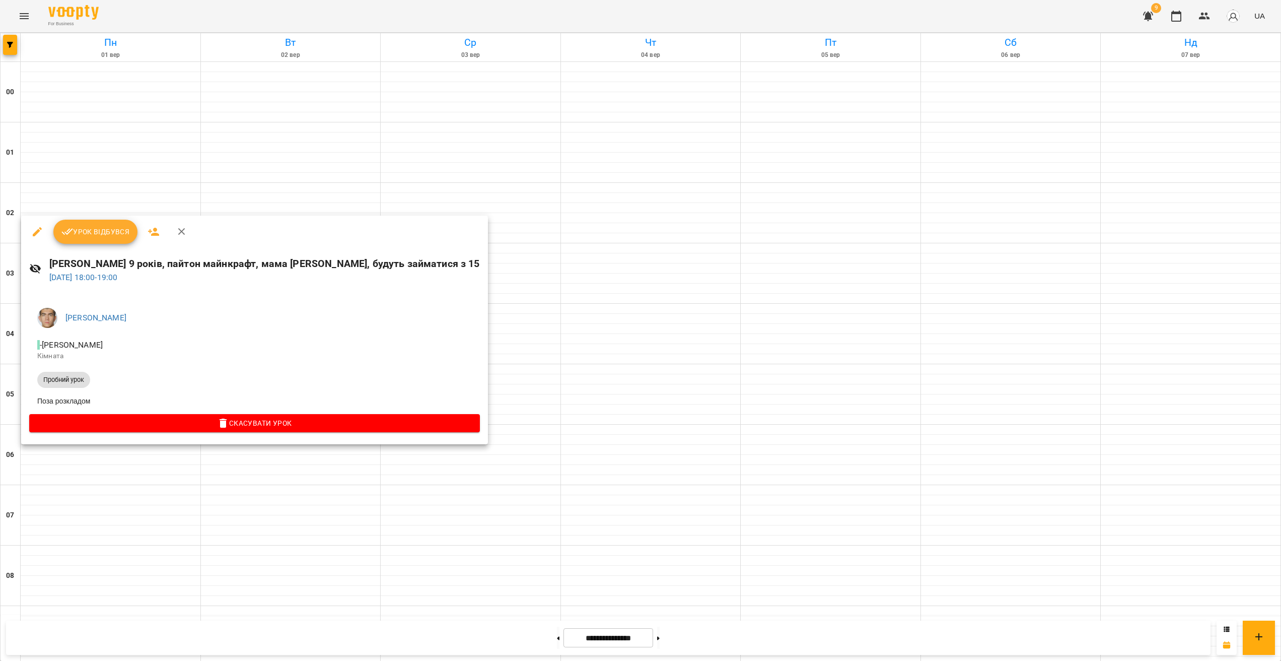
click at [294, 486] on div at bounding box center [640, 330] width 1281 height 661
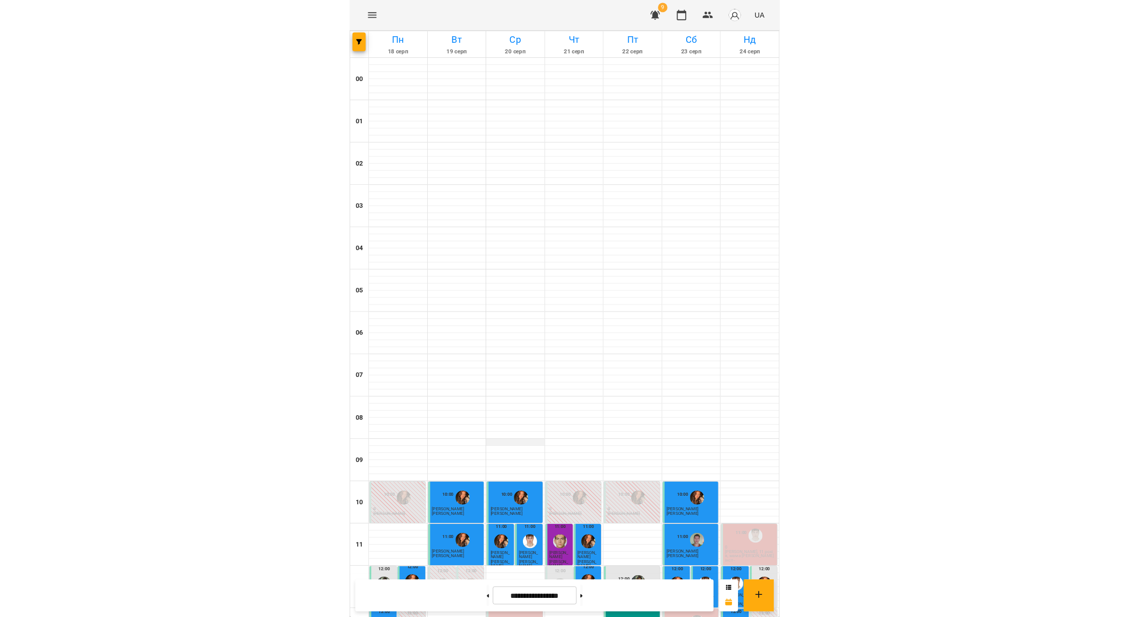
scroll to position [534, 0]
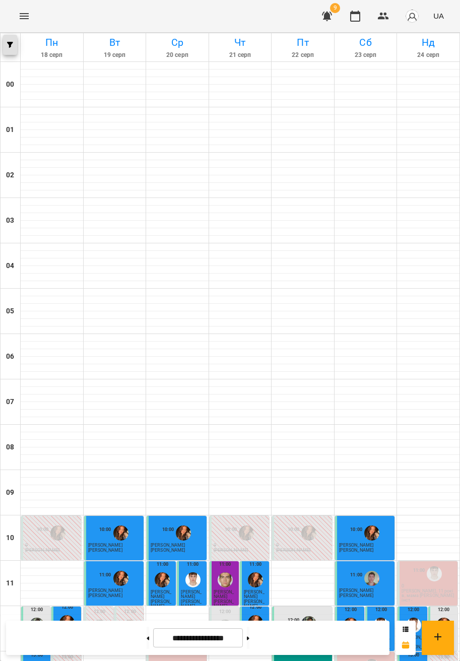
click at [14, 43] on span "button" at bounding box center [10, 45] width 14 height 6
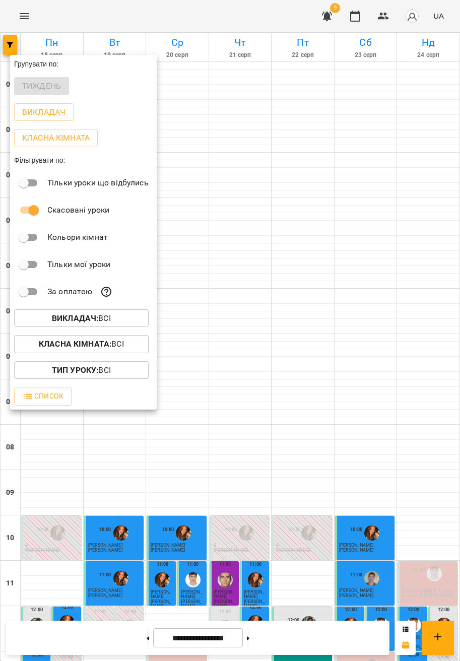
click at [71, 312] on button "Викладач : Всі" at bounding box center [81, 318] width 134 height 18
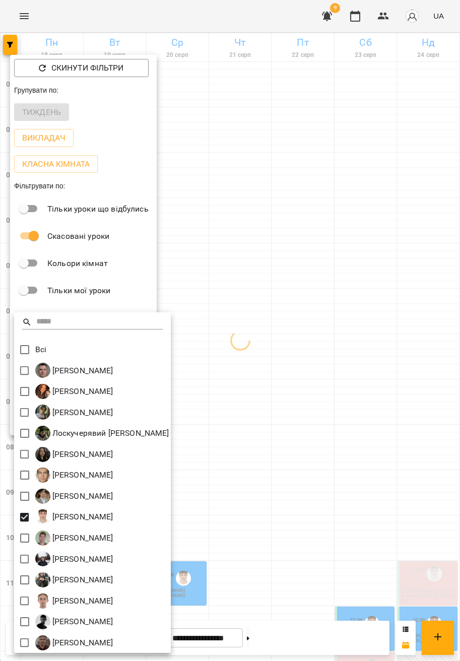
click at [300, 416] on div at bounding box center [230, 330] width 460 height 661
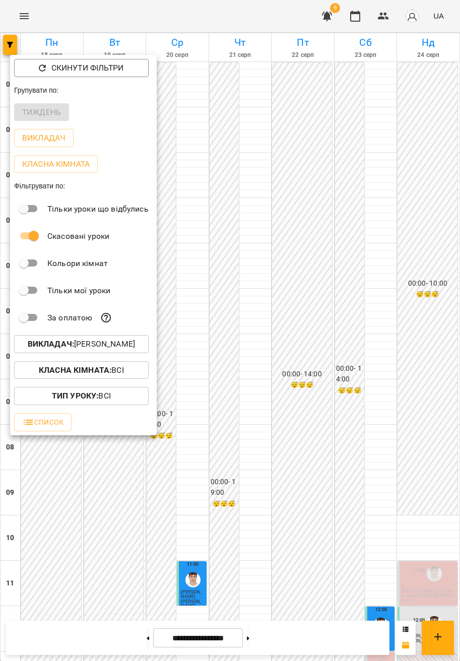
click at [318, 368] on div at bounding box center [230, 330] width 460 height 661
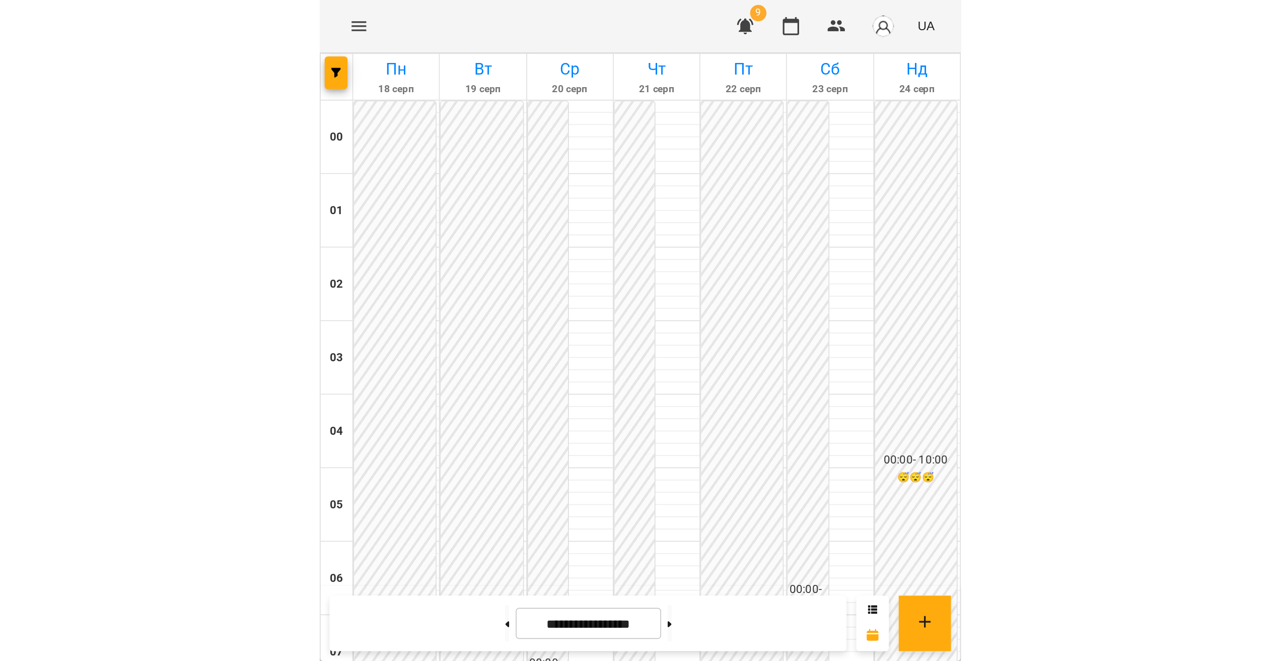
scroll to position [708, 0]
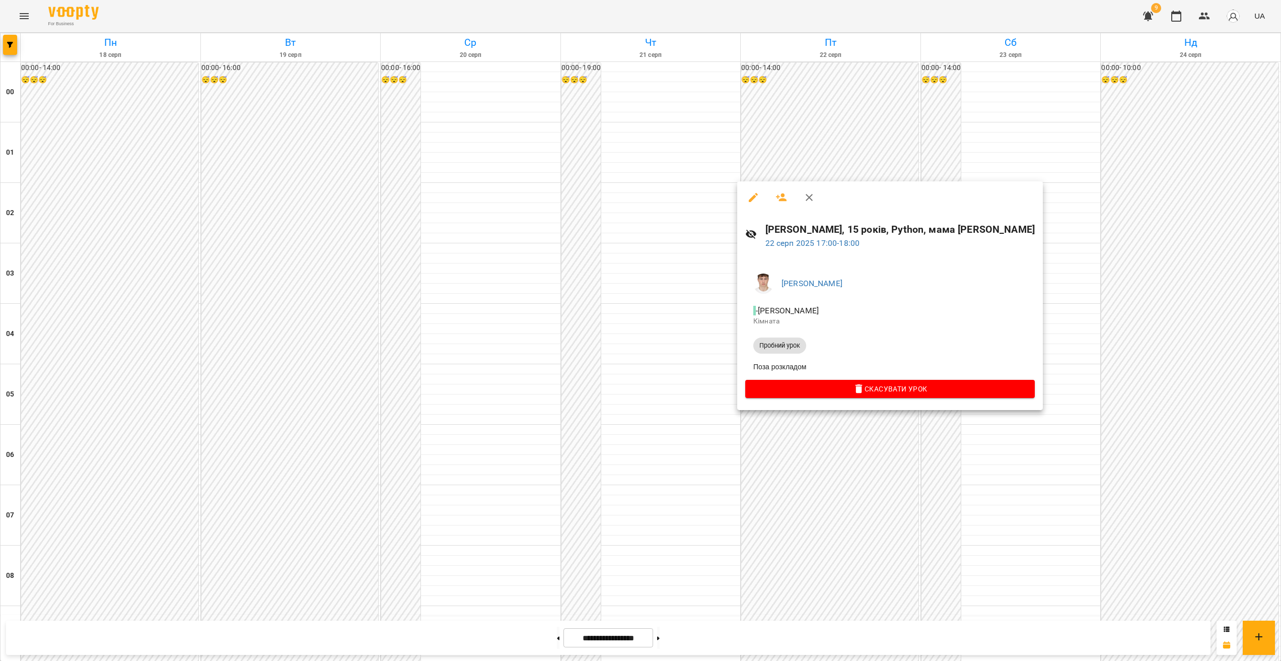
click at [459, 426] on div at bounding box center [640, 330] width 1281 height 661
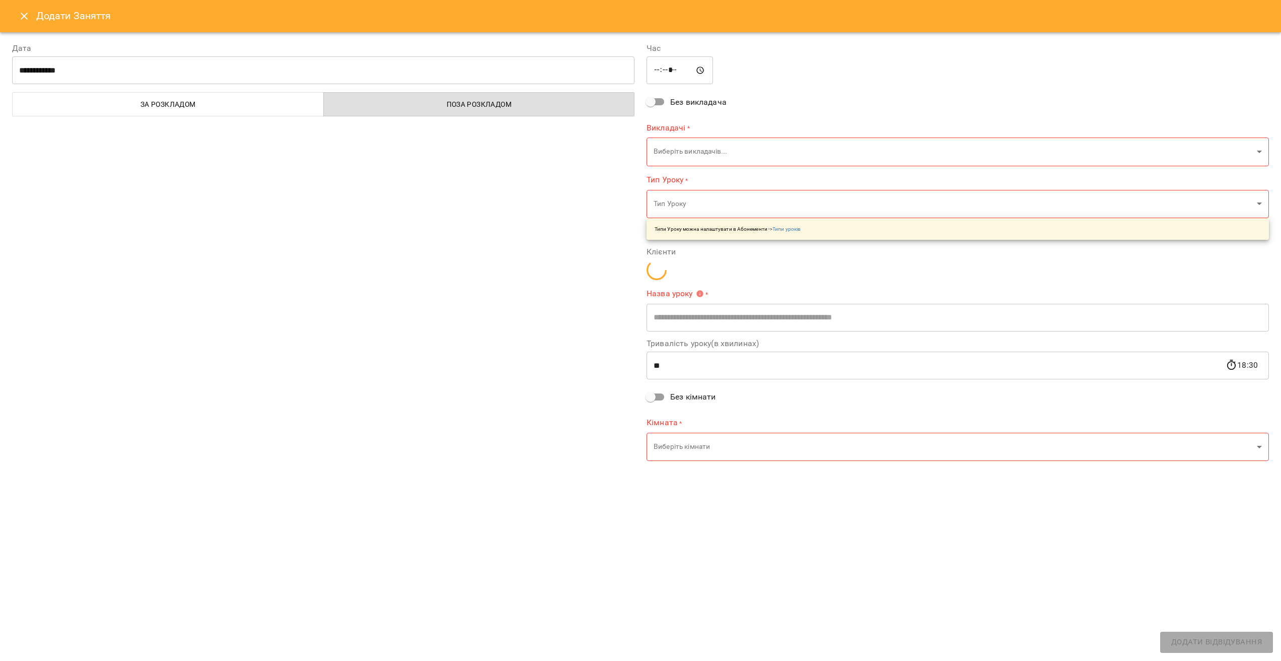
type input "**********"
click at [34, 24] on div "Додати Заняття" at bounding box center [640, 16] width 1281 height 32
click at [21, 20] on icon "Close" at bounding box center [24, 16] width 12 height 12
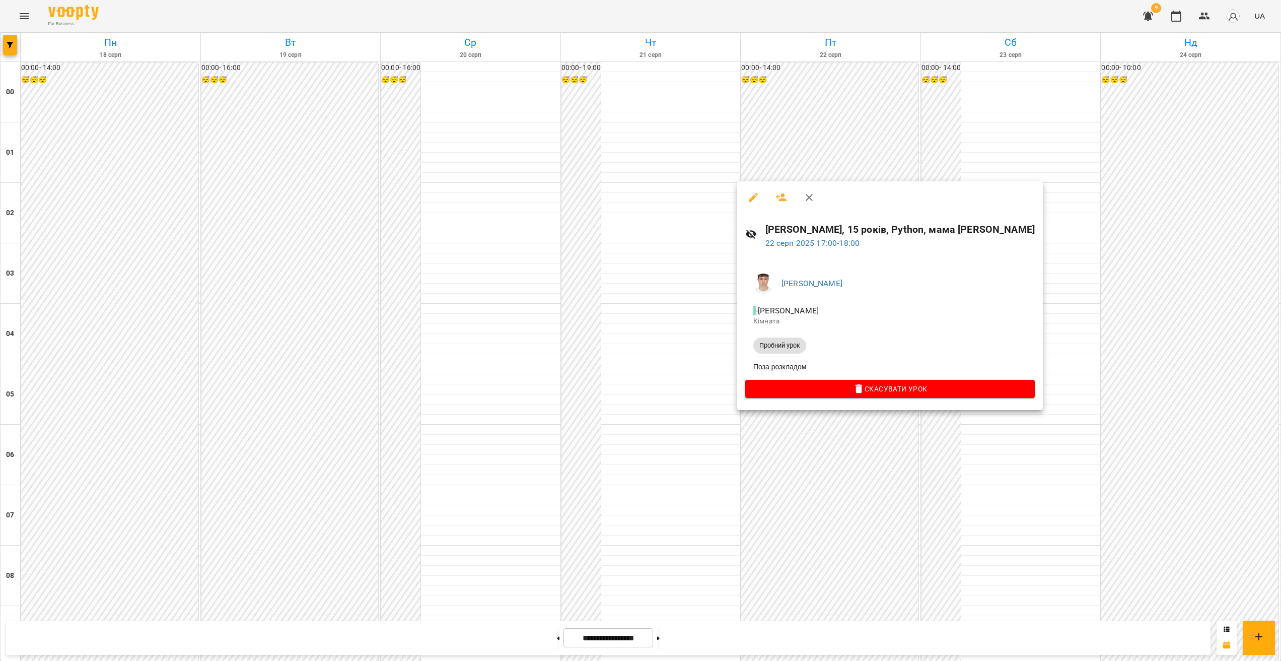
click at [459, 429] on div at bounding box center [640, 330] width 1281 height 661
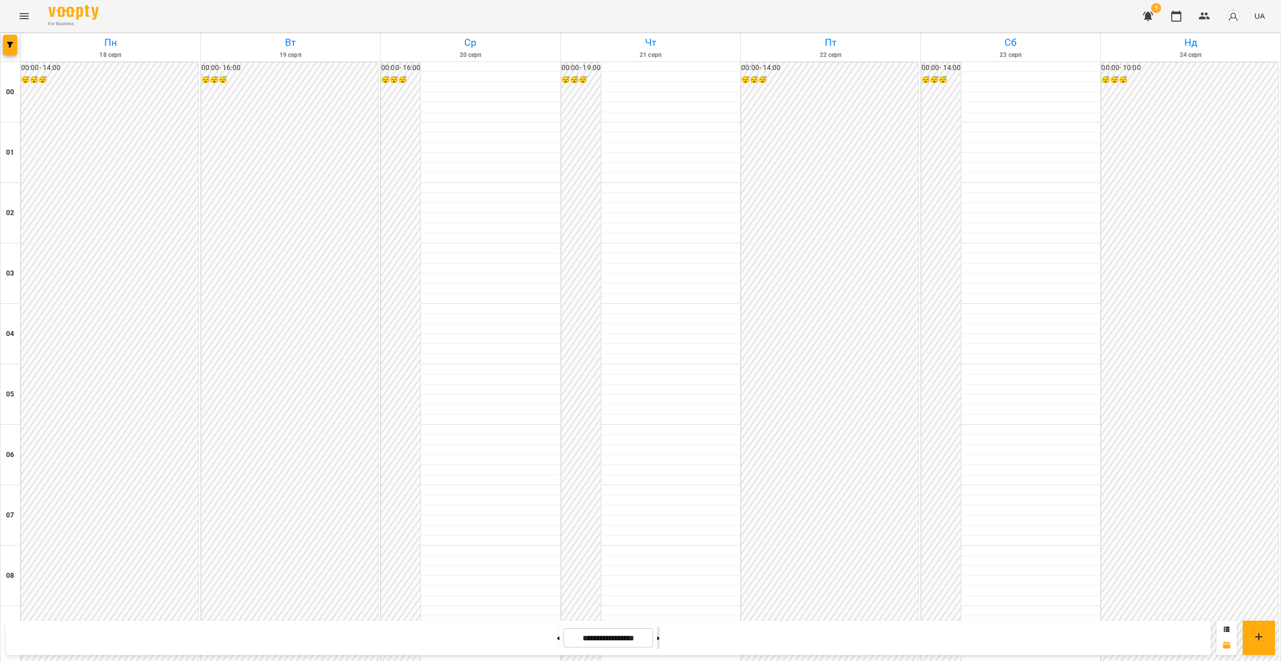
click at [459, 639] on icon at bounding box center [658, 638] width 3 height 4
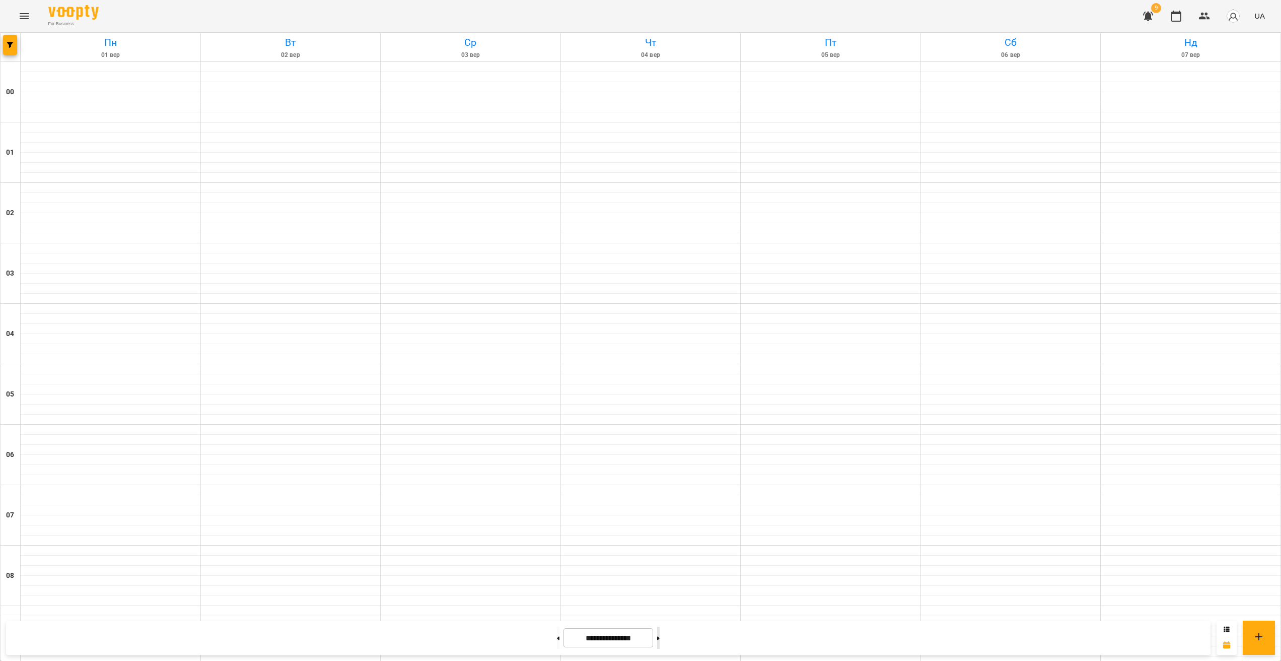
click at [459, 639] on icon at bounding box center [658, 638] width 3 height 4
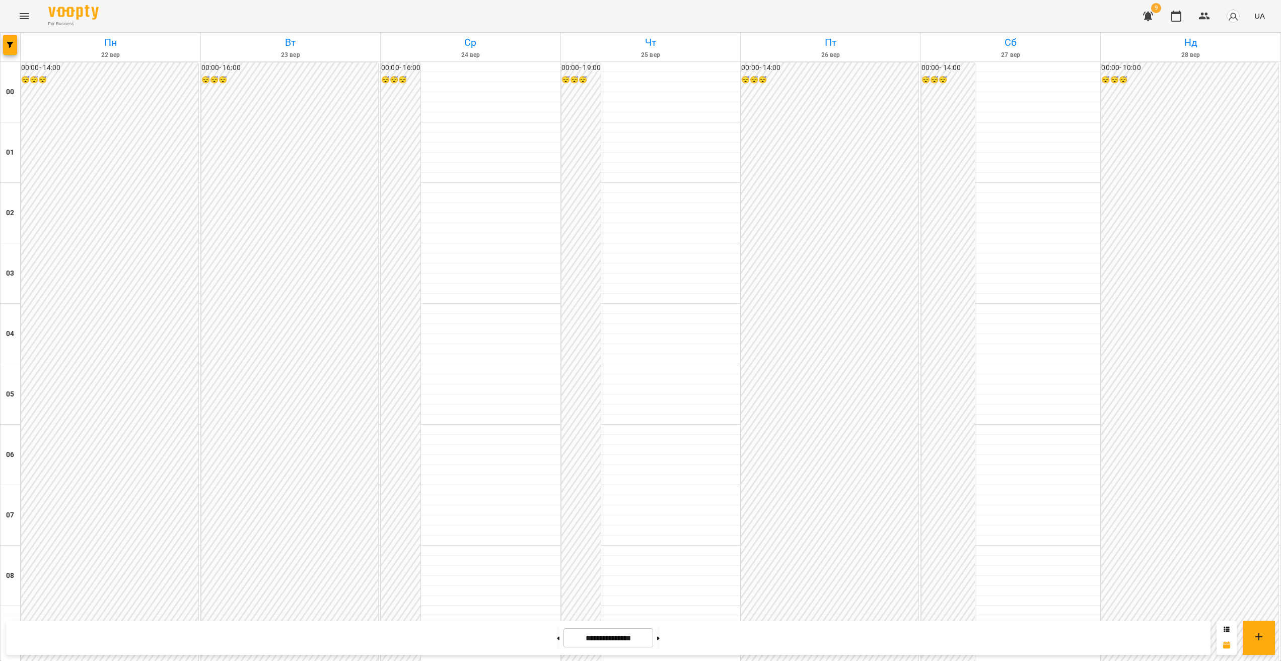
scroll to position [897, 0]
click at [459, 637] on button at bounding box center [658, 638] width 3 height 22
click at [12, 48] on button "button" at bounding box center [10, 45] width 14 height 20
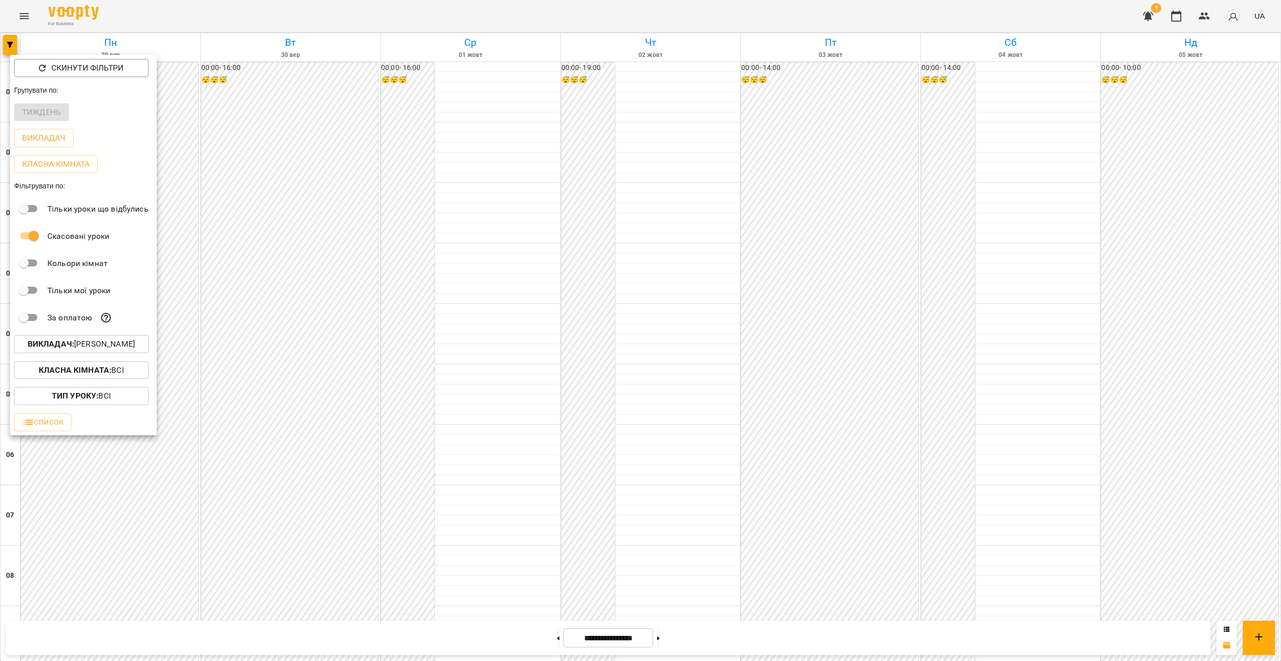
click at [130, 353] on button "Викладач : Перепечай Олег Ігорович" at bounding box center [81, 344] width 134 height 18
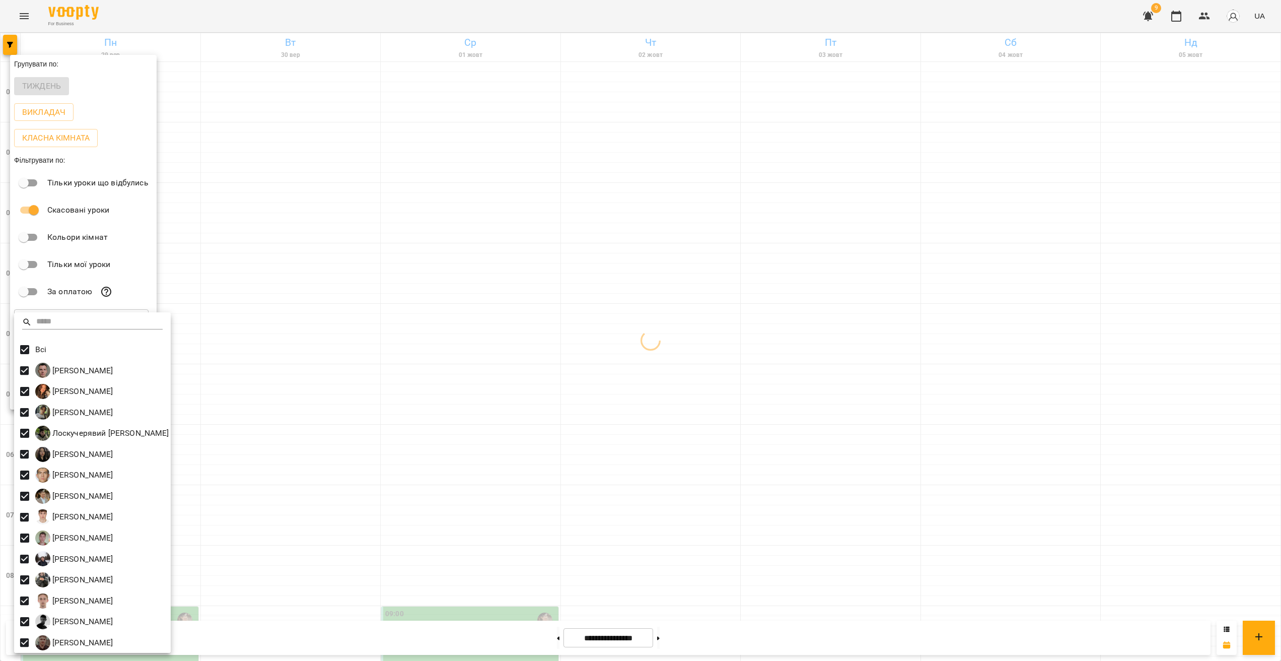
click at [459, 395] on div at bounding box center [640, 330] width 1281 height 661
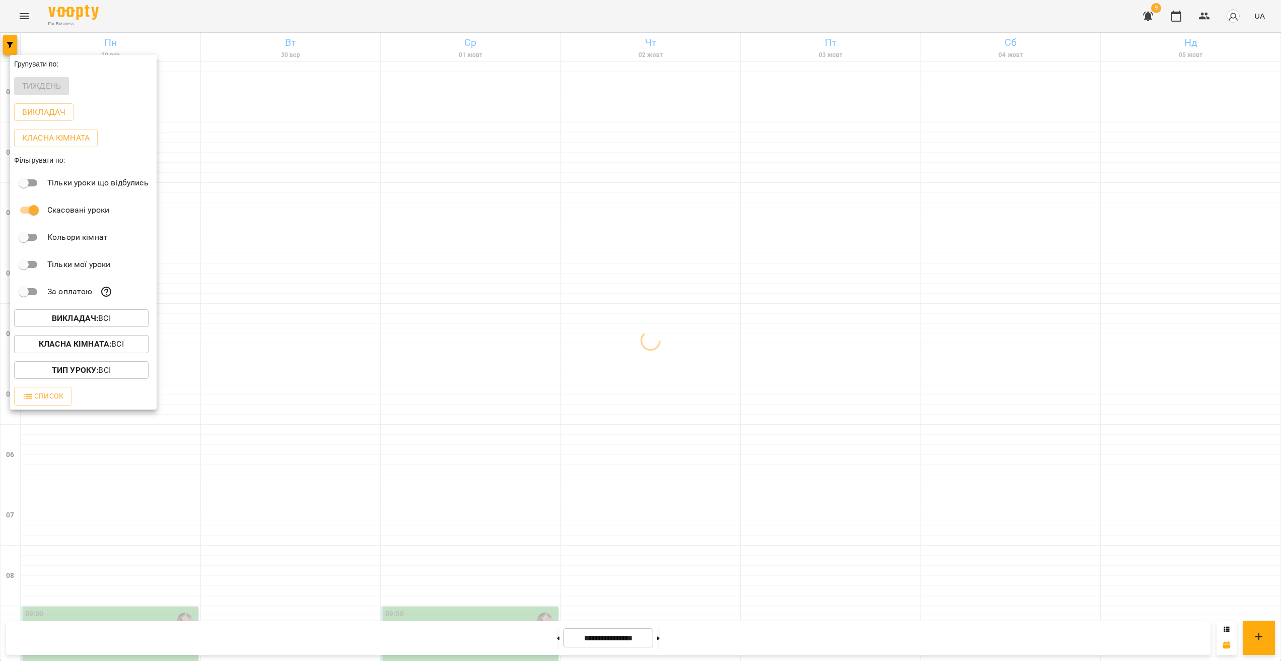
click at [459, 488] on div at bounding box center [640, 330] width 1281 height 661
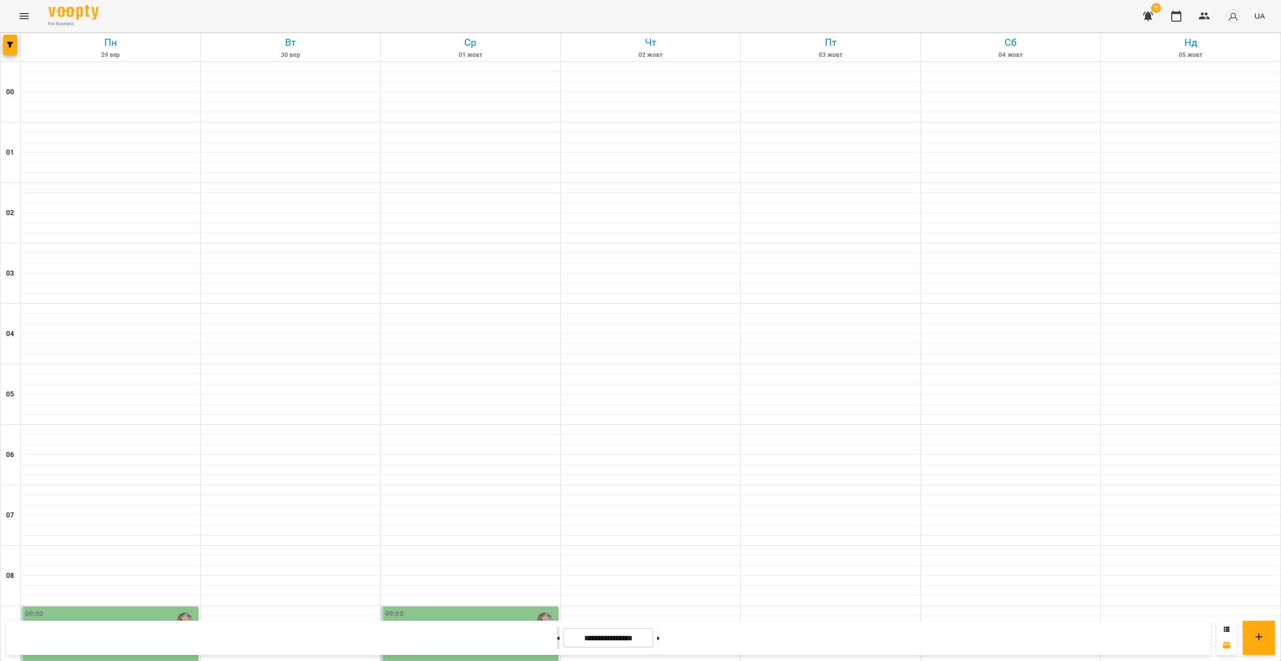
click at [459, 647] on button at bounding box center [558, 638] width 3 height 22
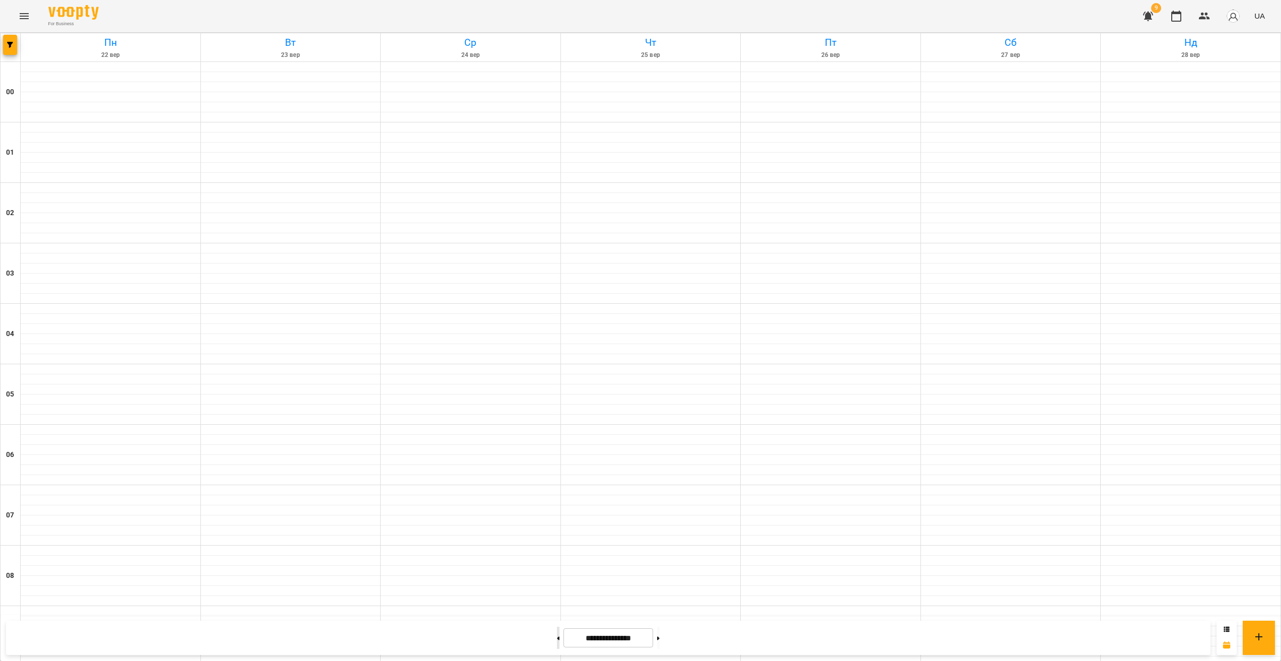
click at [459, 643] on button at bounding box center [558, 638] width 3 height 22
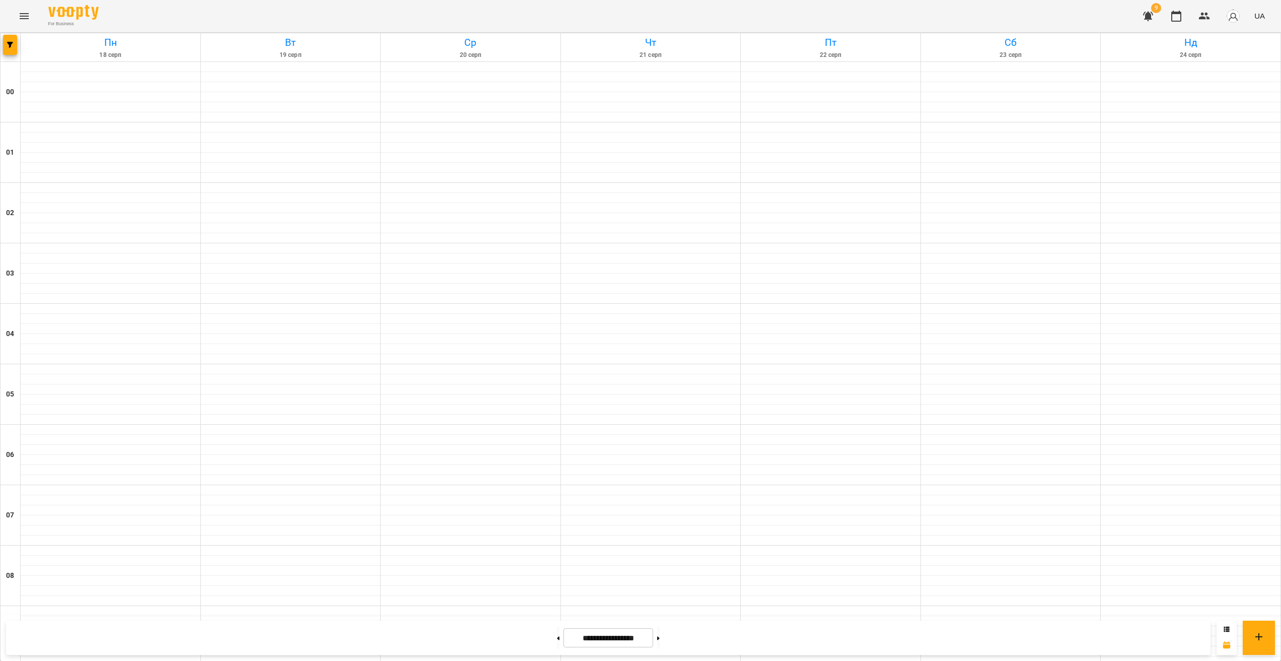
scroll to position [811, 0]
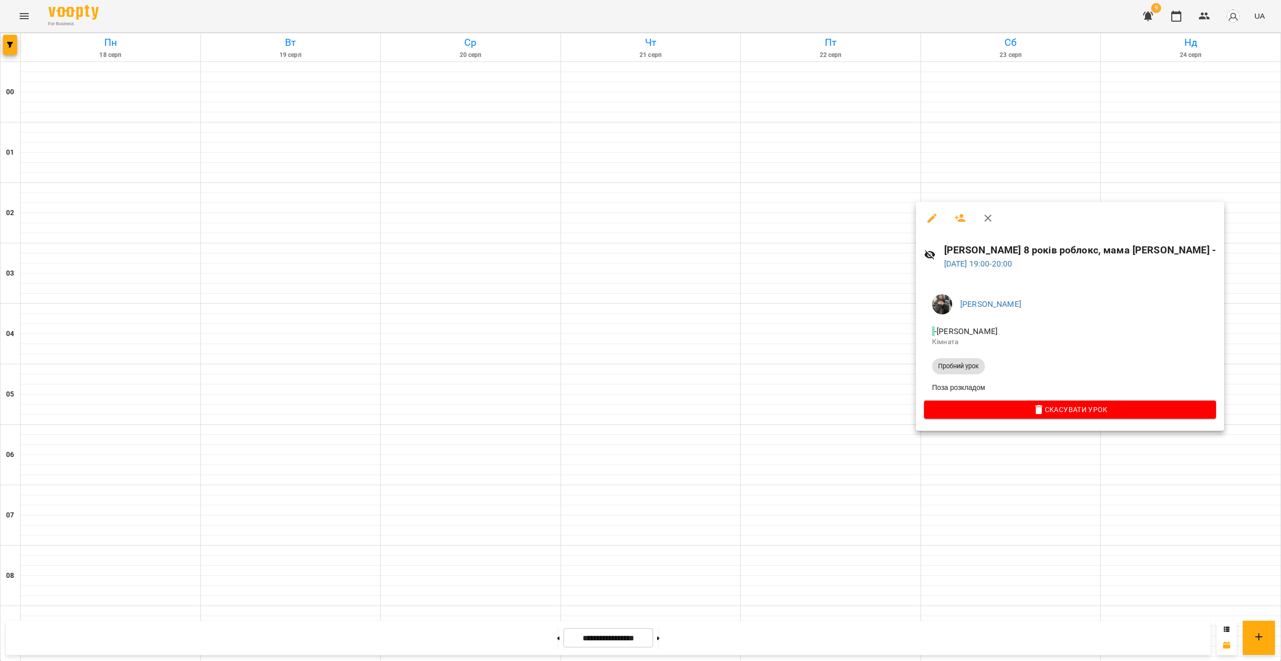
click at [459, 449] on div at bounding box center [640, 330] width 1281 height 661
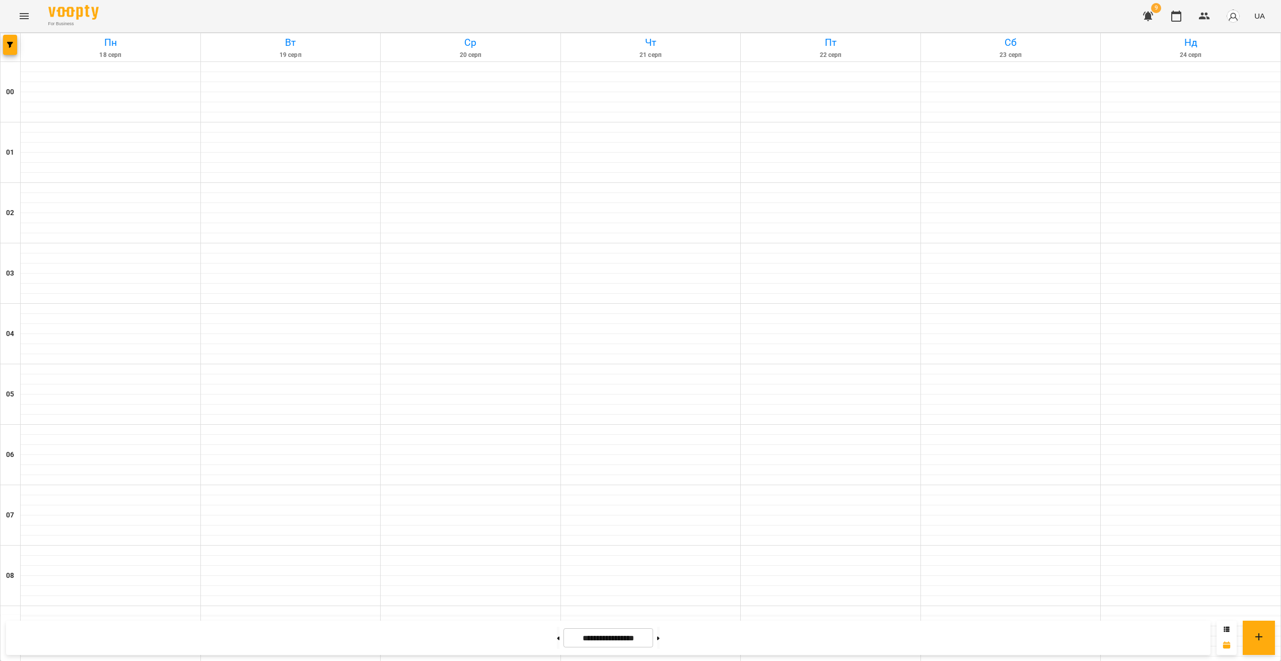
scroll to position [497, 0]
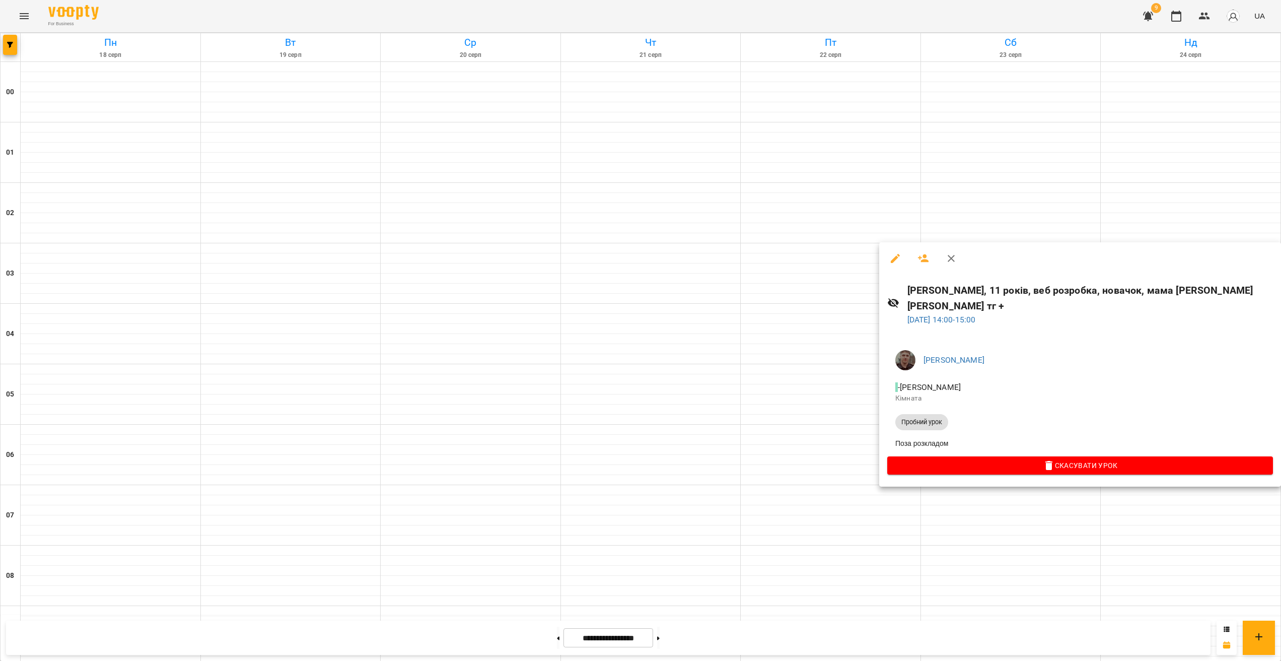
click at [459, 533] on div at bounding box center [640, 330] width 1281 height 661
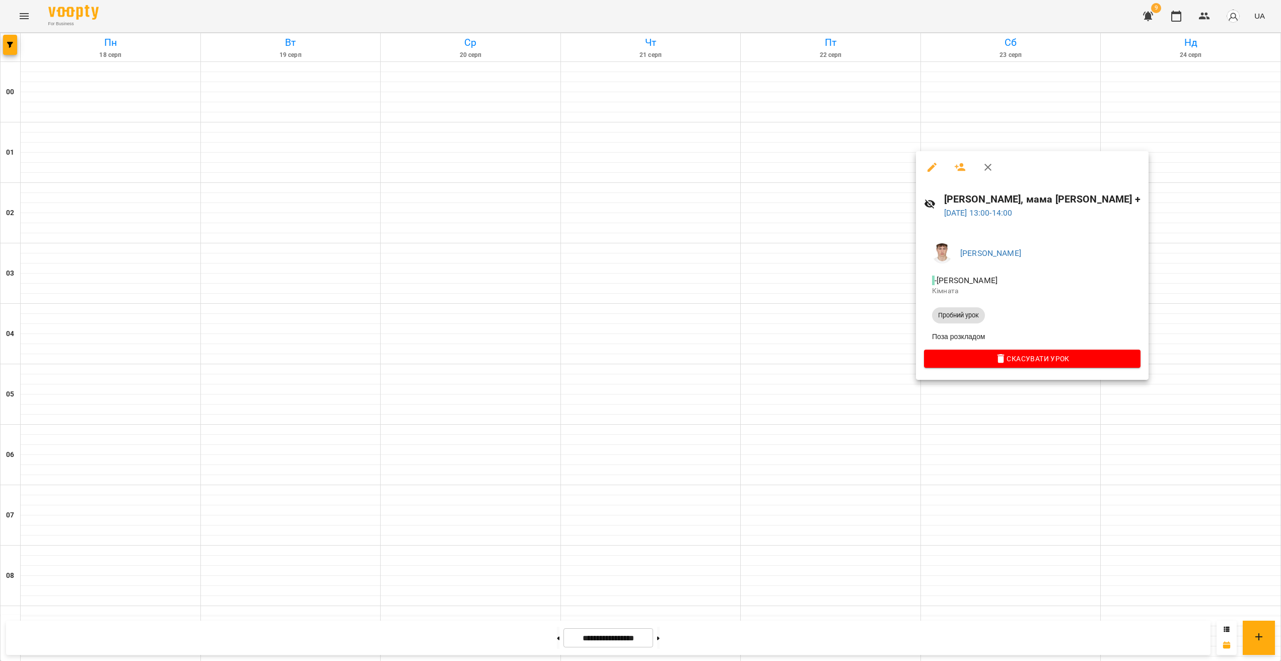
drag, startPoint x: 1042, startPoint y: 524, endPoint x: 1105, endPoint y: 424, distance: 118.9
click at [459, 523] on div at bounding box center [640, 330] width 1281 height 661
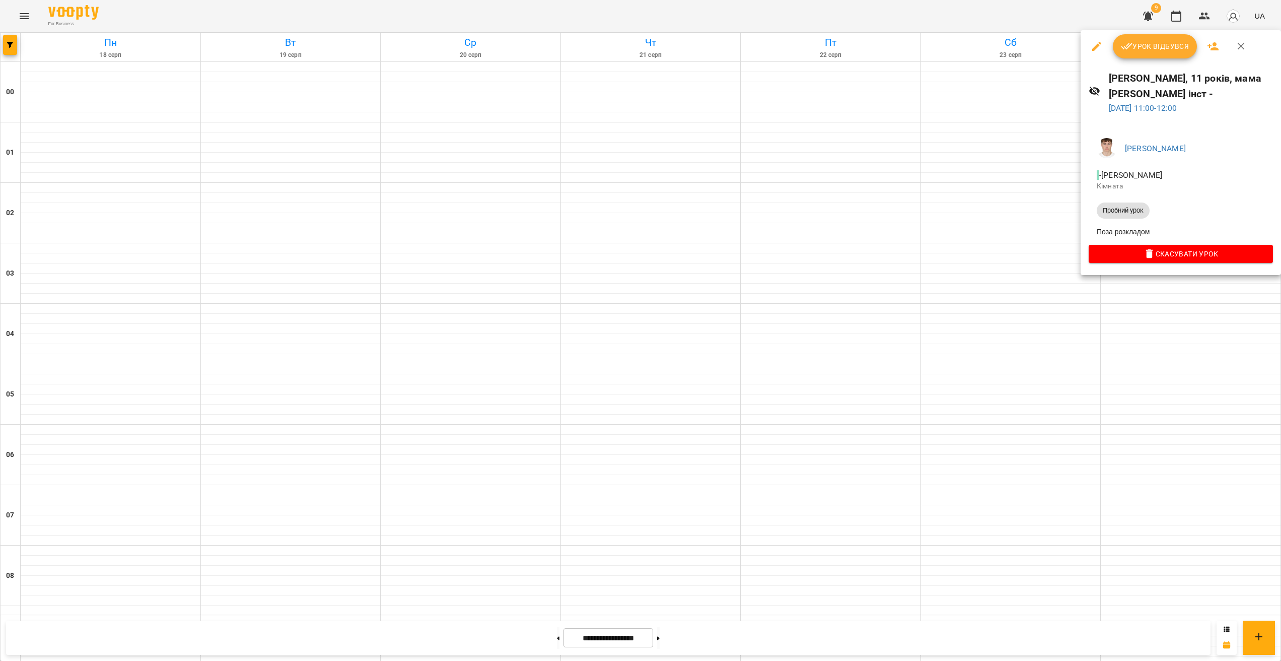
click at [459, 411] on div at bounding box center [640, 330] width 1281 height 661
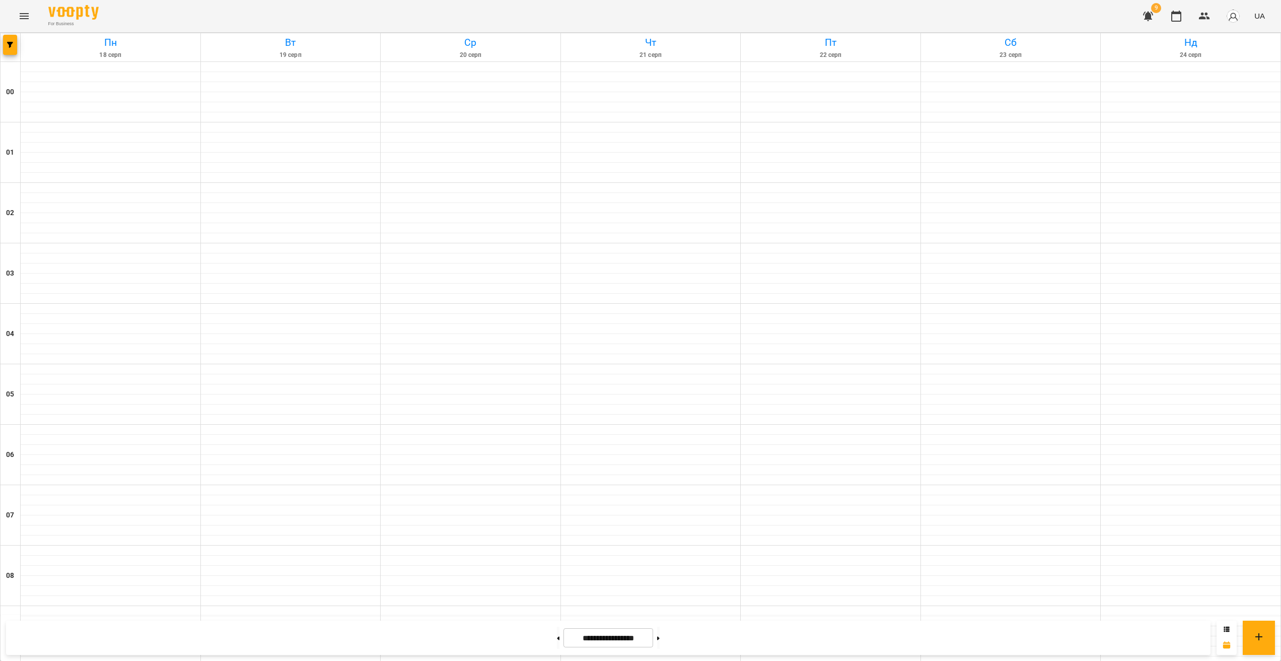
scroll to position [854, 0]
click at [459, 638] on button at bounding box center [658, 638] width 3 height 22
type input "**********"
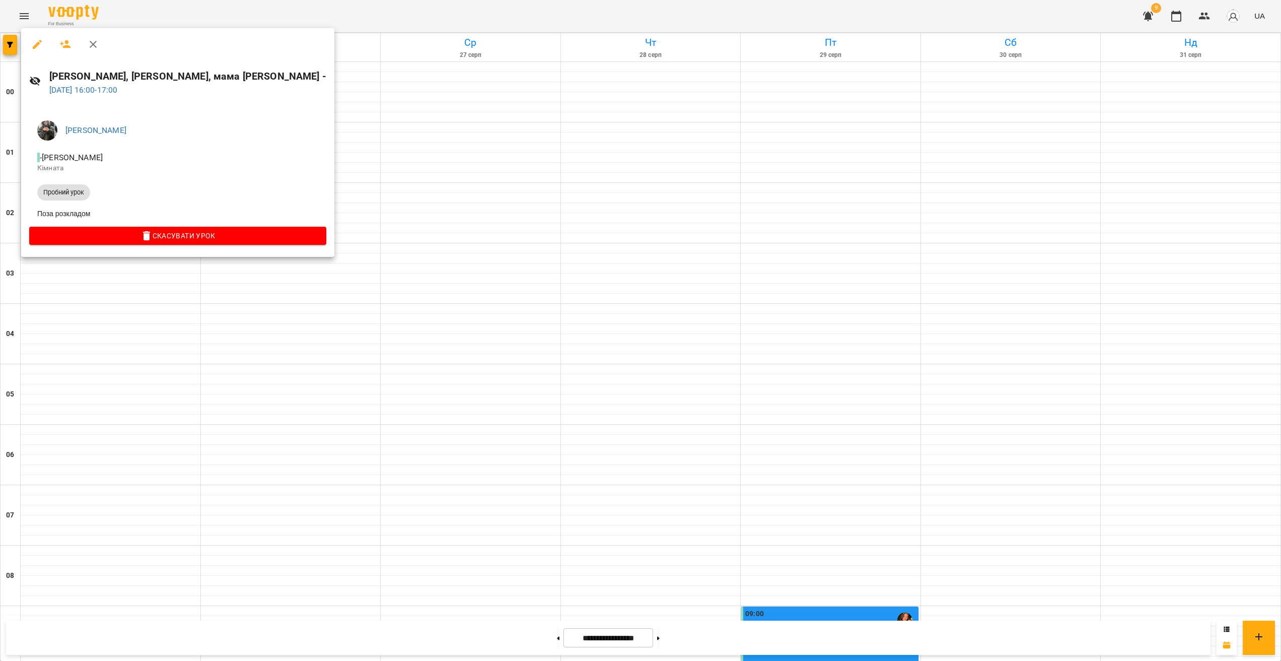
click at [113, 316] on div at bounding box center [640, 330] width 1281 height 661
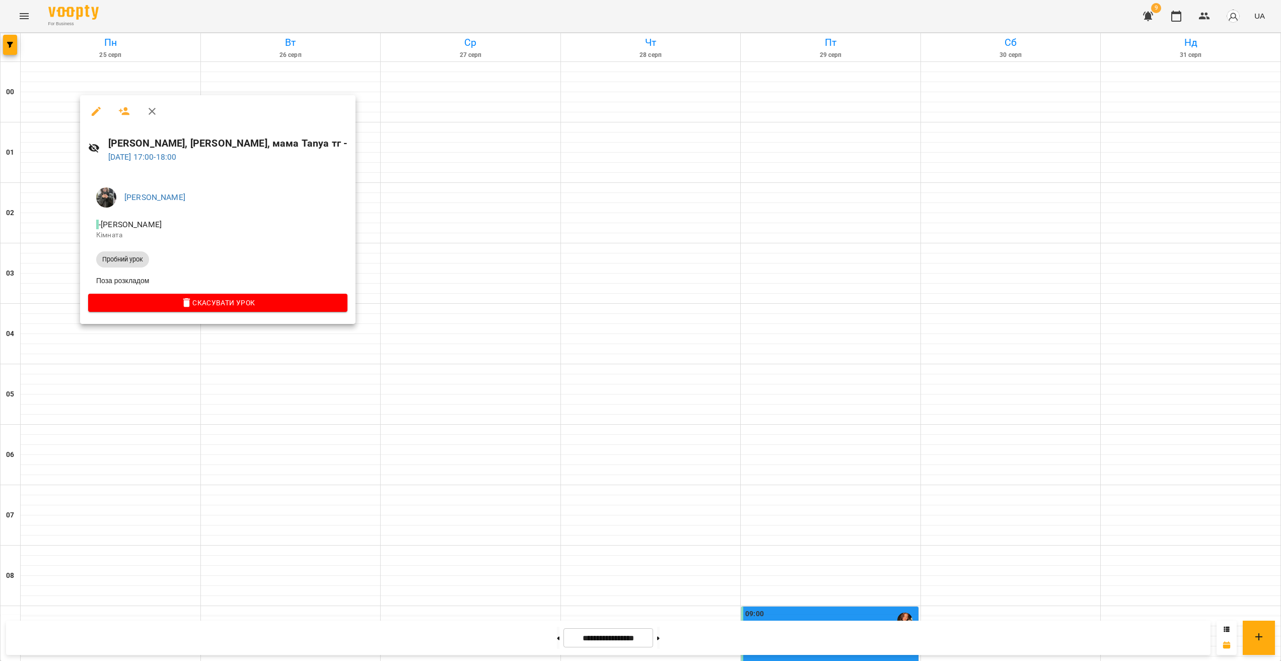
click at [110, 340] on div at bounding box center [640, 330] width 1281 height 661
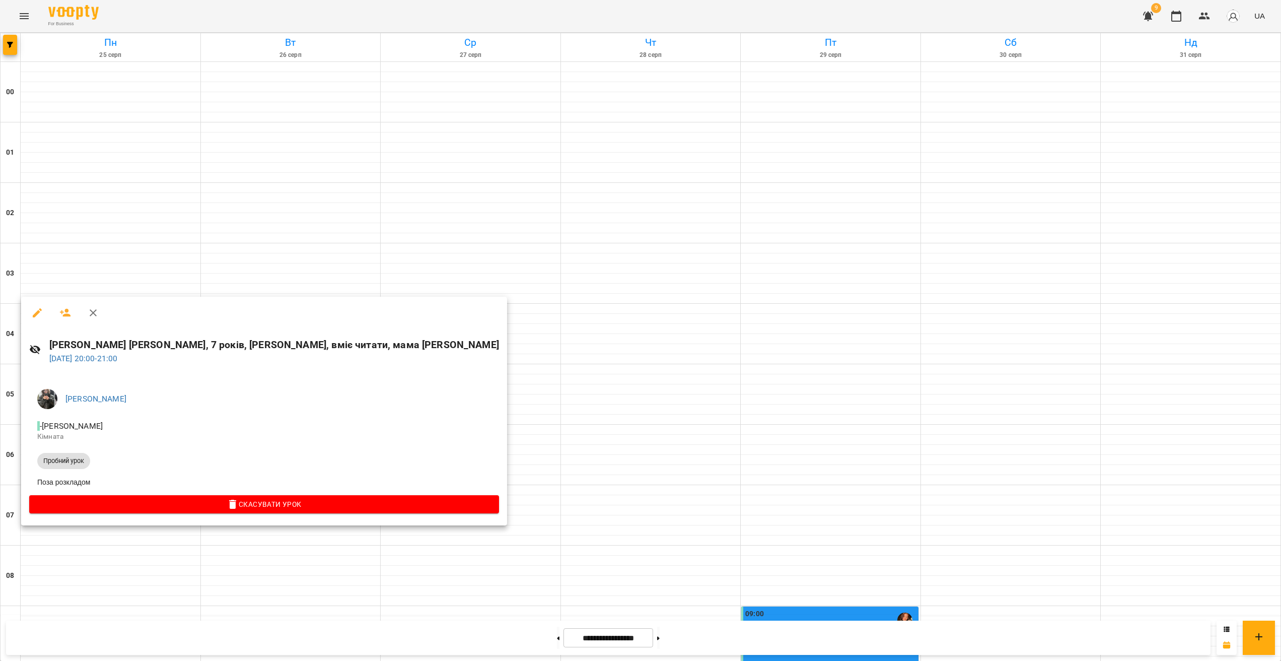
click at [114, 567] on div at bounding box center [640, 330] width 1281 height 661
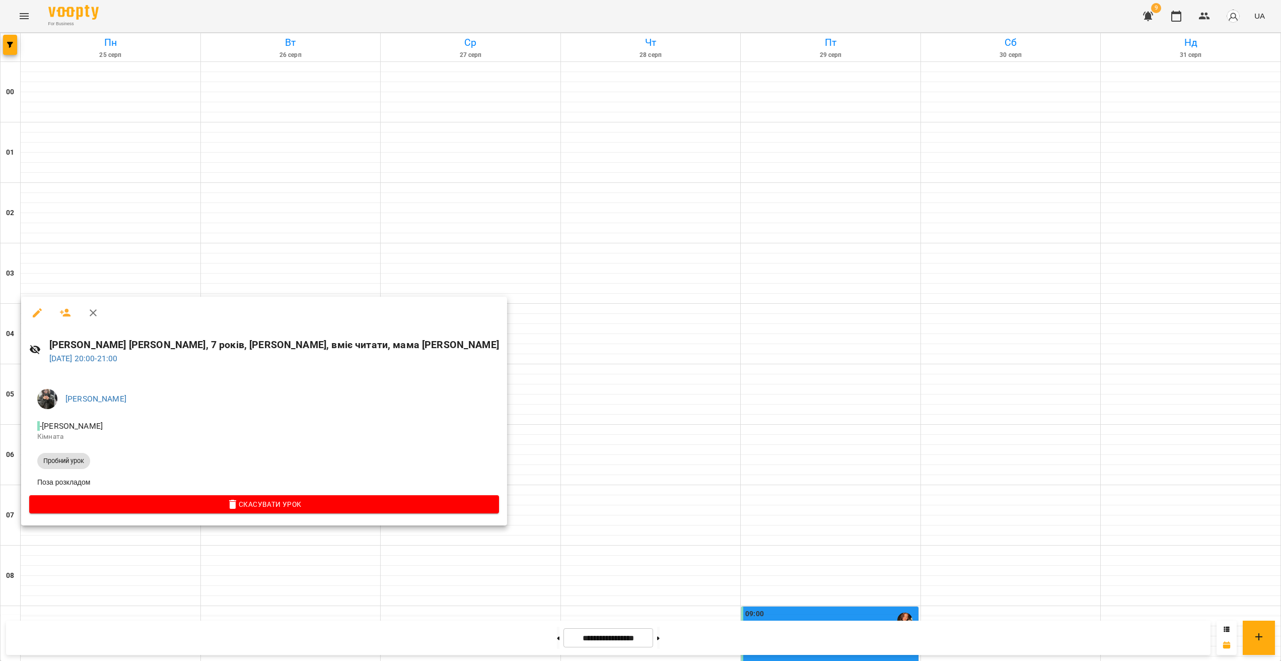
click at [35, 314] on icon "button" at bounding box center [37, 312] width 9 height 9
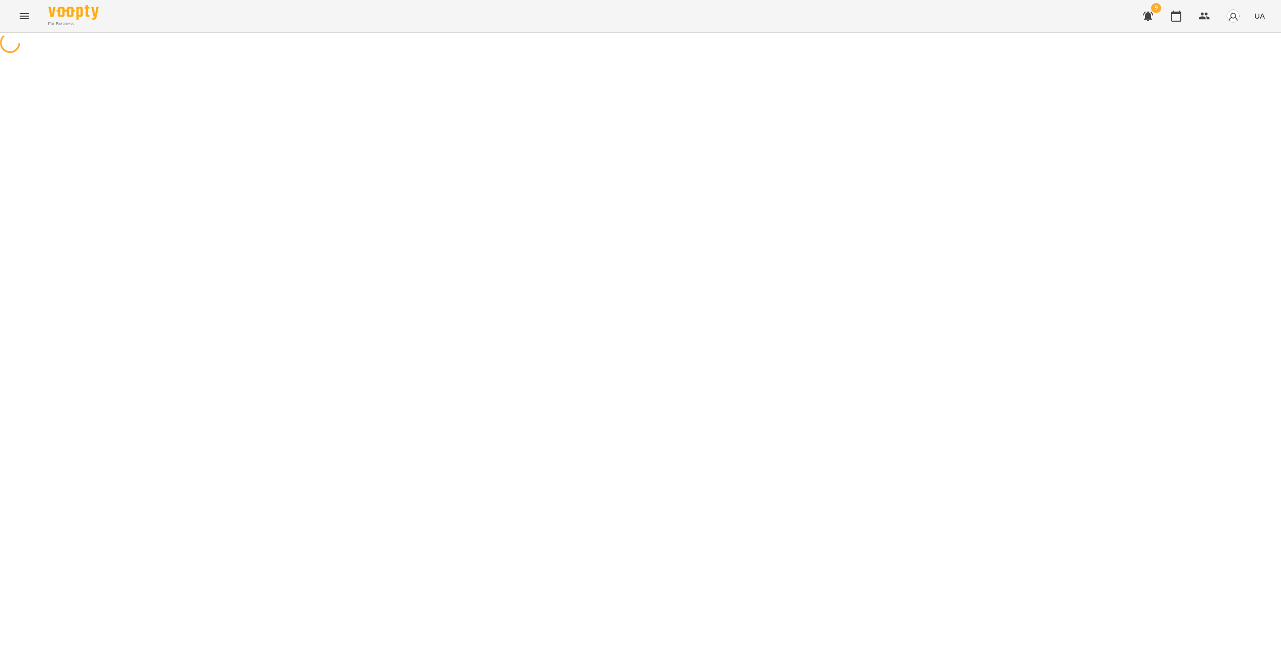
select select "**********"
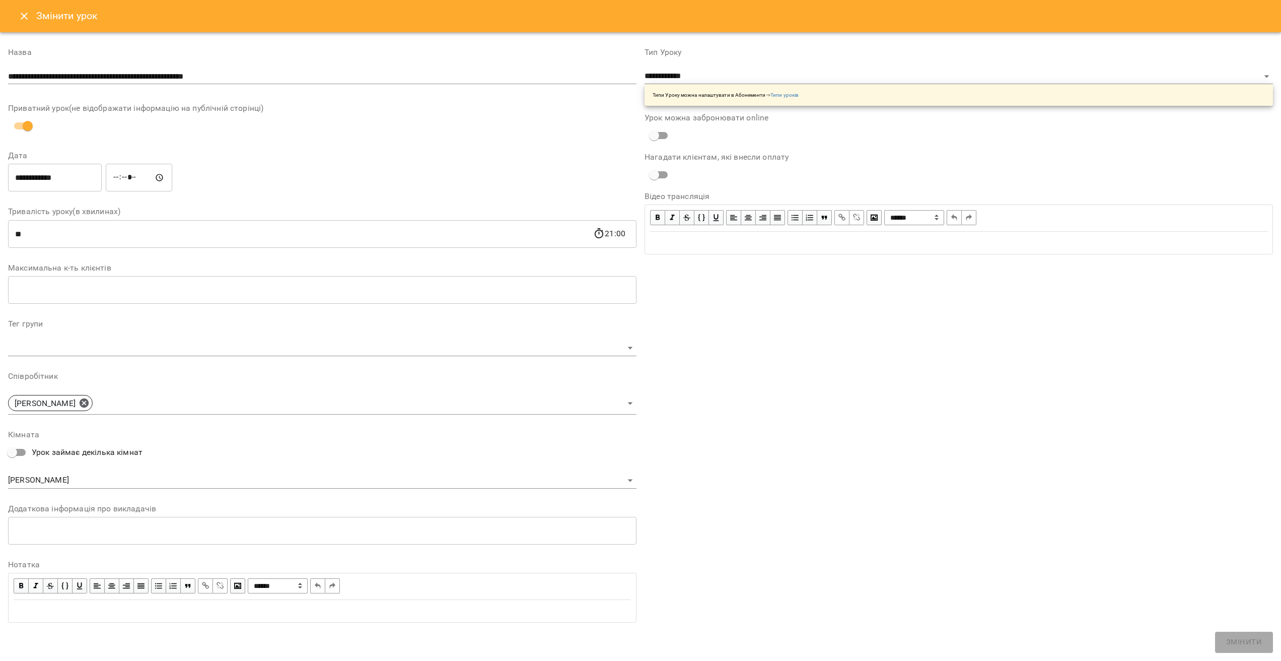
click at [256, 60] on div "**********" at bounding box center [322, 68] width 629 height 40
click at [256, 68] on input "**********" at bounding box center [322, 76] width 629 height 16
click at [255, 71] on input "**********" at bounding box center [322, 76] width 629 height 16
click at [32, 14] on button "Close" at bounding box center [24, 16] width 24 height 24
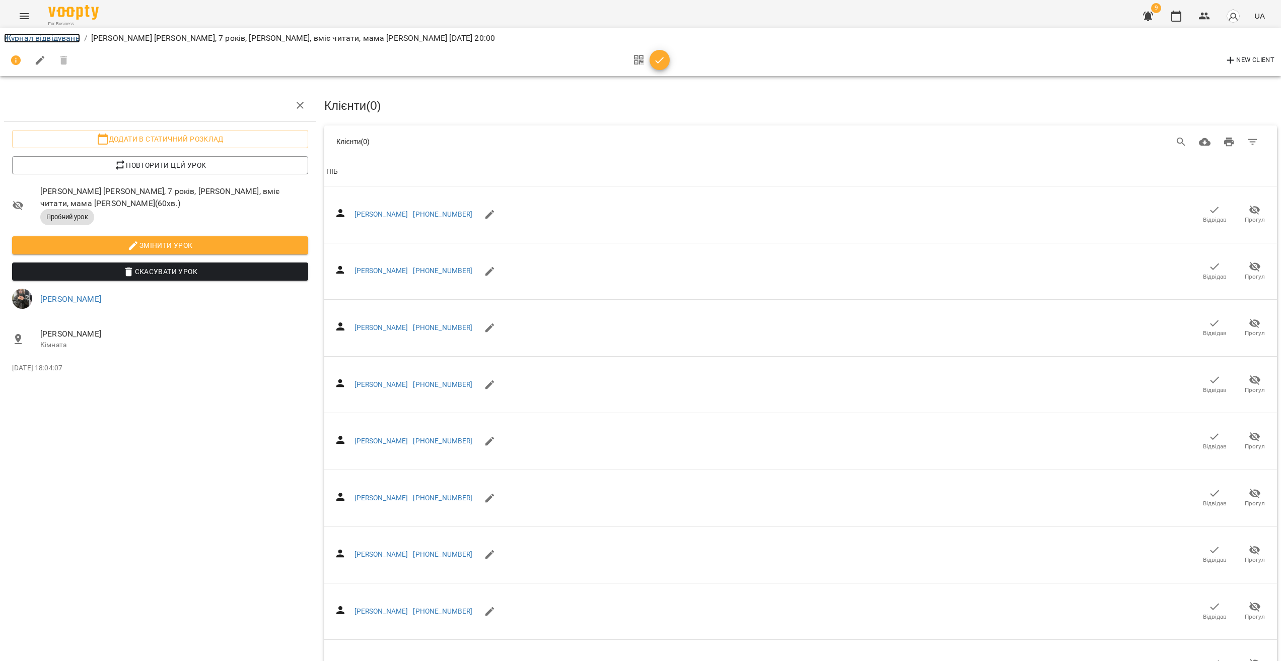
click at [40, 39] on link "Журнал відвідувань" at bounding box center [42, 38] width 76 height 10
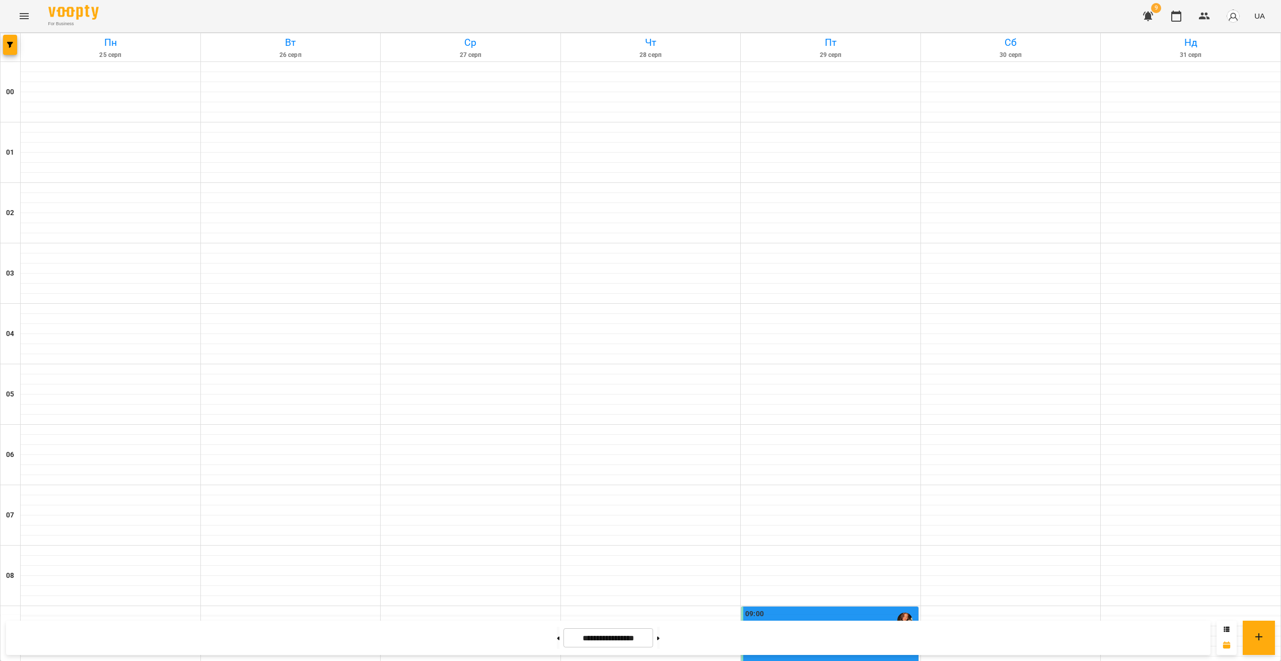
scroll to position [814, 0]
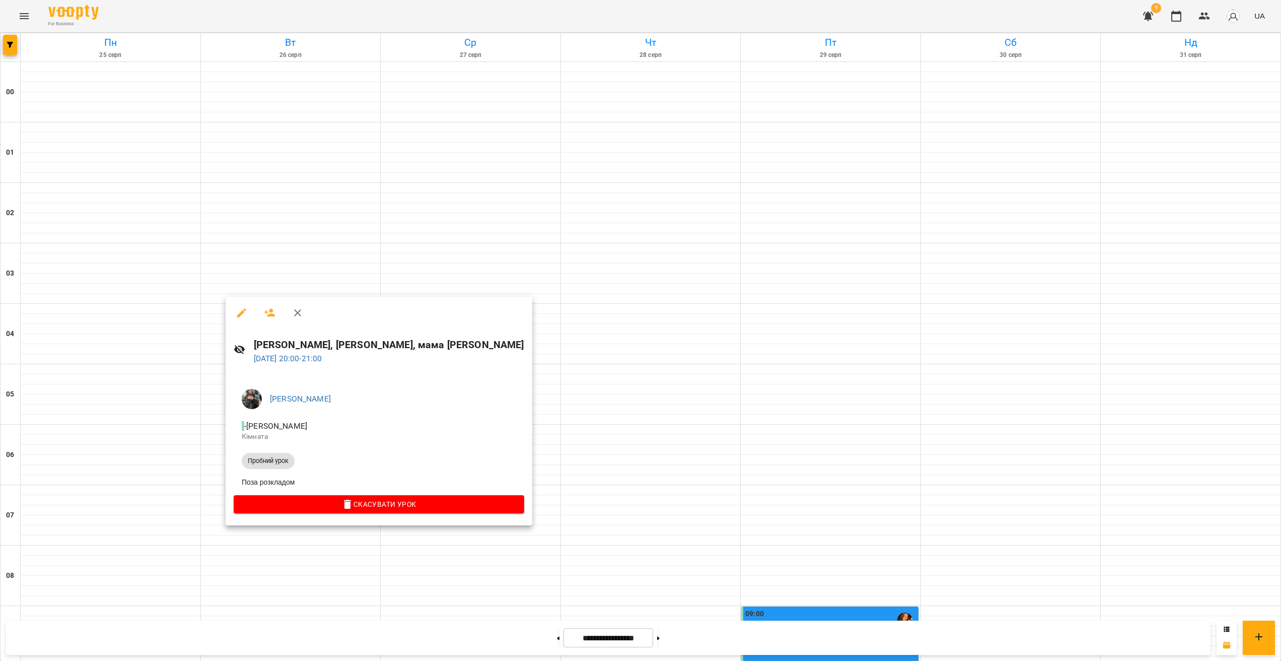
click at [459, 379] on div at bounding box center [640, 330] width 1281 height 661
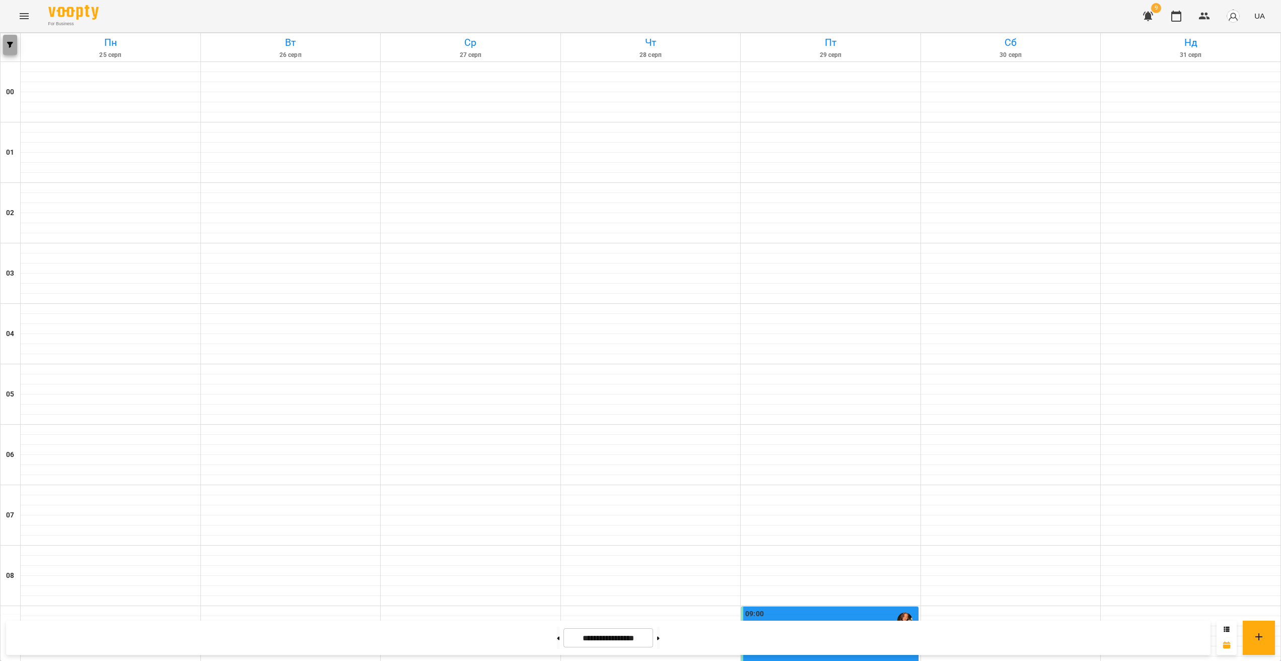
click at [10, 45] on icon "button" at bounding box center [10, 45] width 6 height 6
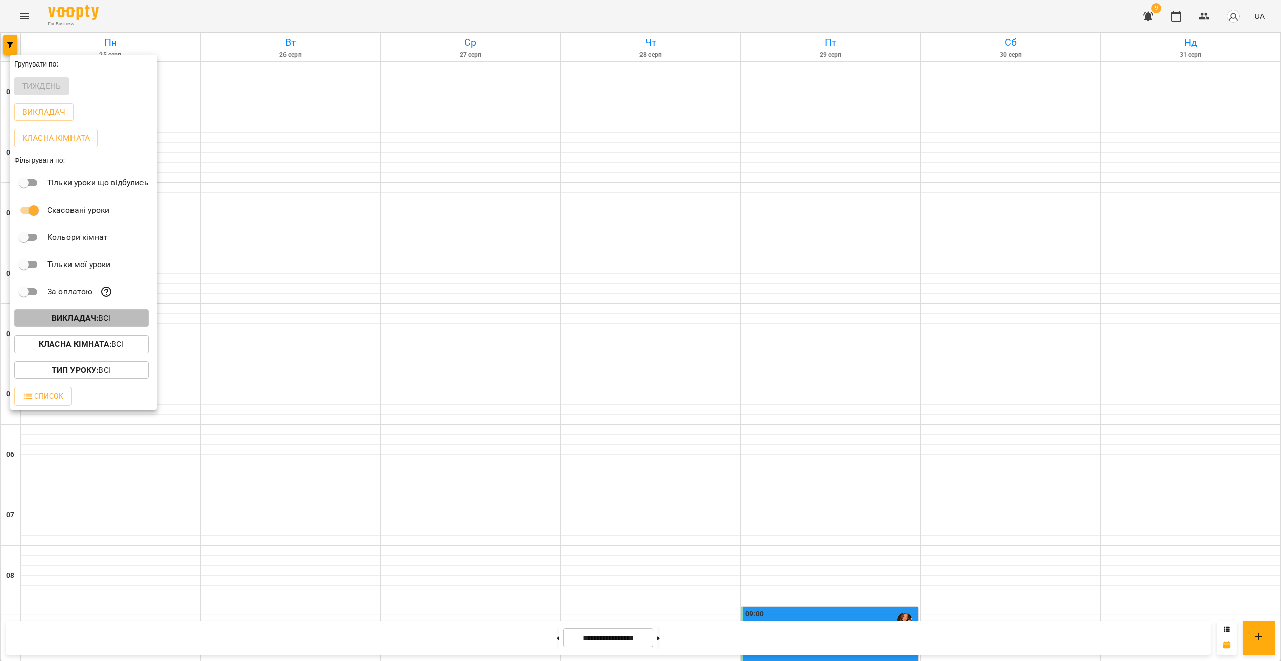
click at [119, 321] on span "Викладач : Всі" at bounding box center [81, 318] width 118 height 12
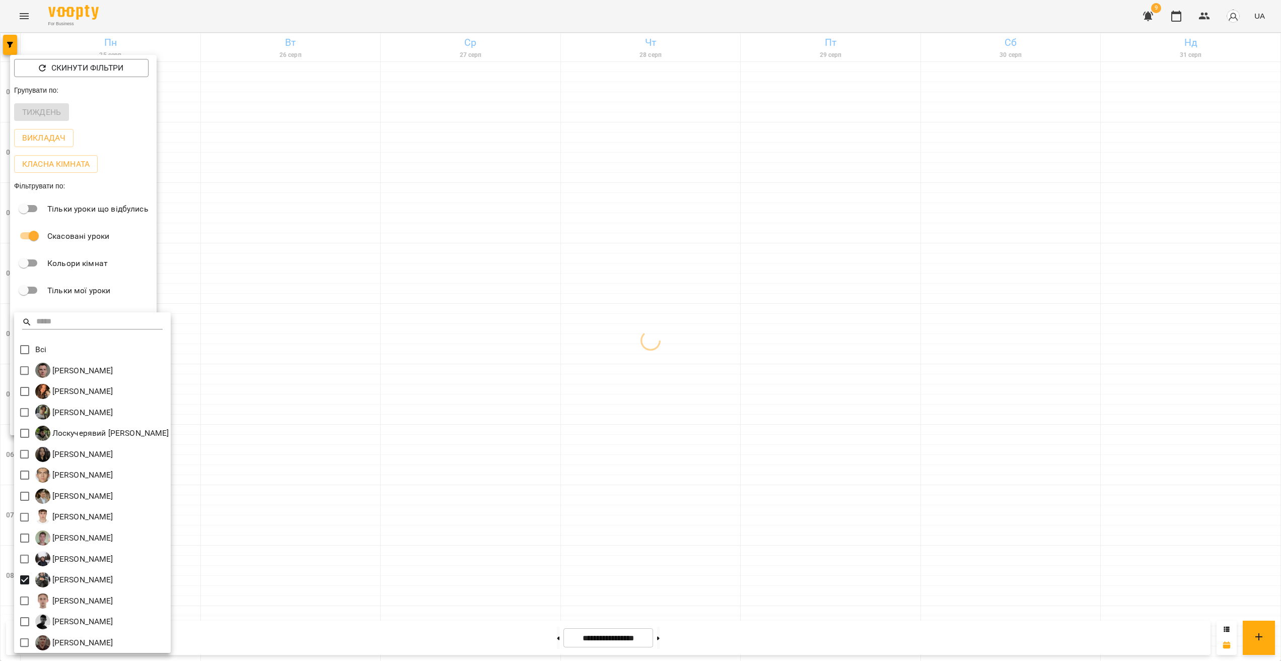
click at [459, 460] on div at bounding box center [640, 330] width 1281 height 661
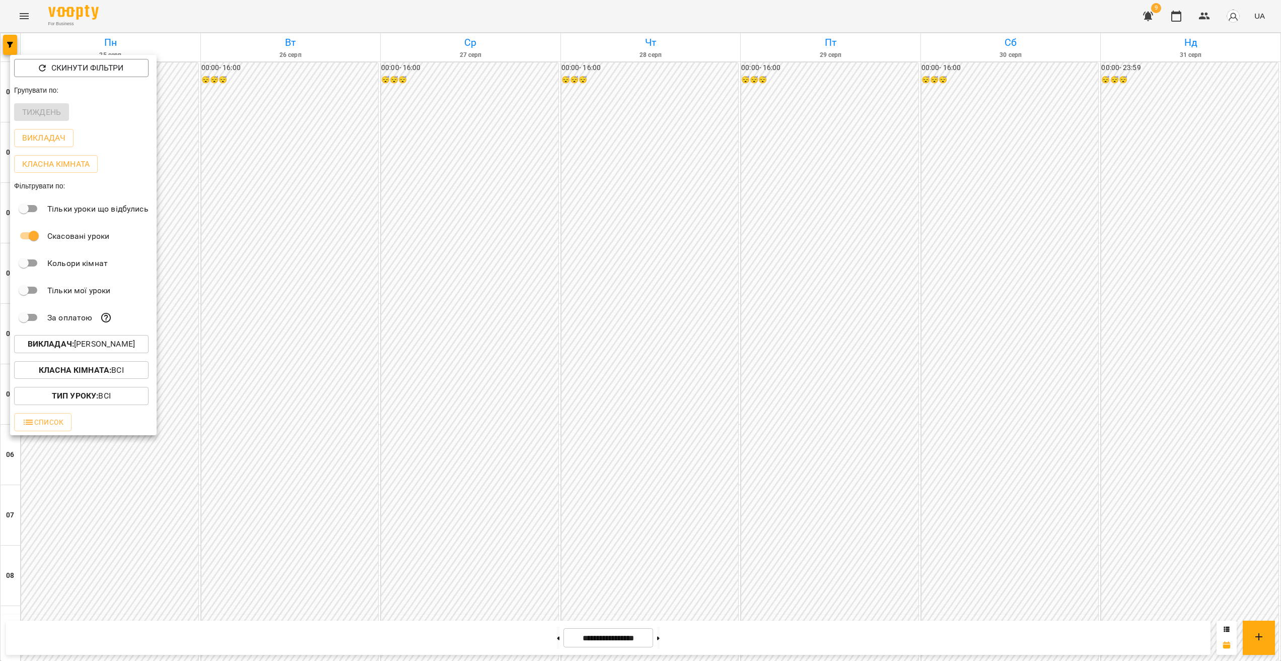
click at [459, 489] on div at bounding box center [640, 330] width 1281 height 661
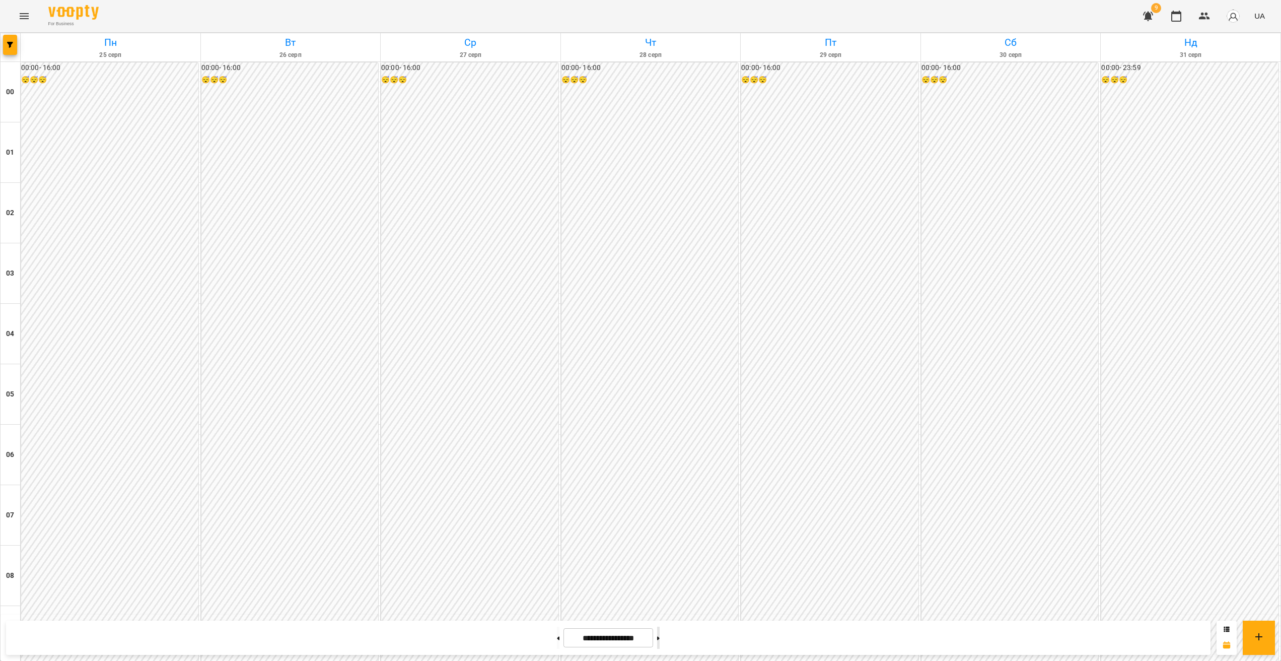
click at [459, 637] on button at bounding box center [658, 638] width 3 height 22
click at [459, 641] on button at bounding box center [658, 638] width 3 height 22
click at [459, 640] on button at bounding box center [658, 638] width 3 height 22
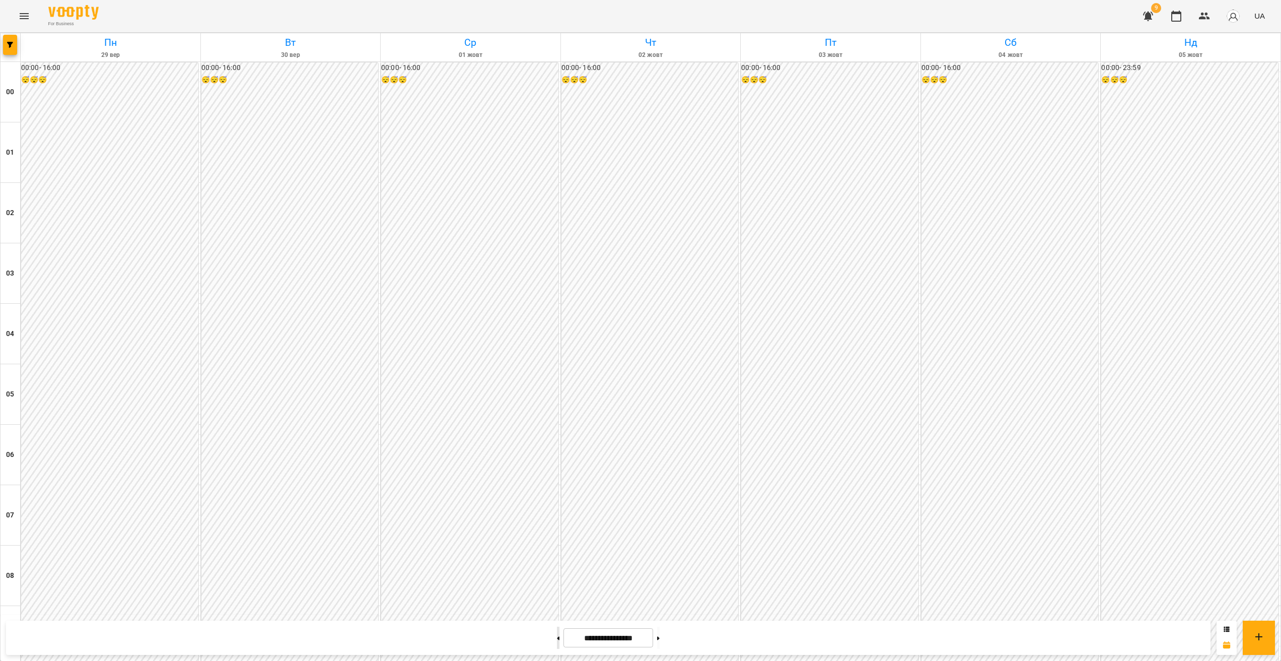
click at [459, 638] on button at bounding box center [558, 638] width 3 height 22
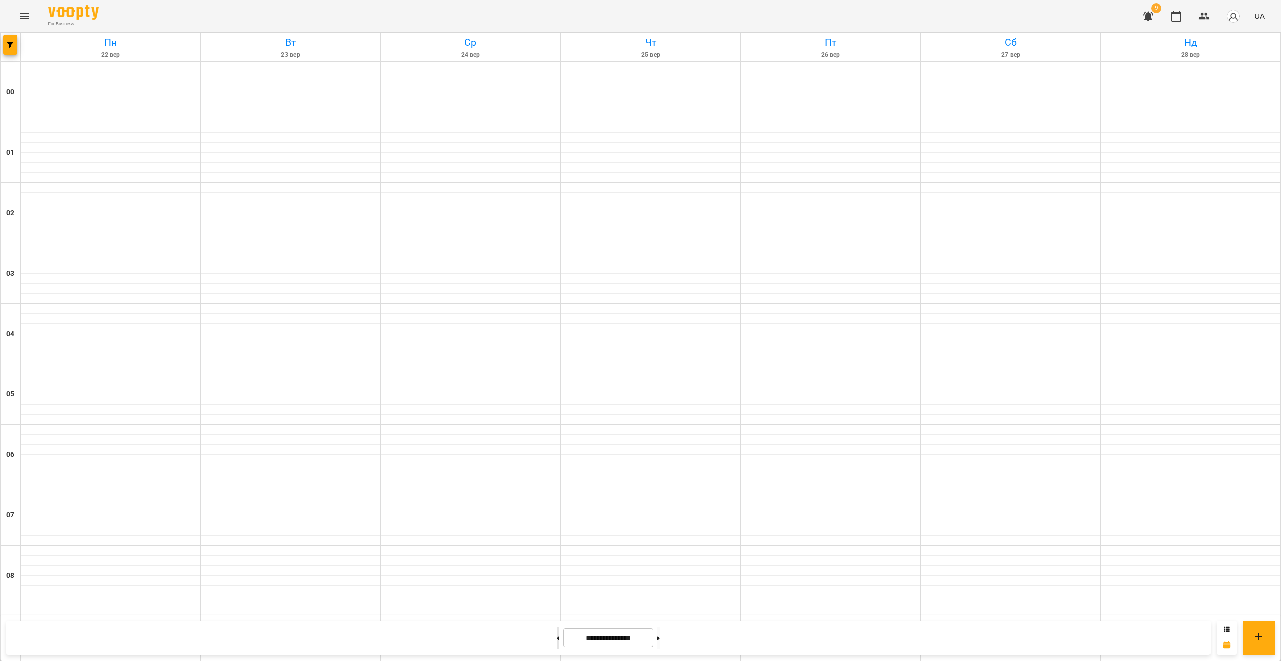
click at [459, 638] on button at bounding box center [558, 638] width 3 height 22
click at [459, 641] on button at bounding box center [558, 638] width 3 height 22
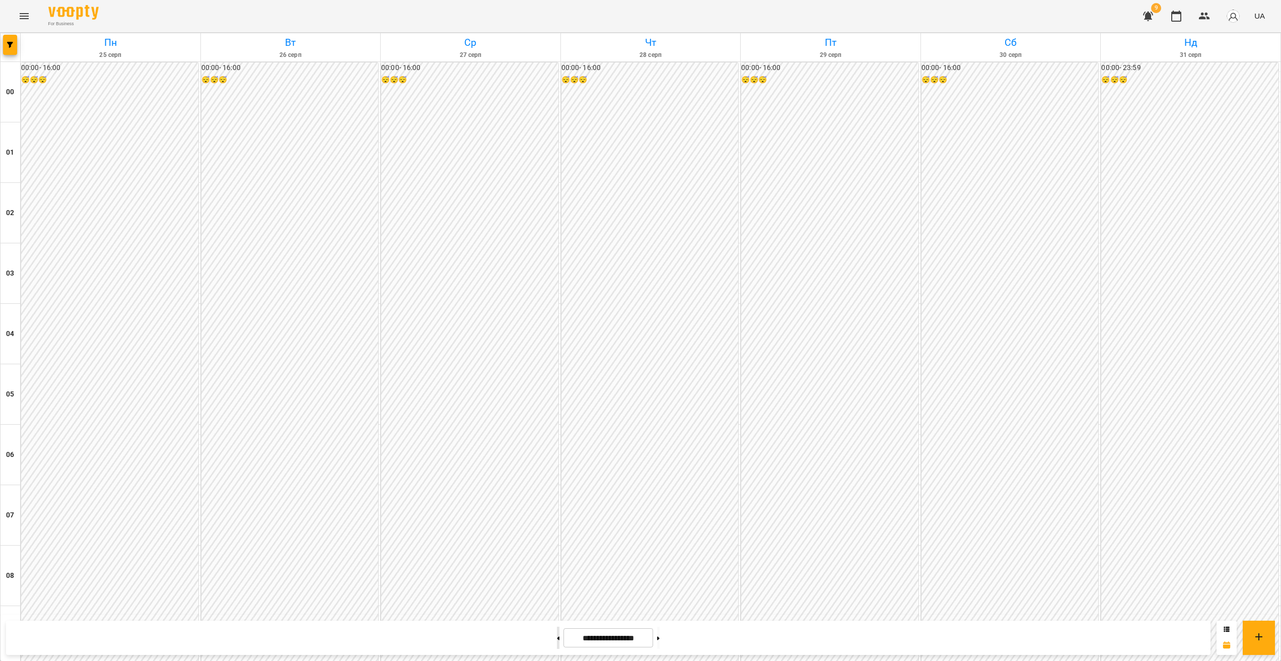
click at [459, 645] on button at bounding box center [558, 638] width 3 height 22
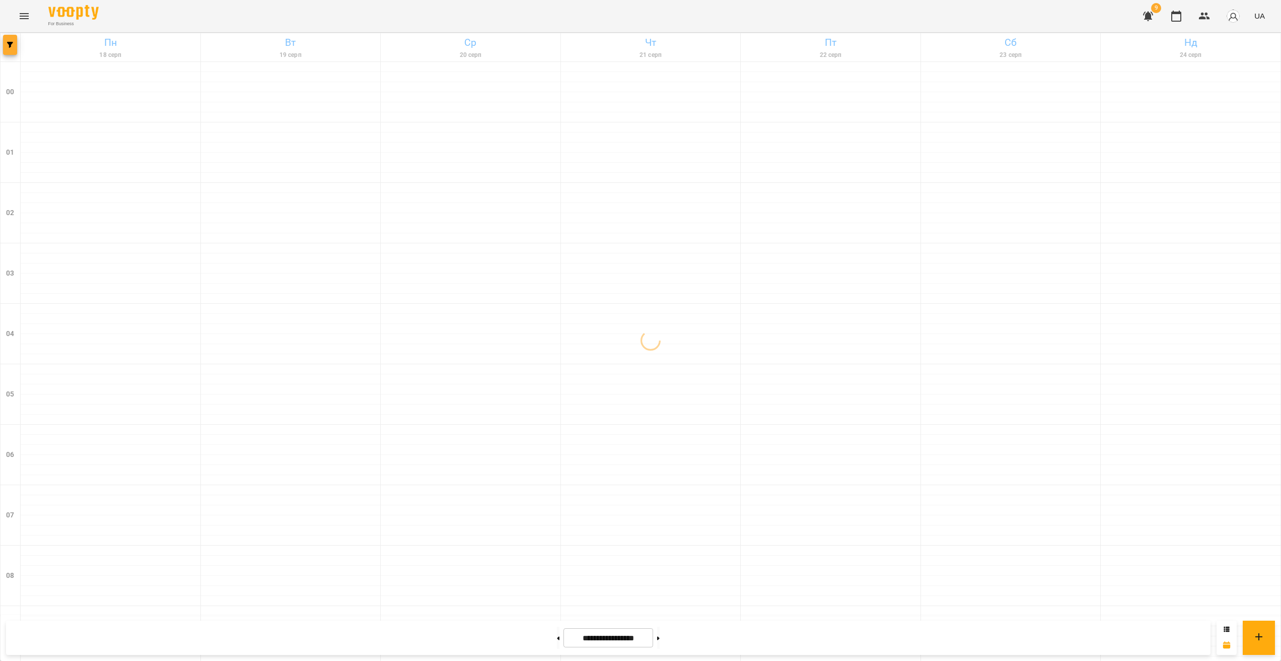
click at [8, 44] on icon "button" at bounding box center [10, 45] width 6 height 6
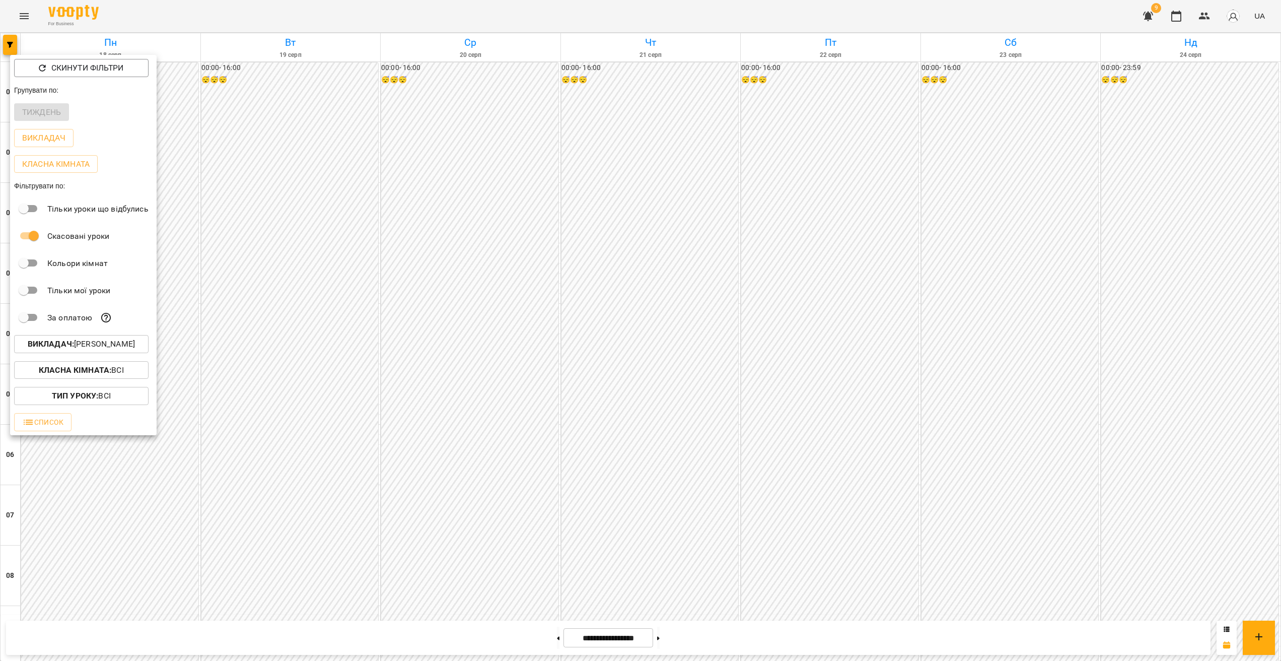
click at [88, 348] on p "Викладач : Стаховська Анастасія Русланівна" at bounding box center [81, 344] width 107 height 12
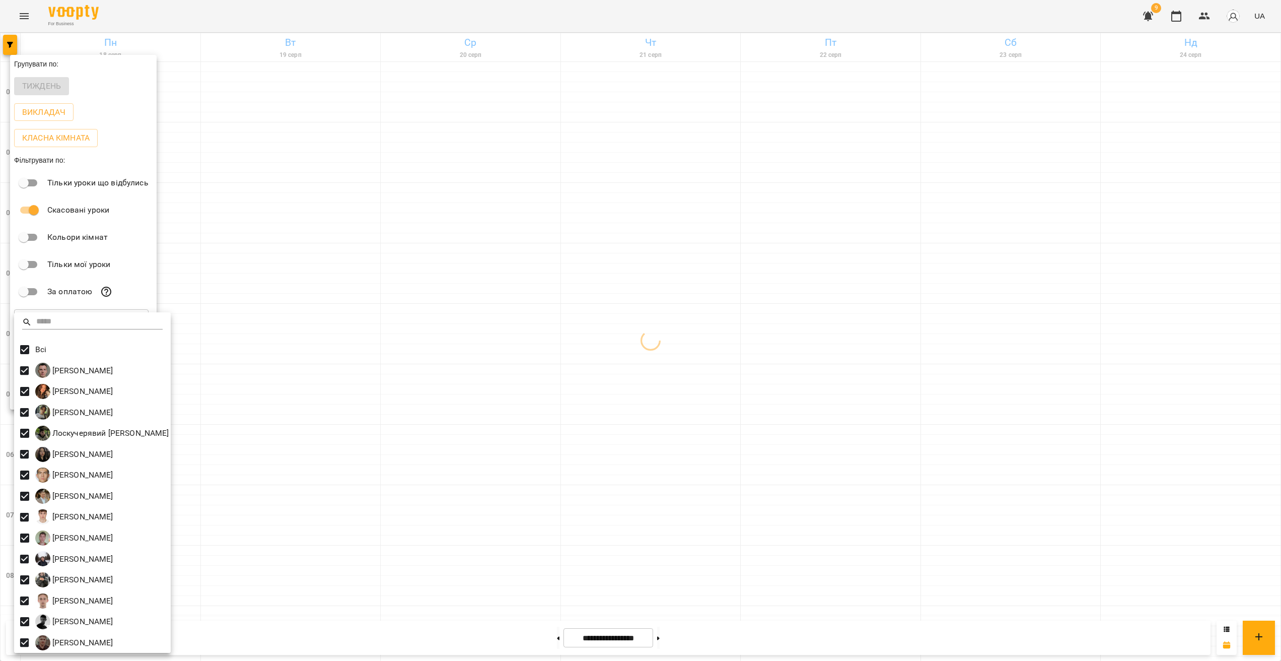
click at [459, 497] on div at bounding box center [640, 330] width 1281 height 661
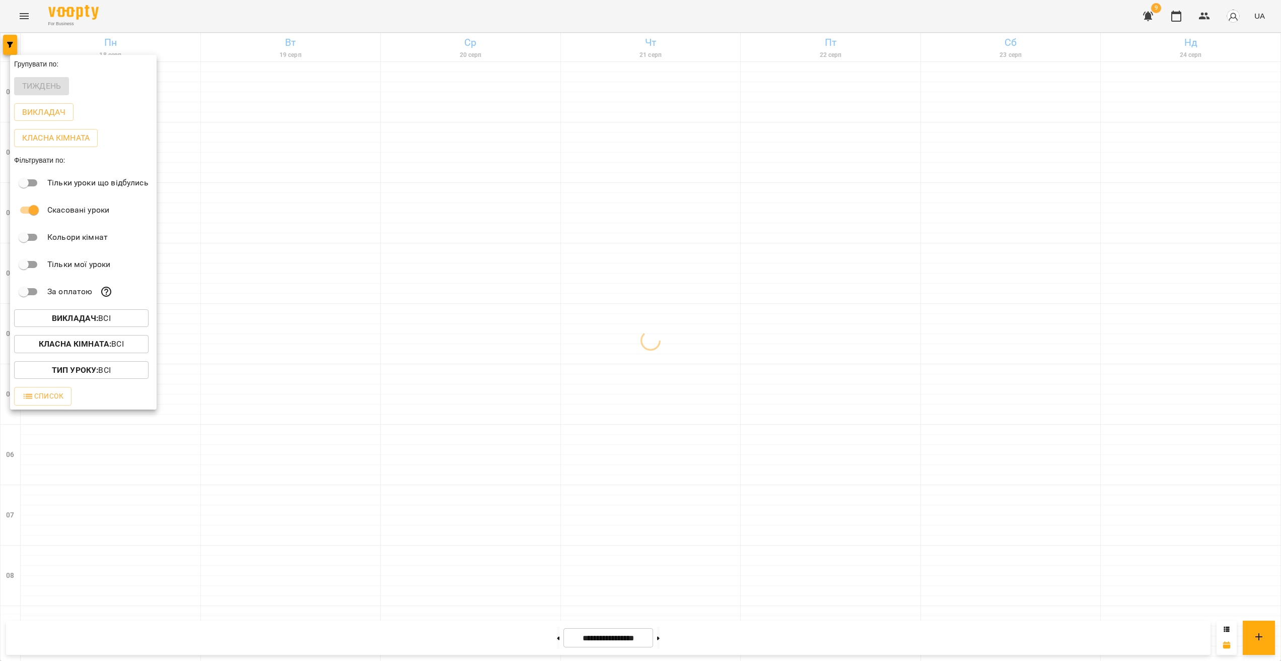
click at [409, 460] on div "Всі [PERSON_NAME] [PERSON_NAME] [PERSON_NAME] [PERSON_NAME] Минусора [PERSON_NA…" at bounding box center [640, 330] width 1281 height 661
click at [459, 625] on div at bounding box center [640, 330] width 1281 height 661
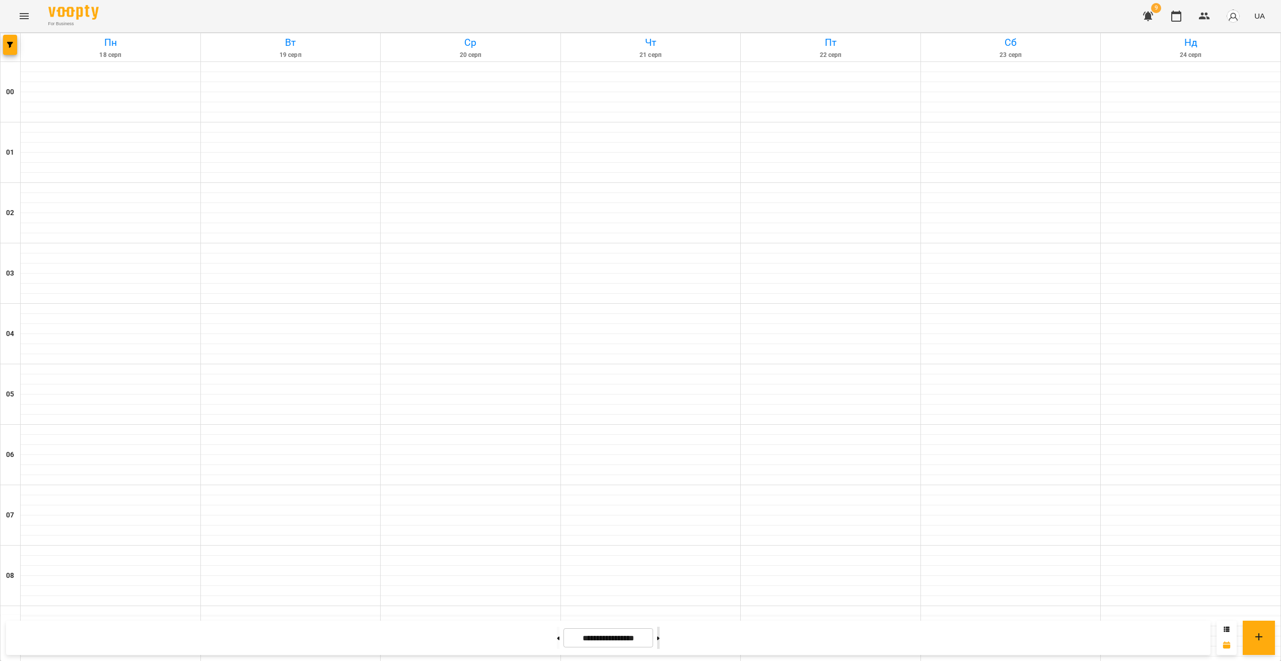
click at [459, 646] on button at bounding box center [658, 638] width 3 height 22
type input "**********"
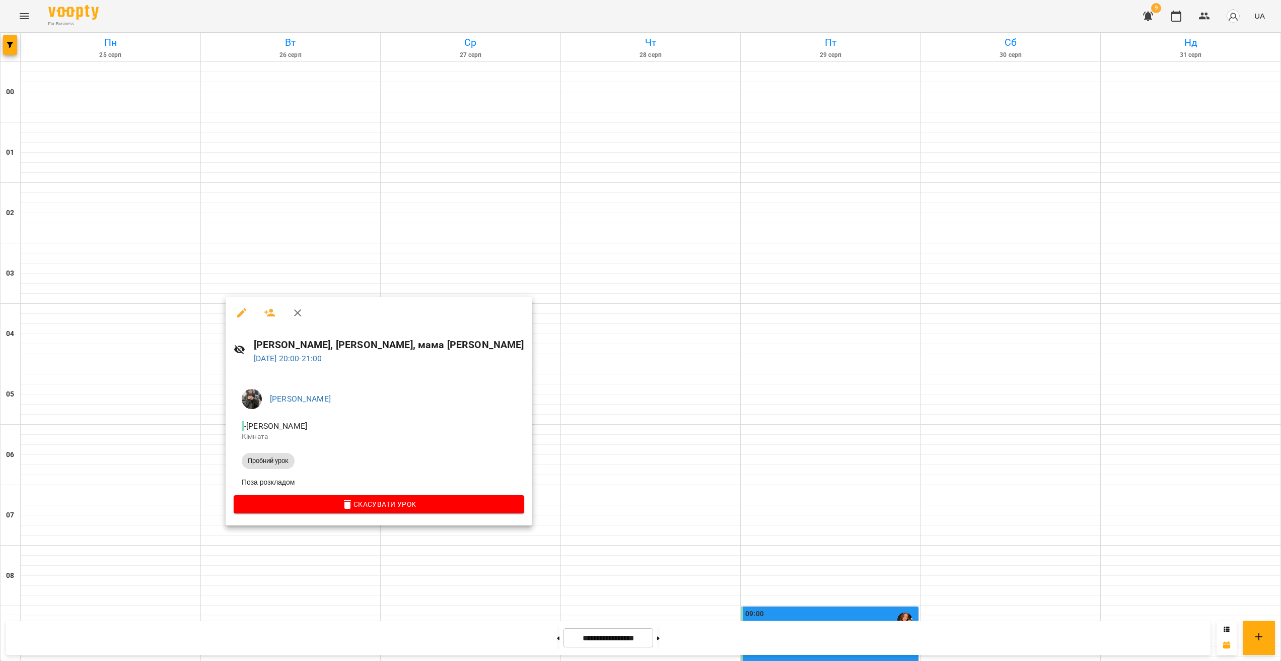
click at [340, 574] on div at bounding box center [640, 330] width 1281 height 661
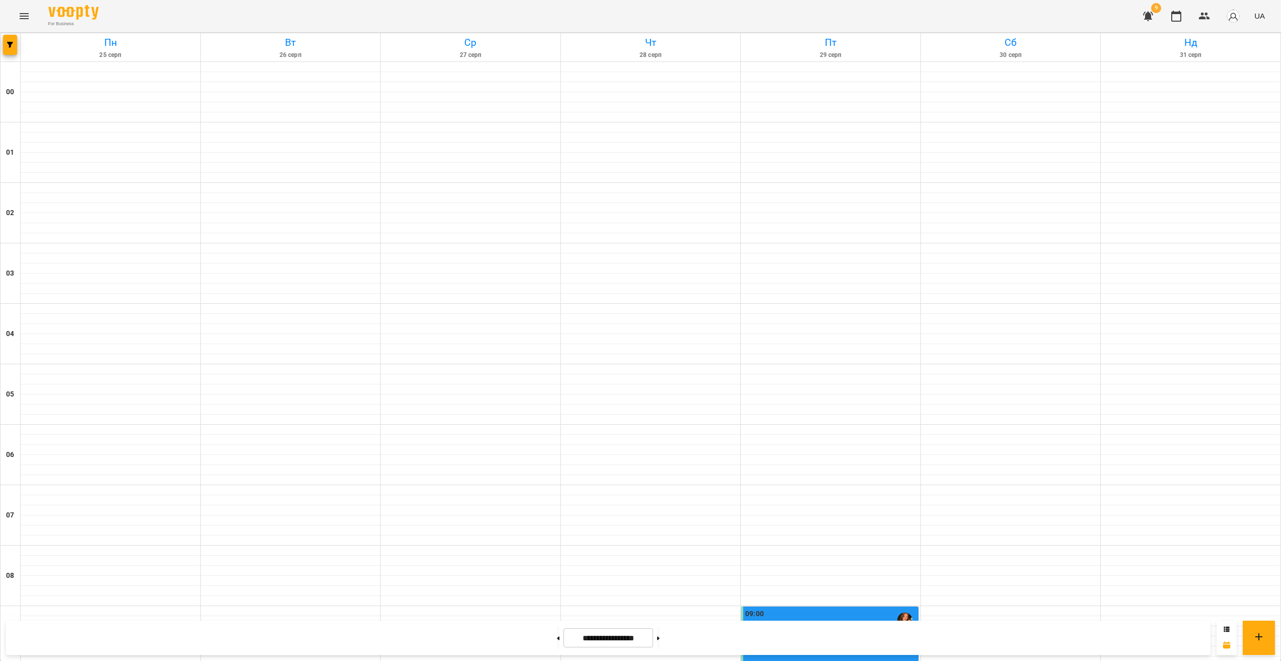
scroll to position [370, 0]
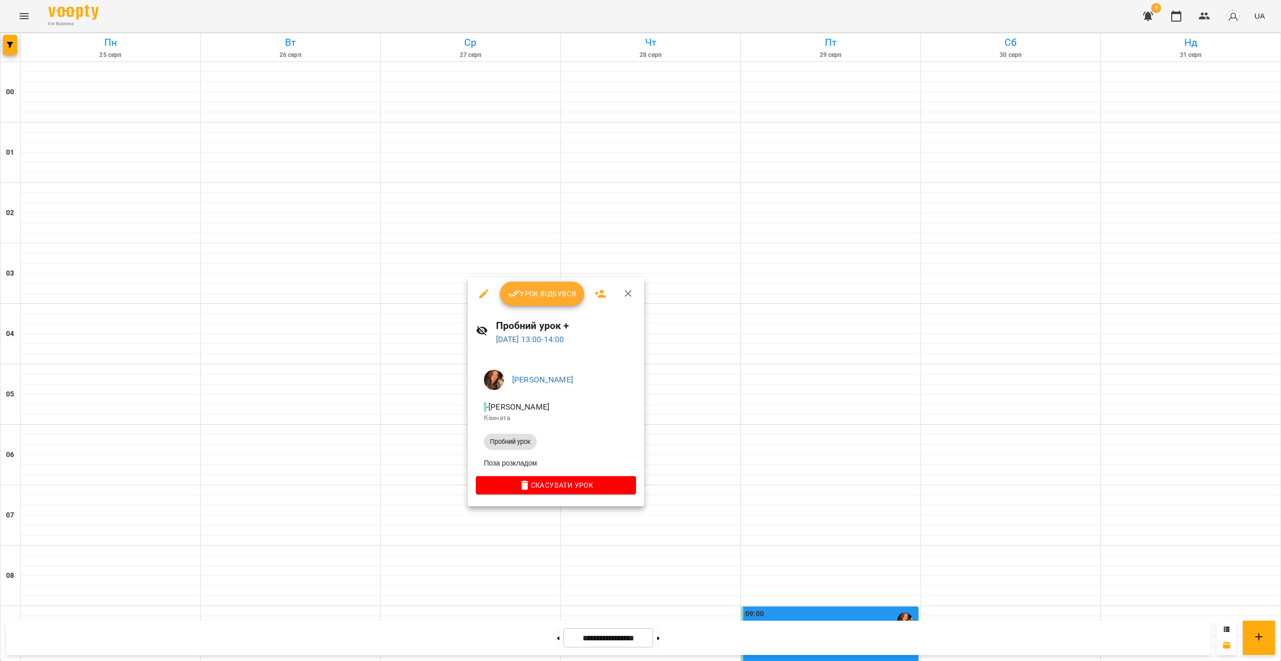
click at [459, 574] on div at bounding box center [640, 330] width 1281 height 661
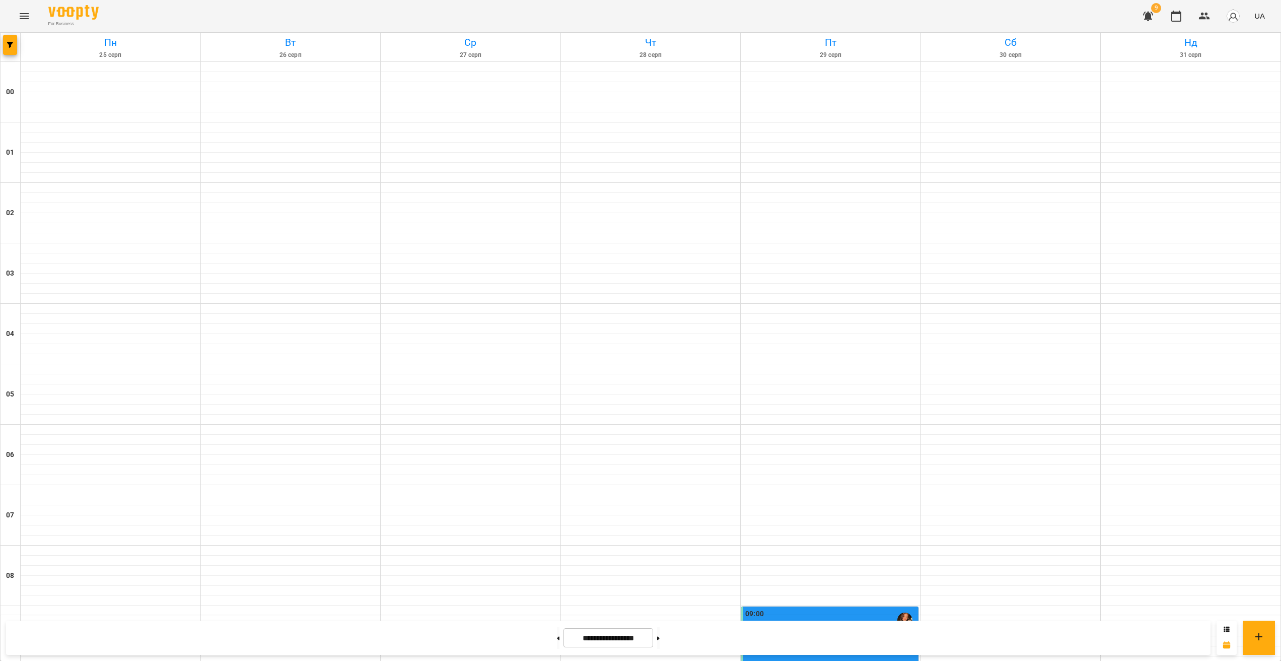
scroll to position [897, 0]
drag, startPoint x: 1058, startPoint y: 172, endPoint x: 620, endPoint y: 200, distance: 439.1
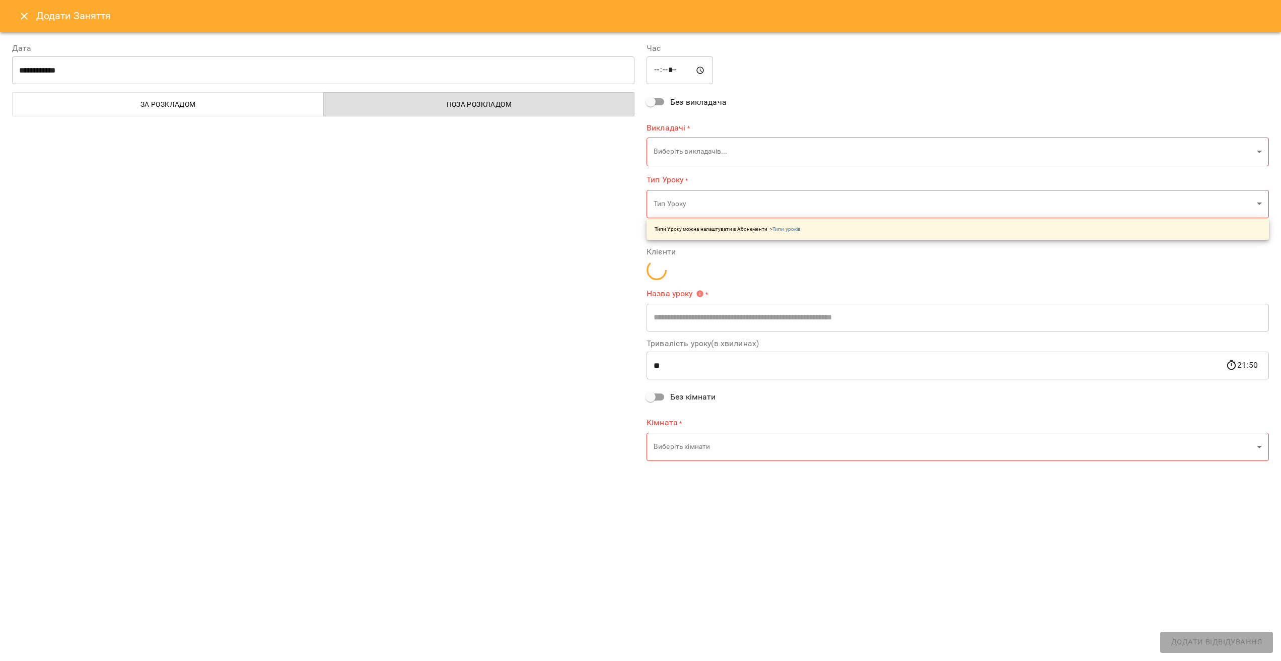
type input "**********"
click at [18, 19] on icon "Close" at bounding box center [24, 16] width 12 height 12
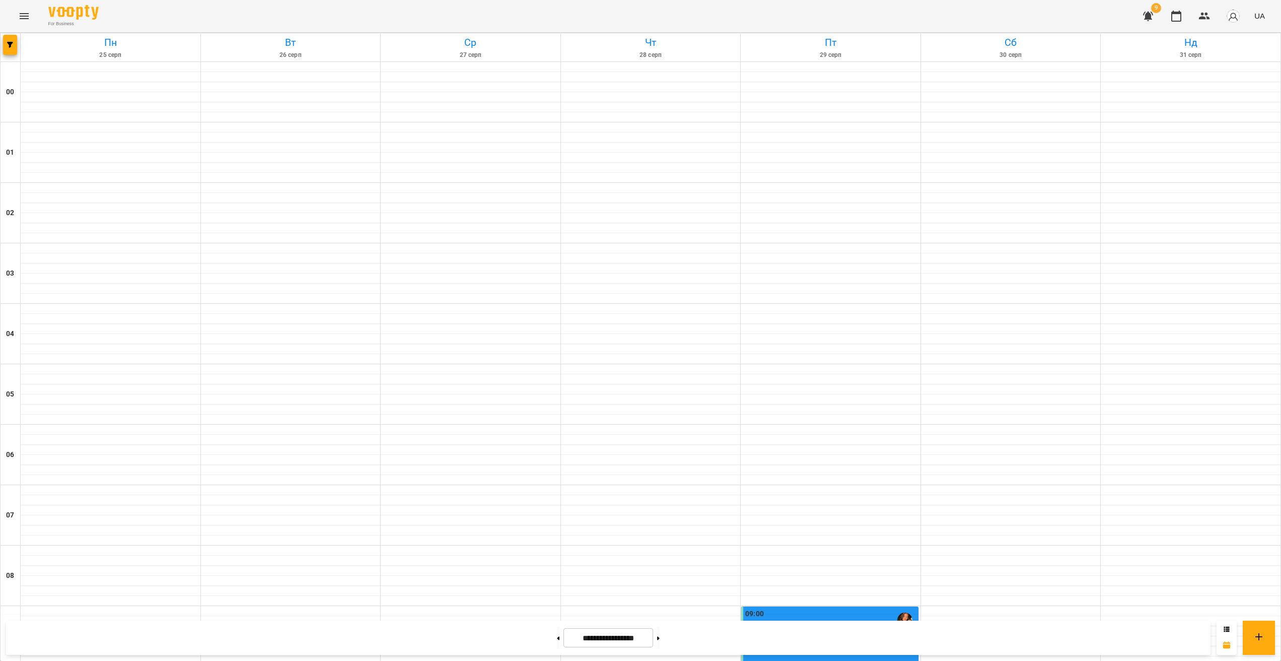
scroll to position [788, 0]
click at [459, 639] on button at bounding box center [658, 638] width 3 height 22
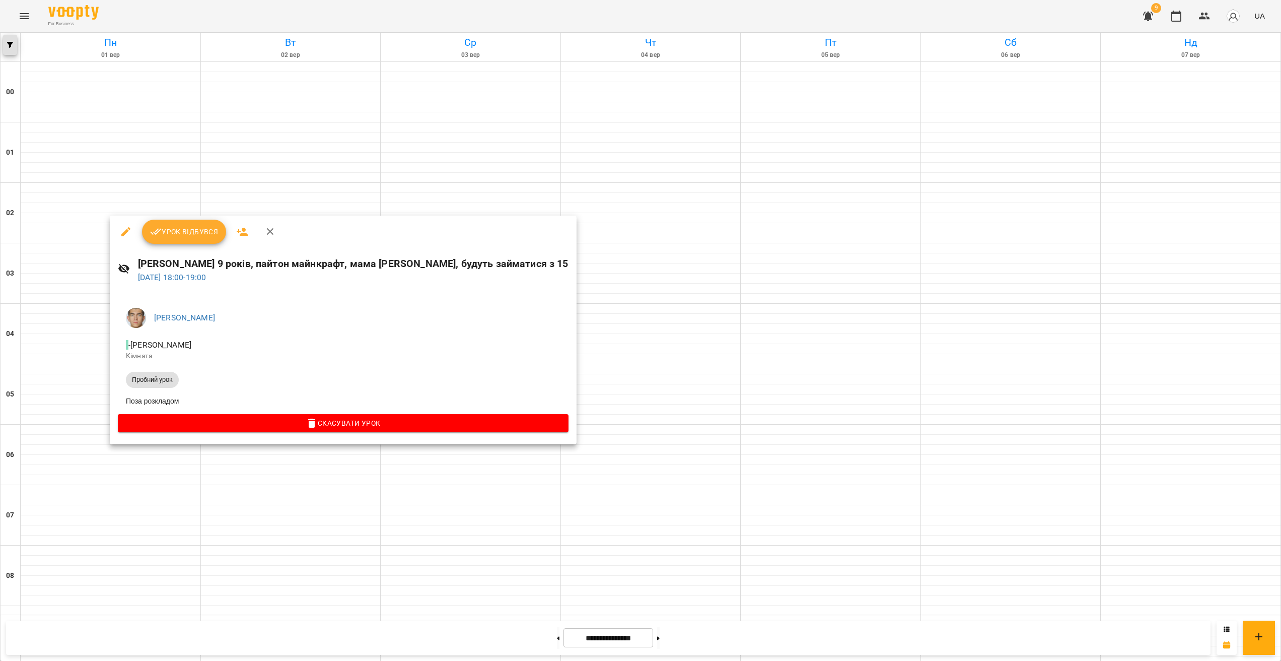
click at [6, 51] on div at bounding box center [640, 330] width 1281 height 661
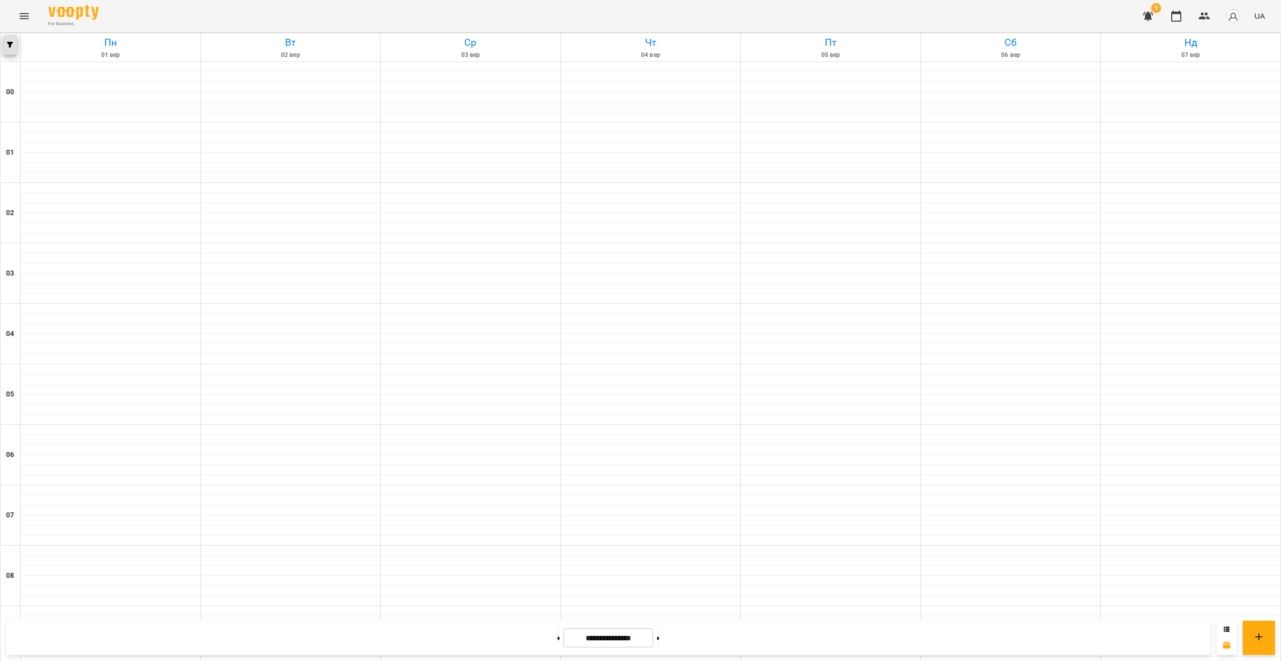
click at [8, 51] on button "button" at bounding box center [10, 45] width 14 height 20
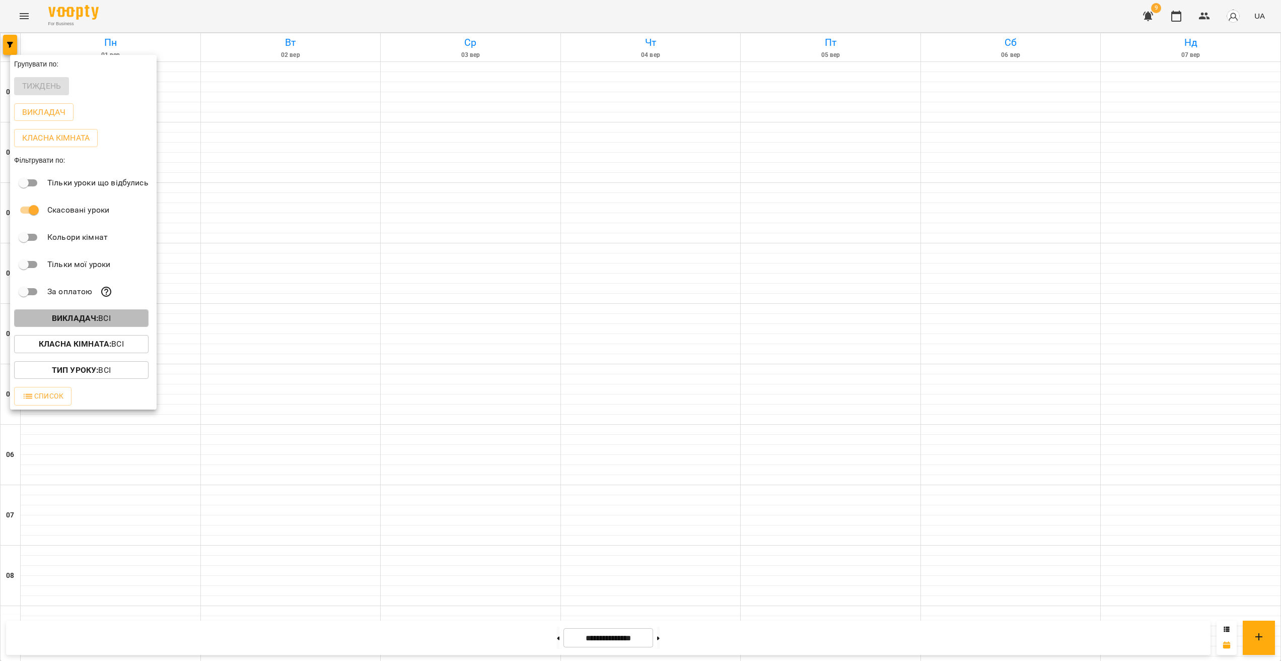
click at [94, 322] on b "Викладач :" at bounding box center [75, 318] width 46 height 10
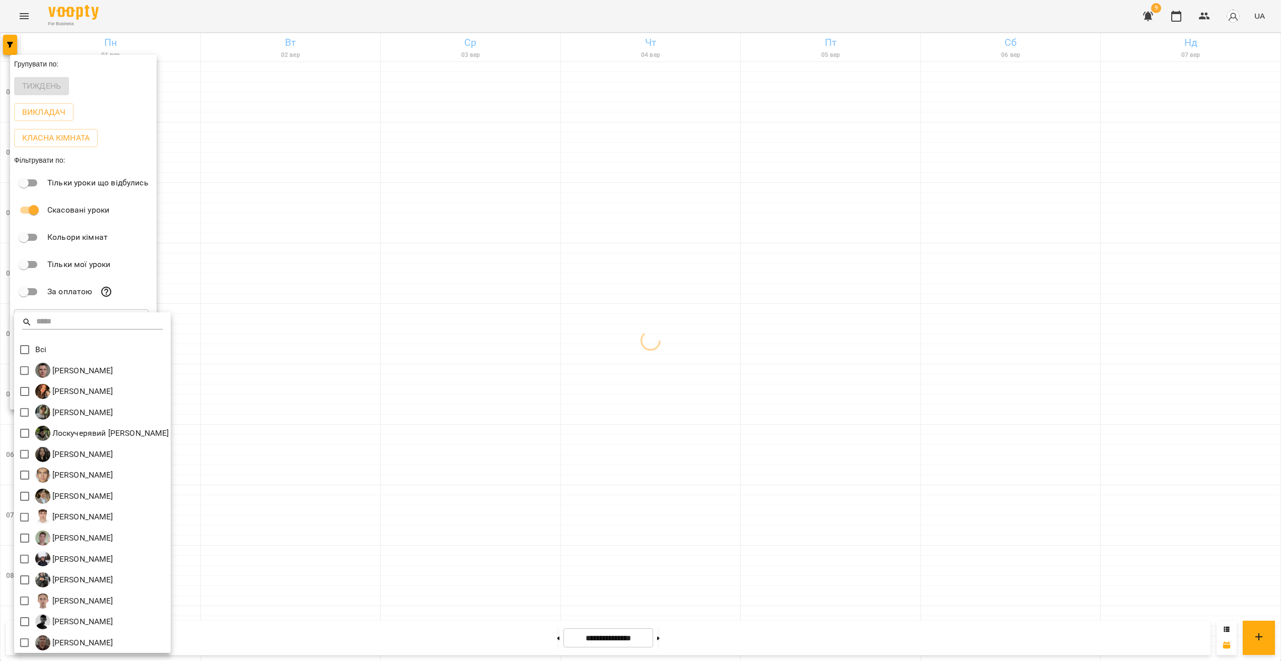
click at [350, 431] on div at bounding box center [640, 330] width 1281 height 661
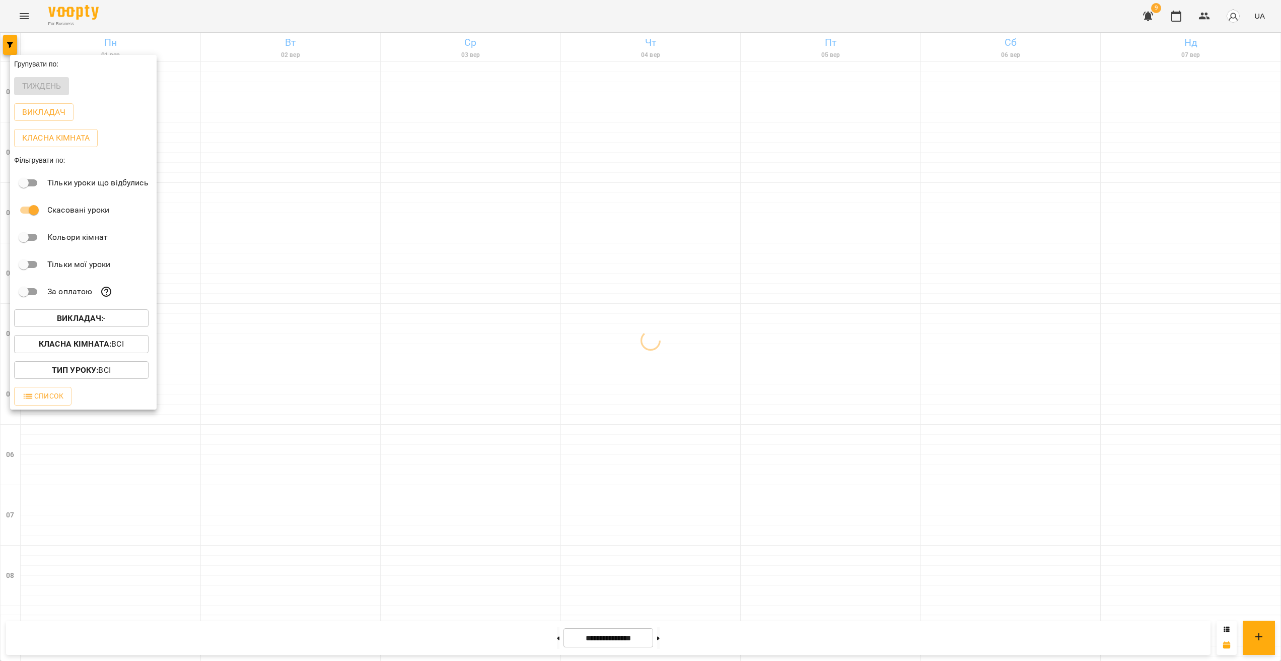
click at [459, 488] on div at bounding box center [640, 330] width 1281 height 661
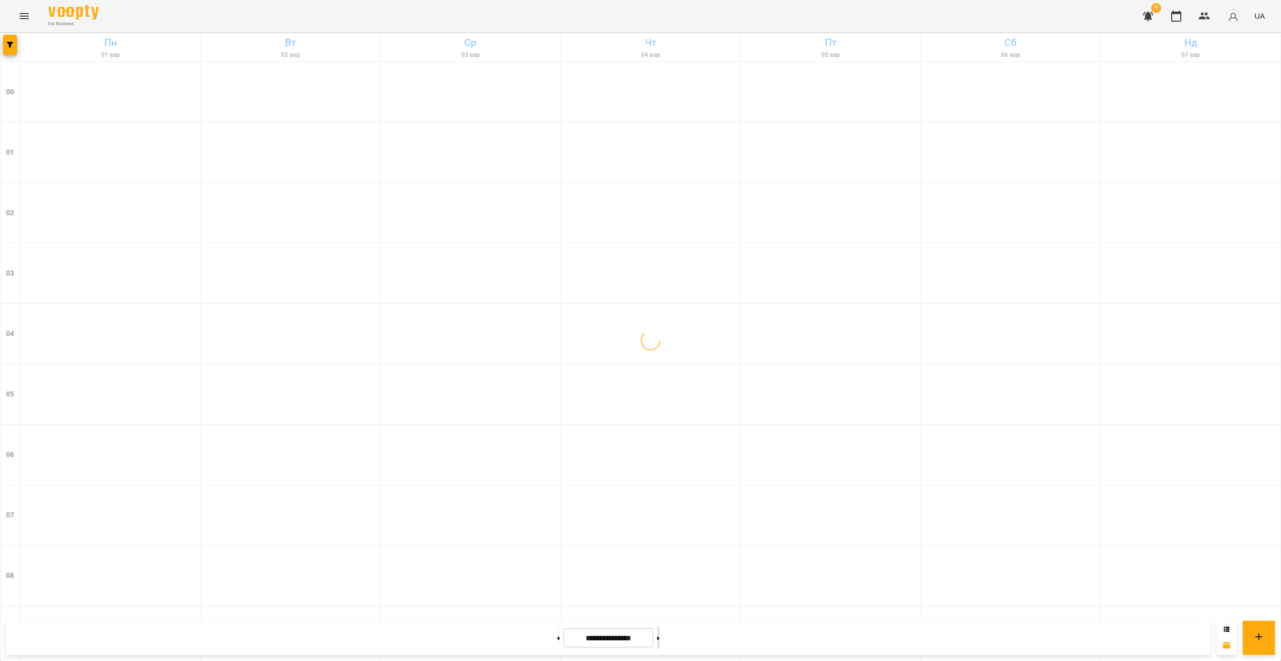
click at [459, 638] on icon at bounding box center [658, 638] width 3 height 4
type input "**********"
click at [8, 53] on button "button" at bounding box center [10, 45] width 14 height 20
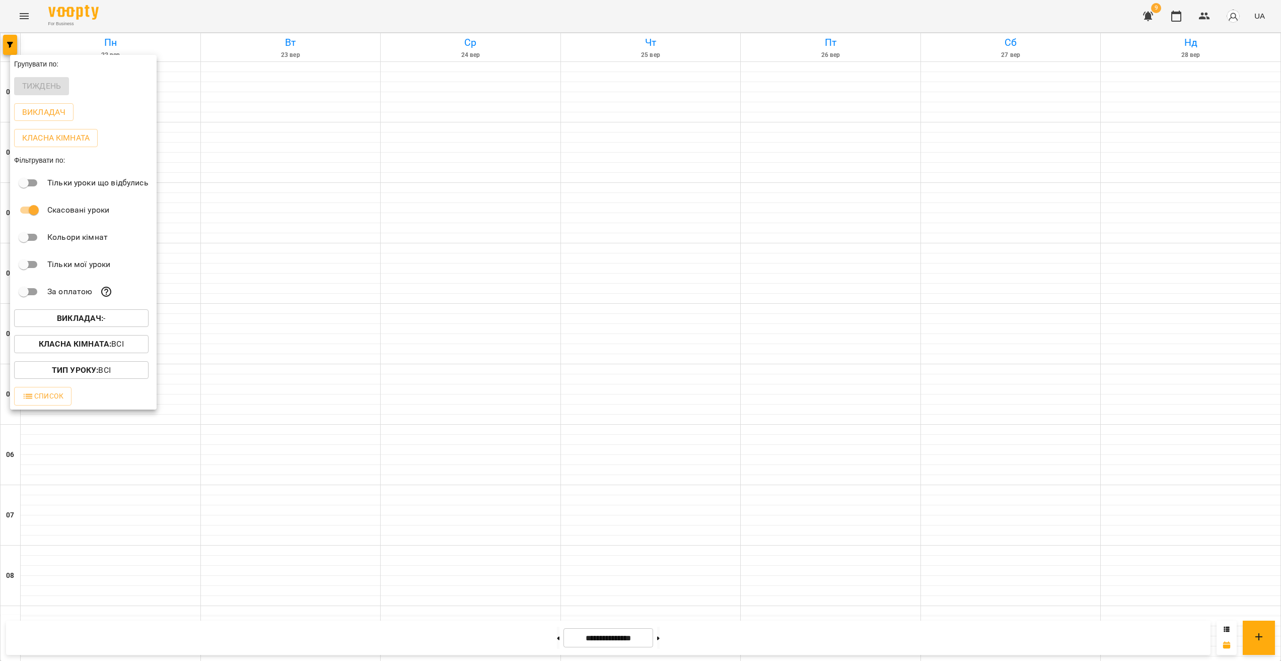
click at [111, 327] on button "Викладач : -" at bounding box center [81, 318] width 134 height 18
